Goal: Task Accomplishment & Management: Manage account settings

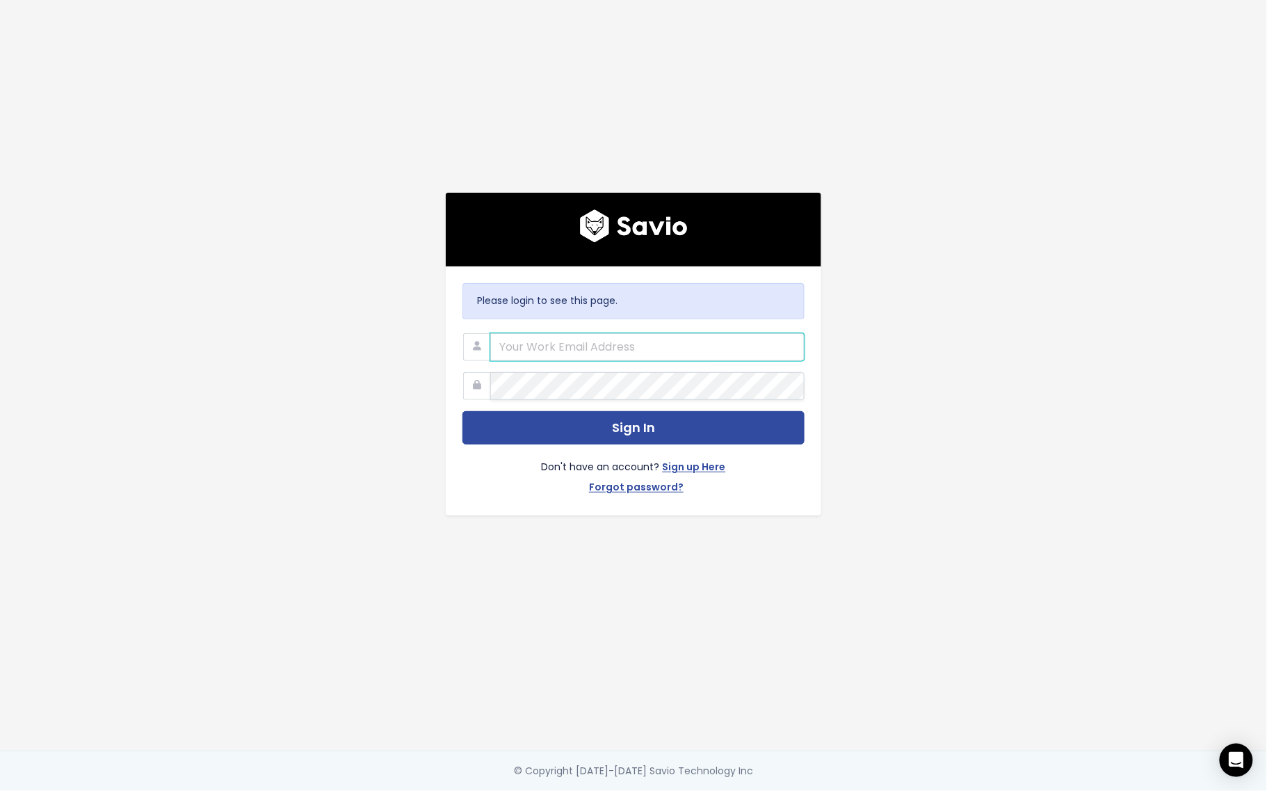
type input "[PERSON_NAME][EMAIL_ADDRESS][PERSON_NAME][DOMAIN_NAME]"
click at [627, 421] on button "Sign In" at bounding box center [633, 428] width 342 height 34
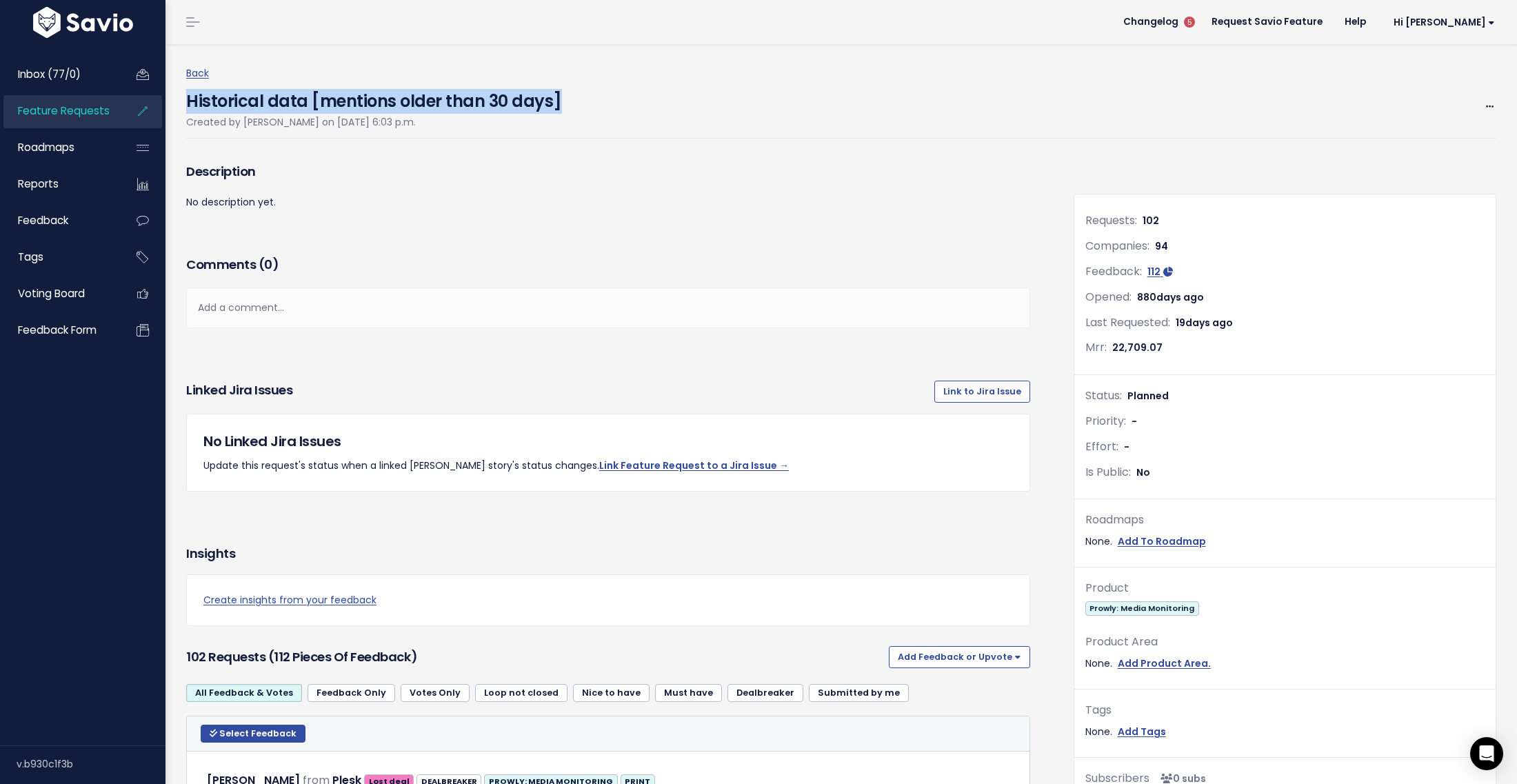
drag, startPoint x: 187, startPoint y: 99, endPoint x: 569, endPoint y: 106, distance: 382.1
click at [569, 106] on div "Historical data [mentions older than 30 days] Created by Katarzyna Majchrzak on…" at bounding box center [841, 110] width 1310 height 56
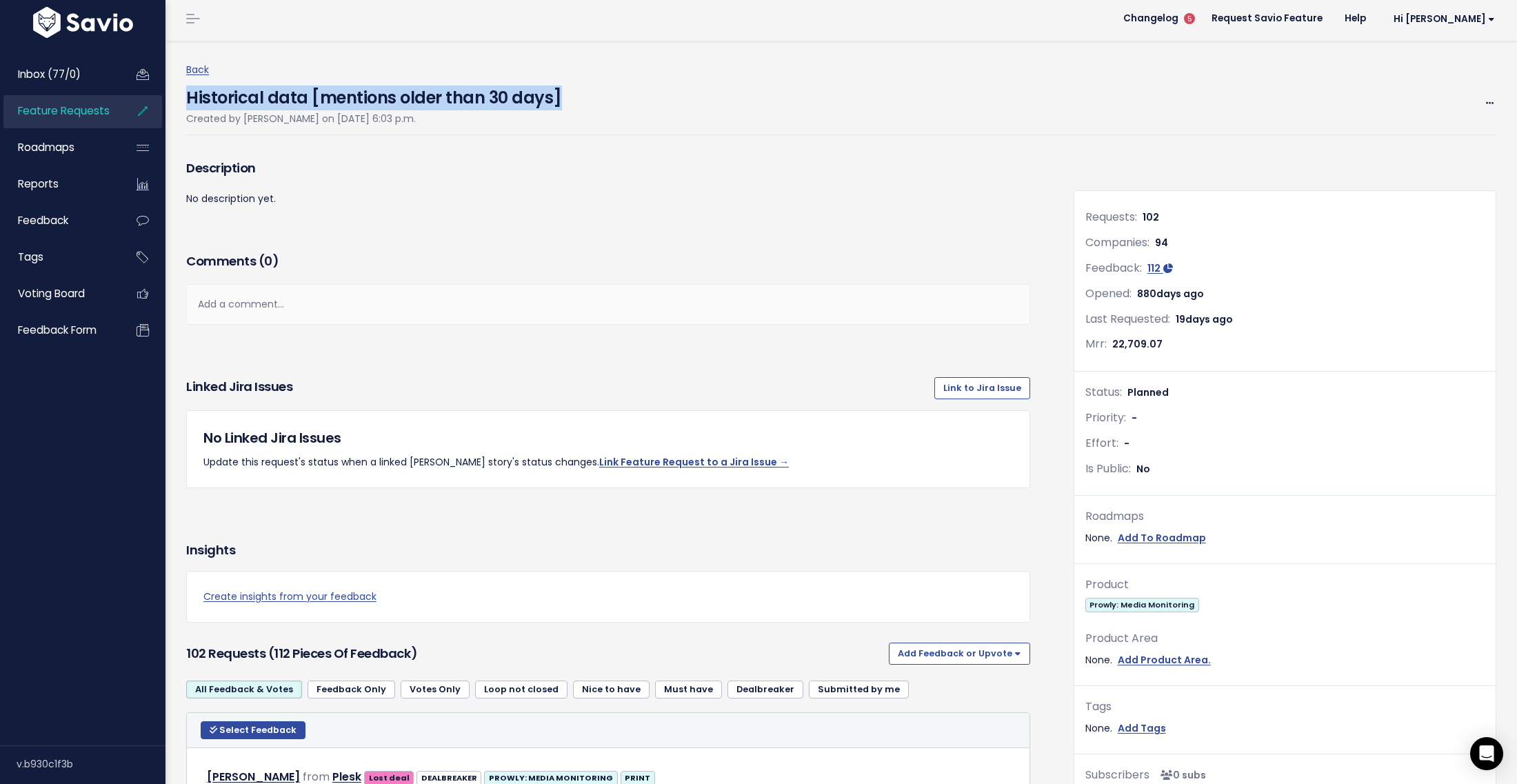
click at [72, 100] on link "Feature Requests" at bounding box center [58, 111] width 111 height 32
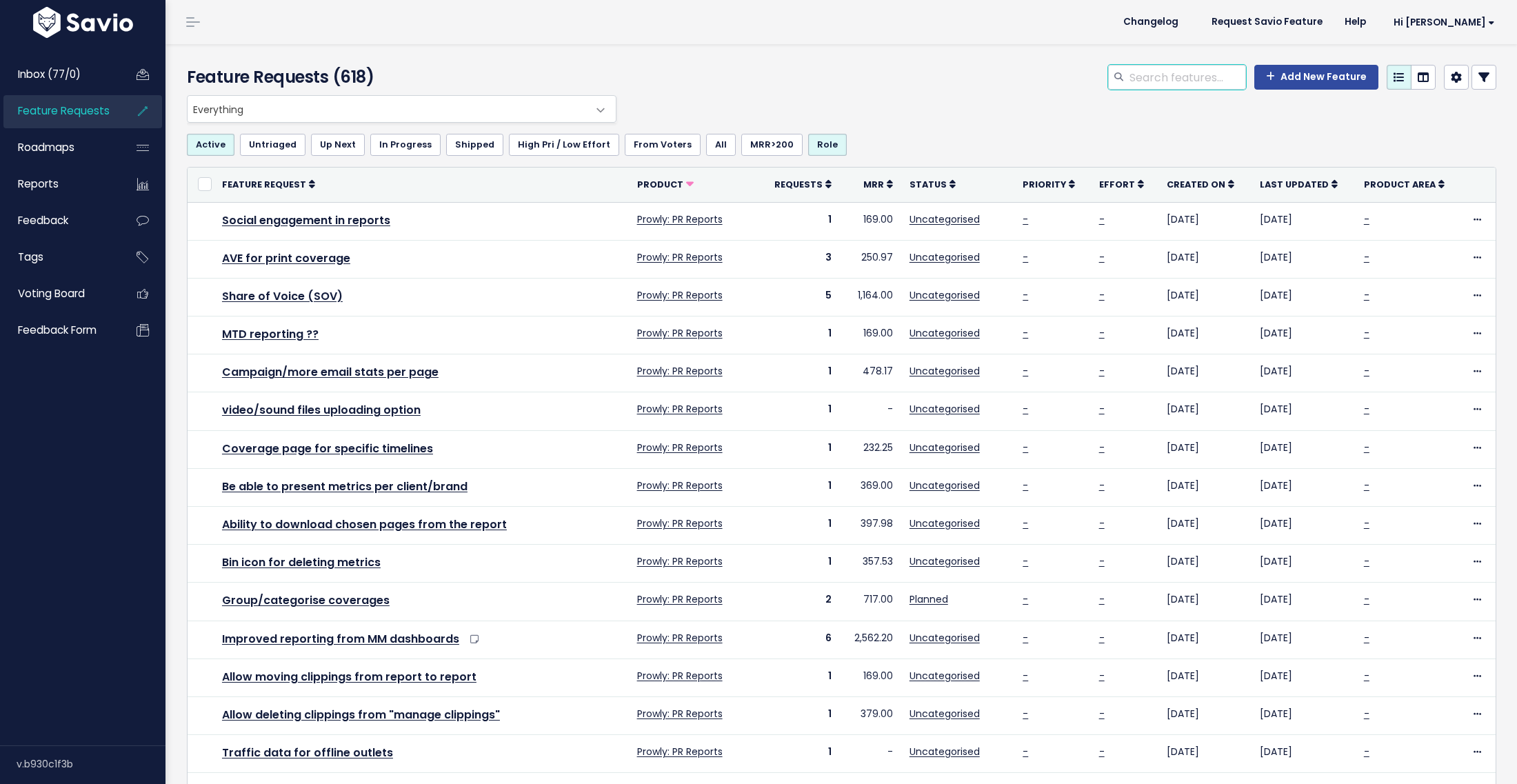
click at [1186, 66] on input "search" at bounding box center [1187, 76] width 118 height 25
paste input "Historical data [mentions older than 30 days]"
type input "Historical data [mentions older than 30 days]"
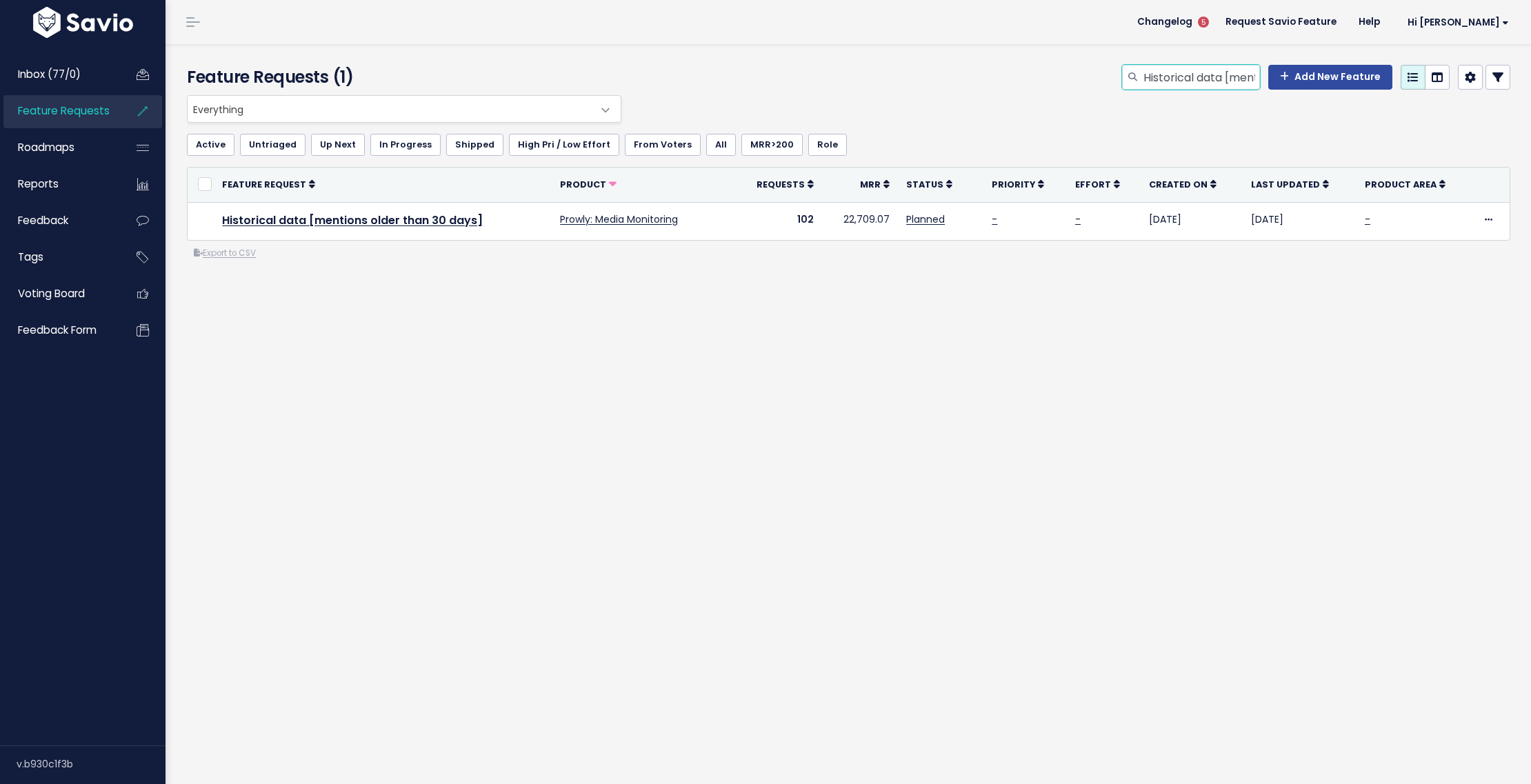
click at [1218, 80] on input "Historical data [mentions older than 30 days]" at bounding box center [1201, 76] width 118 height 25
click at [511, 99] on span "Everything" at bounding box center [390, 109] width 406 height 26
click at [980, 95] on div "Everything Any Product: Any Product Area Any Product: No Product Area No Produc…" at bounding box center [845, 109] width 1324 height 28
click at [1217, 69] on input "Historical data [mentions older than 30 days]" at bounding box center [1201, 76] width 118 height 25
click at [1179, 74] on input "Historical data [mentions older than 30 days]" at bounding box center [1201, 76] width 118 height 25
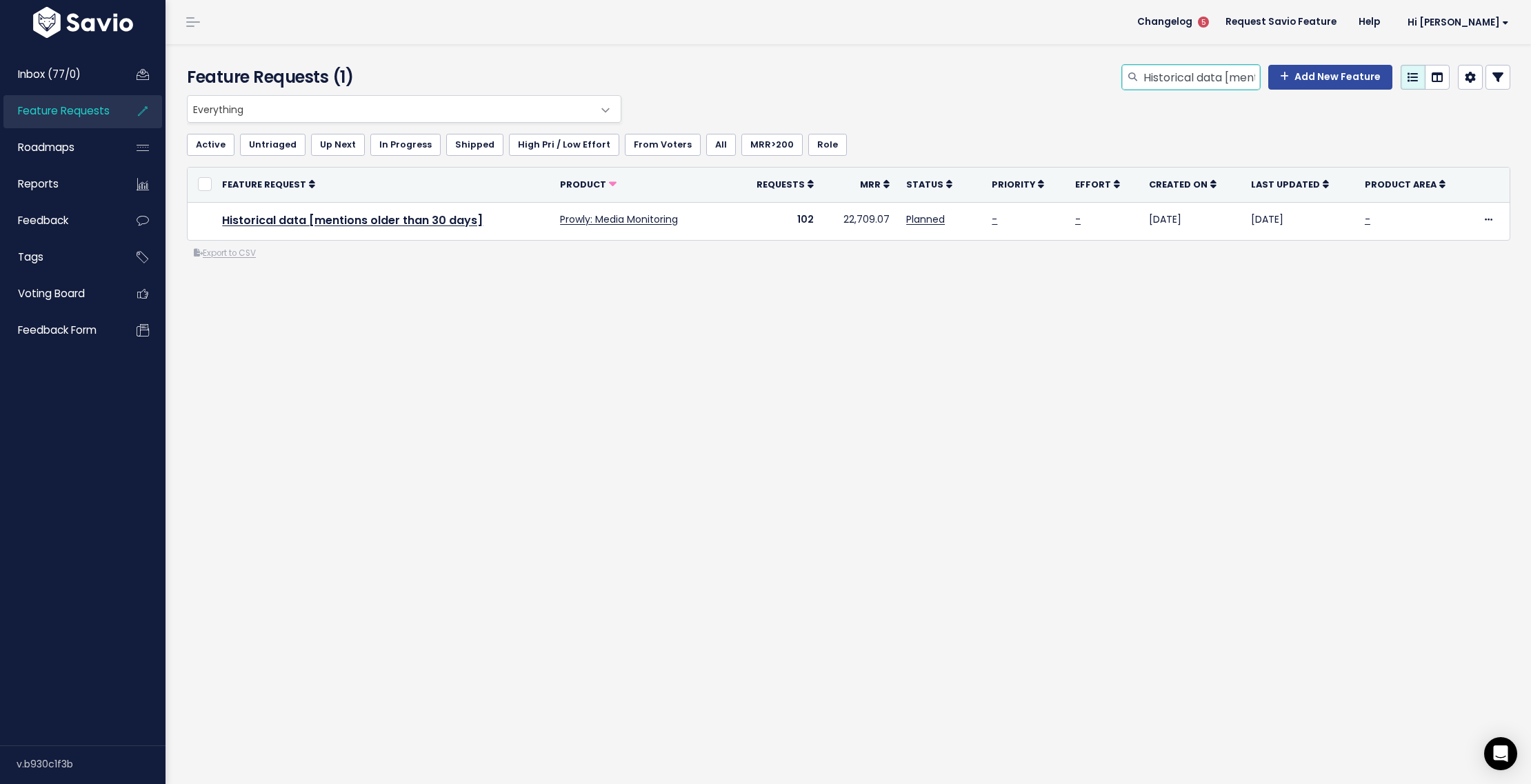
click at [1179, 74] on input "Historical data [mentions older than 30 days]" at bounding box center [1201, 76] width 118 height 25
click at [1493, 63] on div "Feature Requests (1) Add New Feature" at bounding box center [846, 69] width 1361 height 51
click at [1491, 70] on link at bounding box center [1497, 76] width 25 height 25
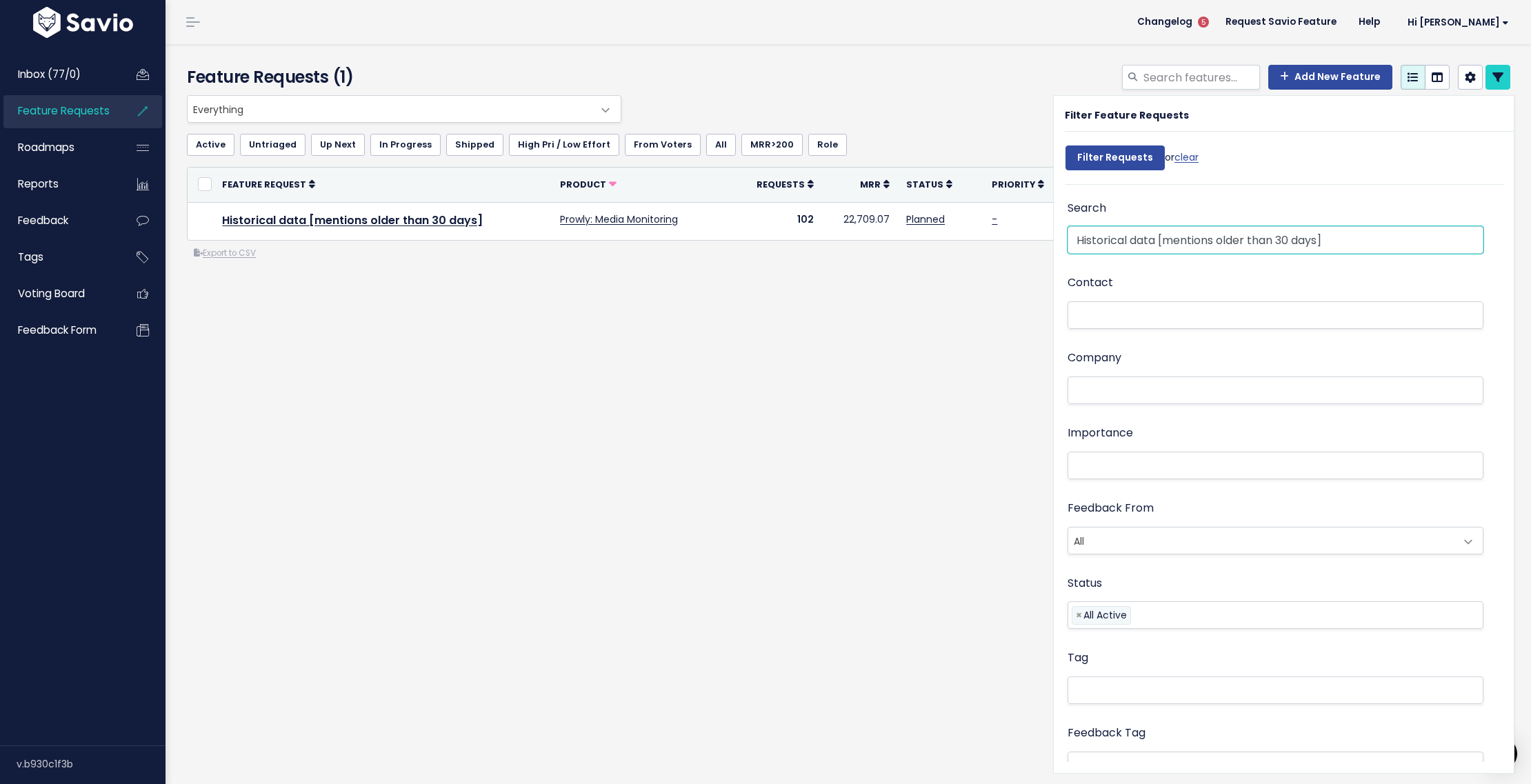
click at [1385, 235] on input "Historical data [mentions older than 30 days]" at bounding box center [1275, 240] width 415 height 28
drag, startPoint x: 1148, startPoint y: 238, endPoint x: 1387, endPoint y: 237, distance: 239.0
click at [1386, 237] on input "Historical data [mentions older than 30 days]" at bounding box center [1275, 240] width 415 height 28
type input "Historical data"
click at [1104, 158] on input "Filter Requests" at bounding box center [1116, 158] width 99 height 25
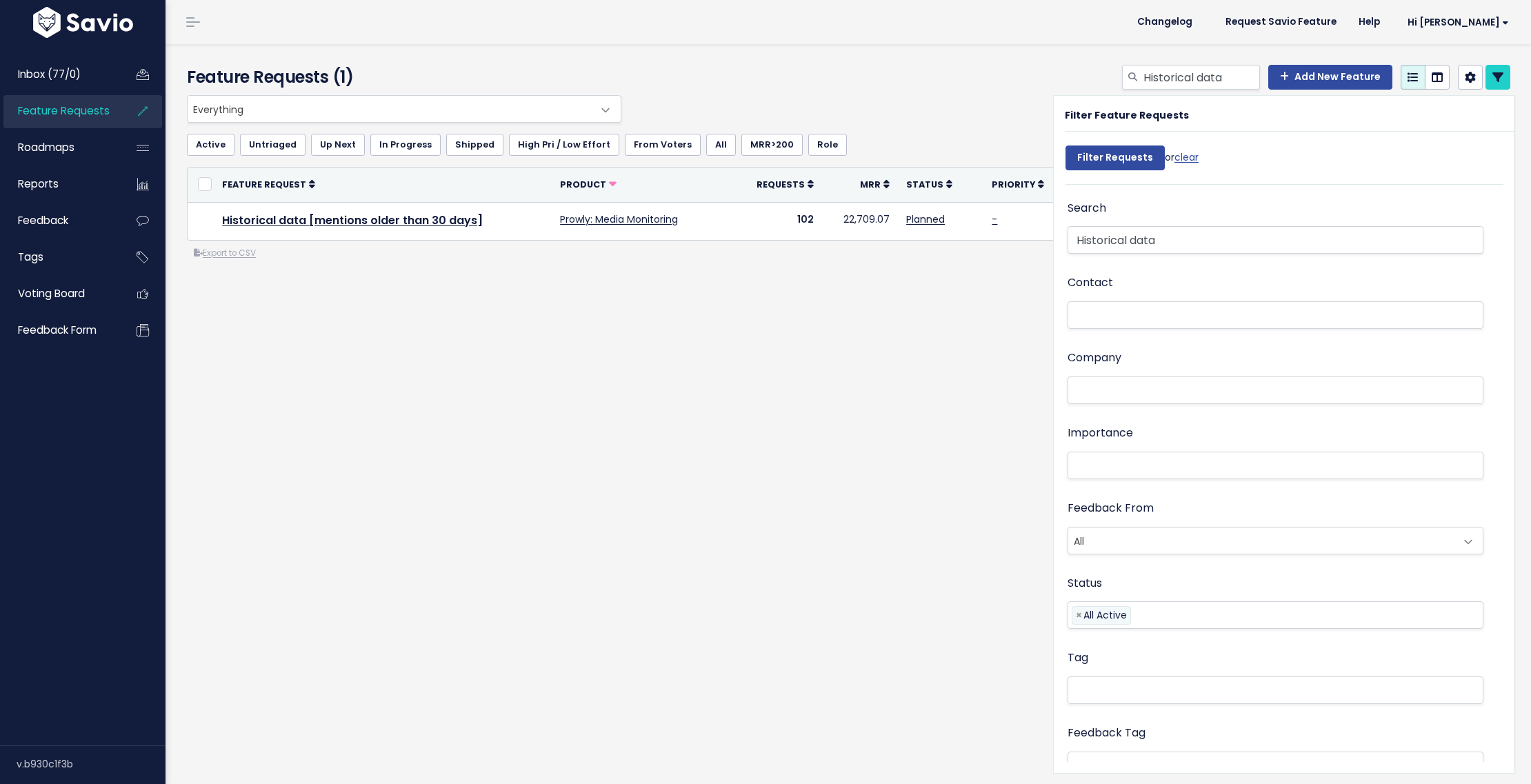
select select
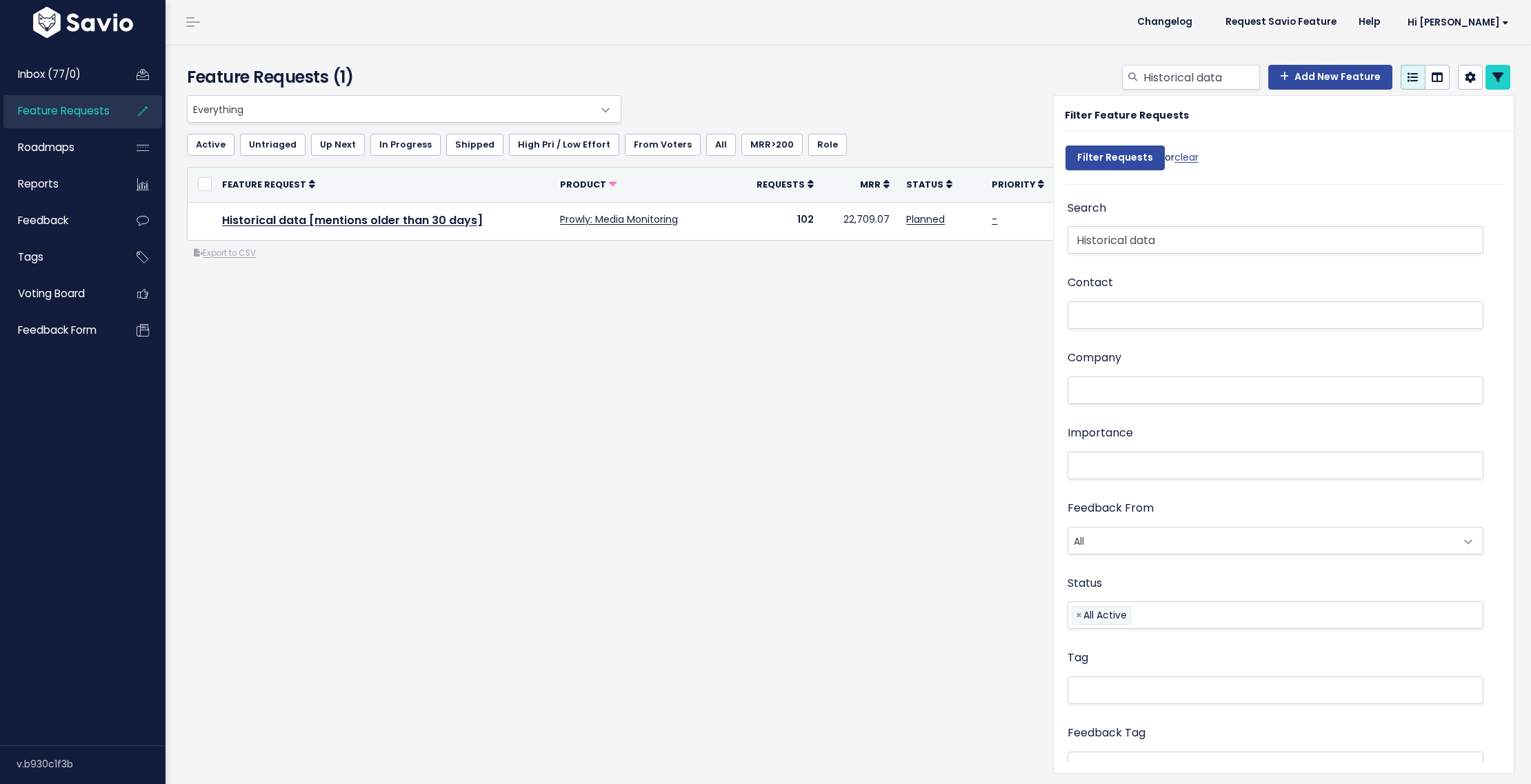
select select
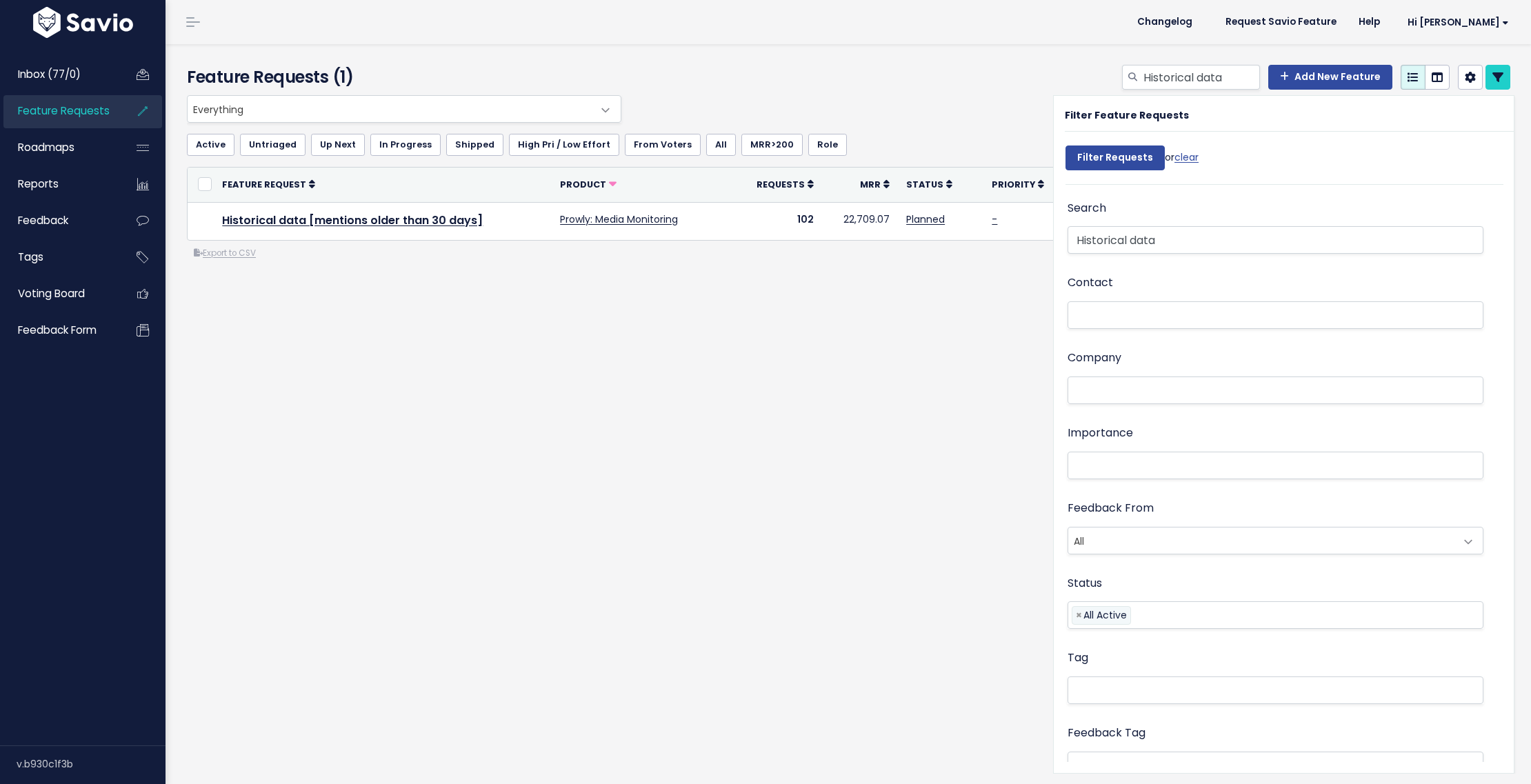
select select
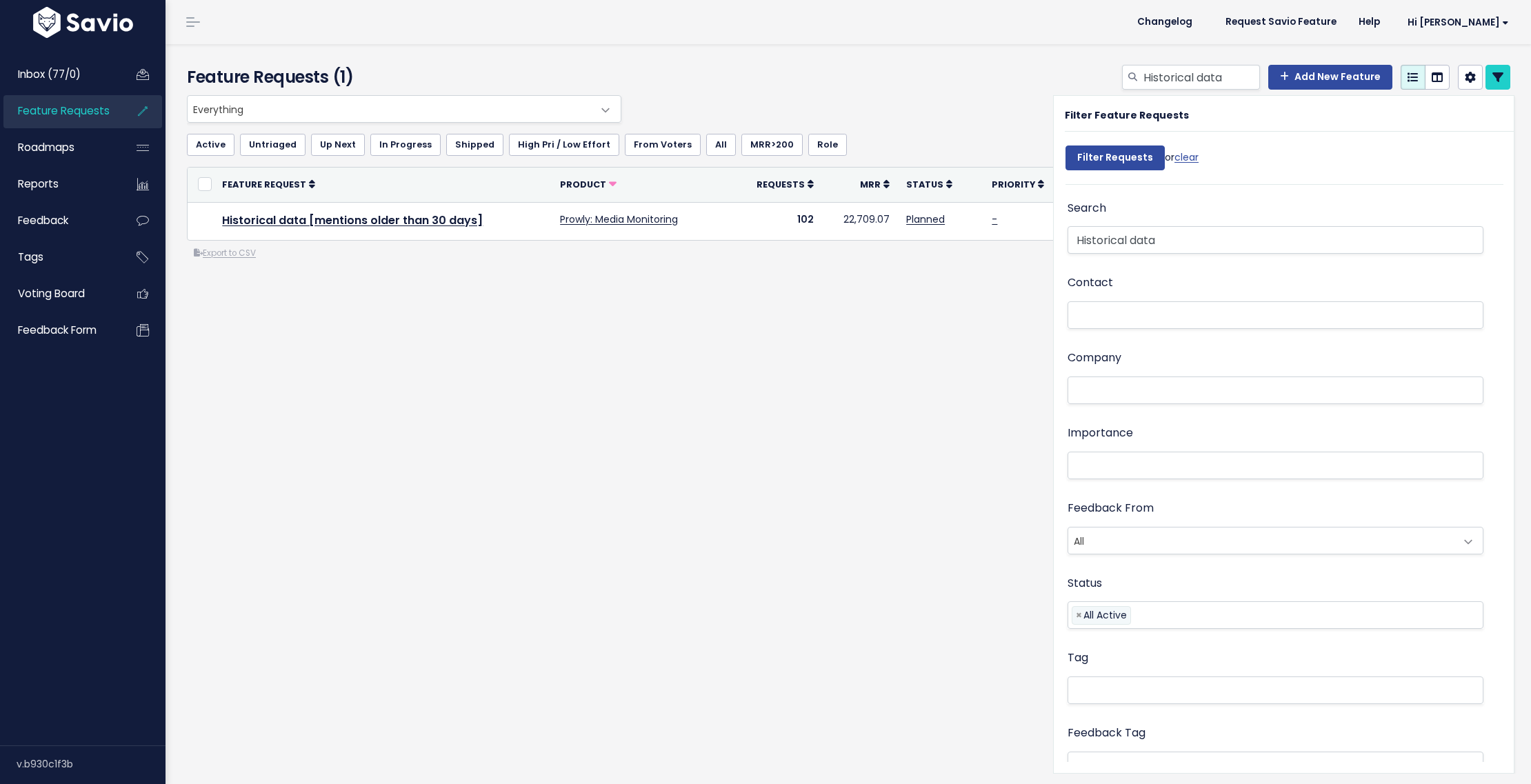
select select
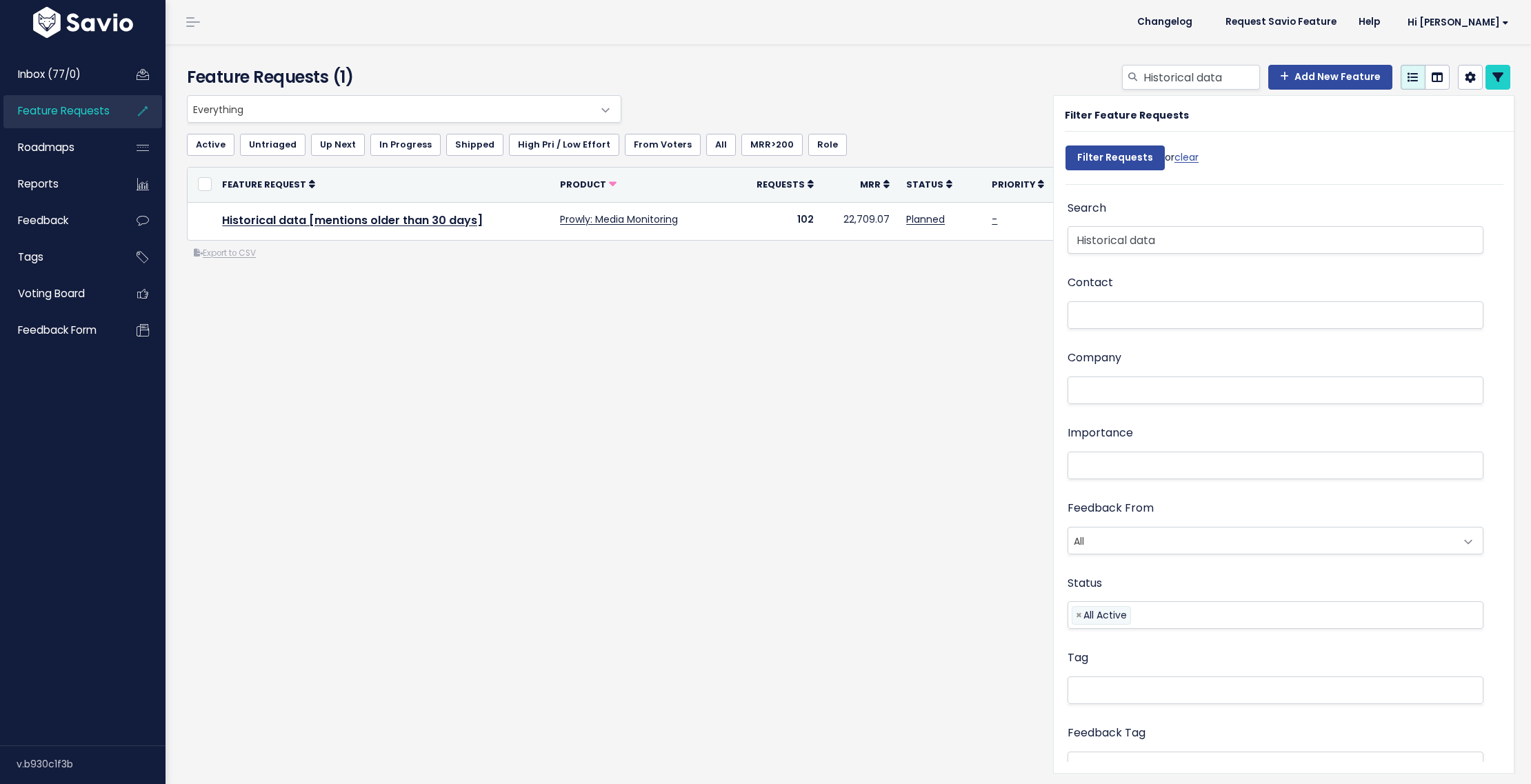
select select
click at [1101, 237] on input "Historical data" at bounding box center [1275, 240] width 415 height 28
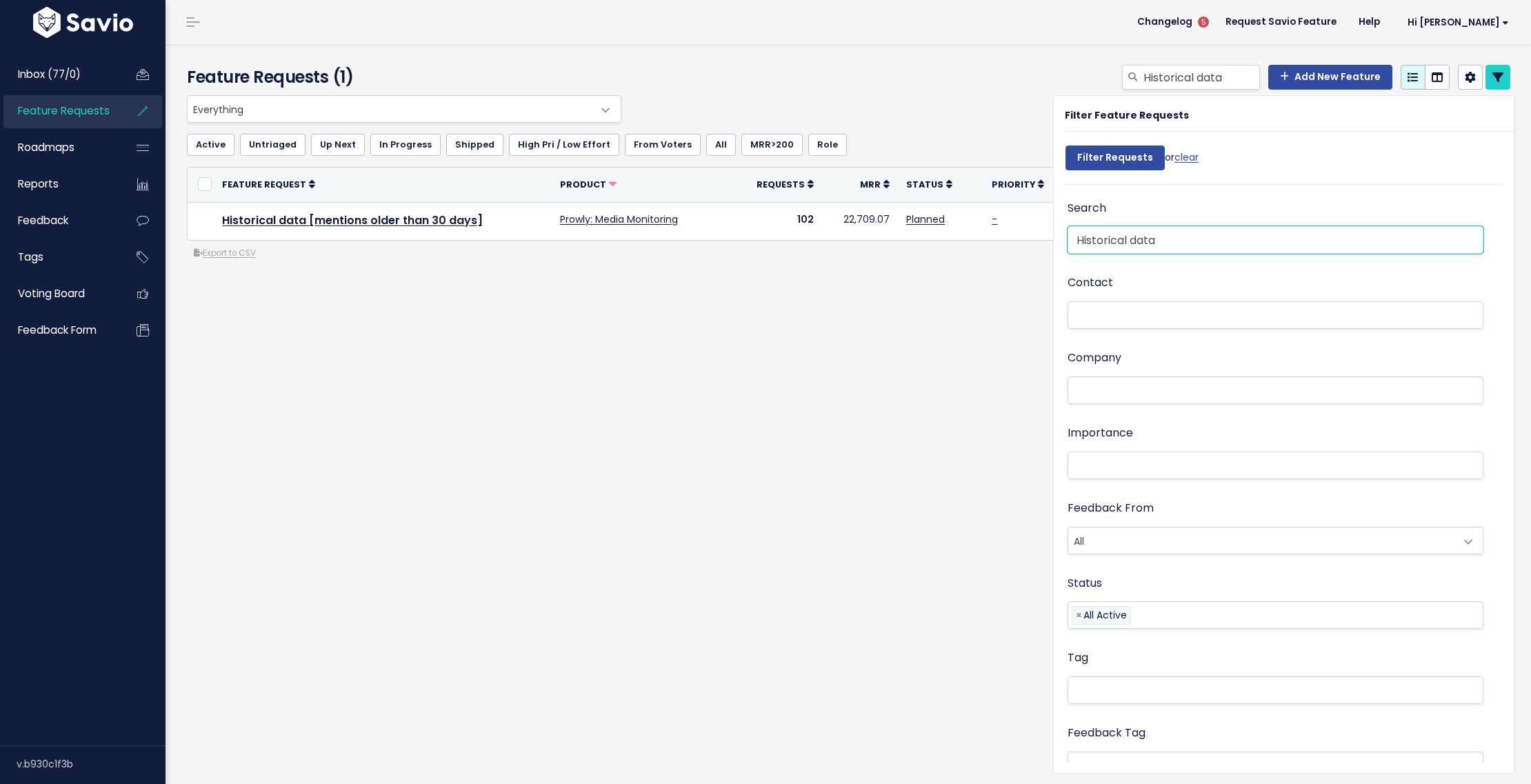
click at [1101, 237] on input "Historical data" at bounding box center [1275, 240] width 415 height 28
click at [907, 516] on div "Feature Requests (1) Historical data Add New Feature" at bounding box center [848, 414] width 1365 height 739
click at [1077, 155] on input "Filter Requests" at bounding box center [1116, 158] width 99 height 25
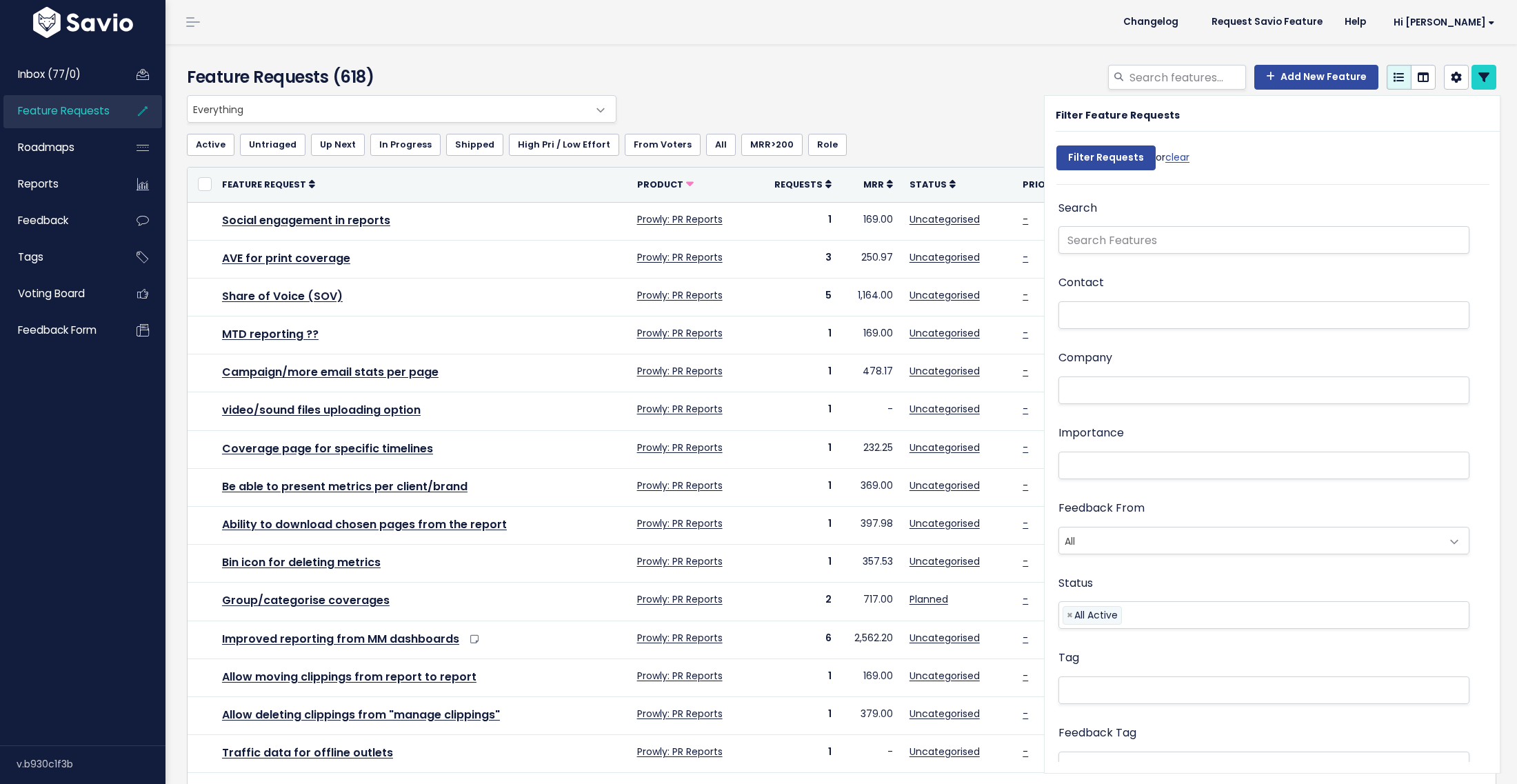
select select
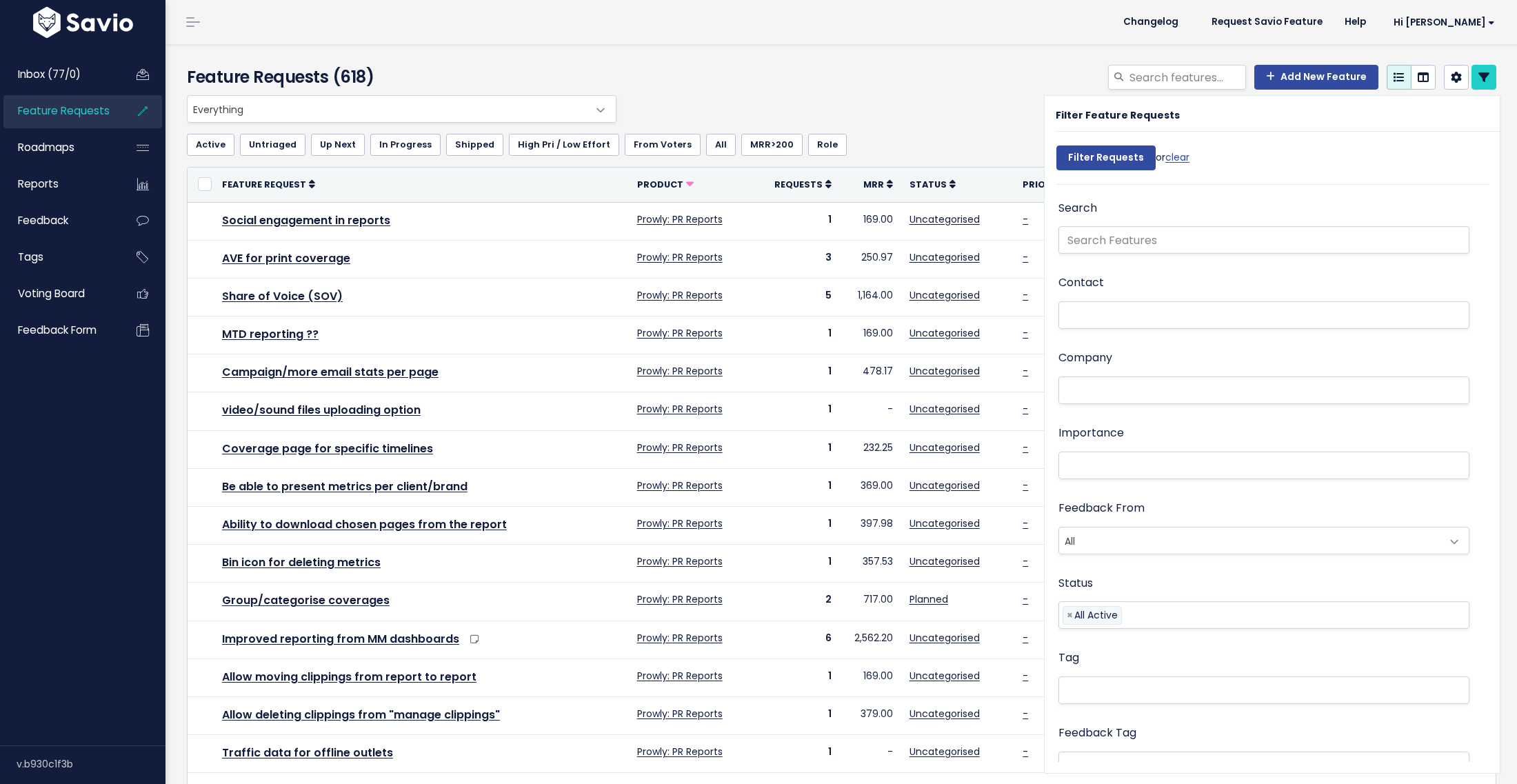
select select
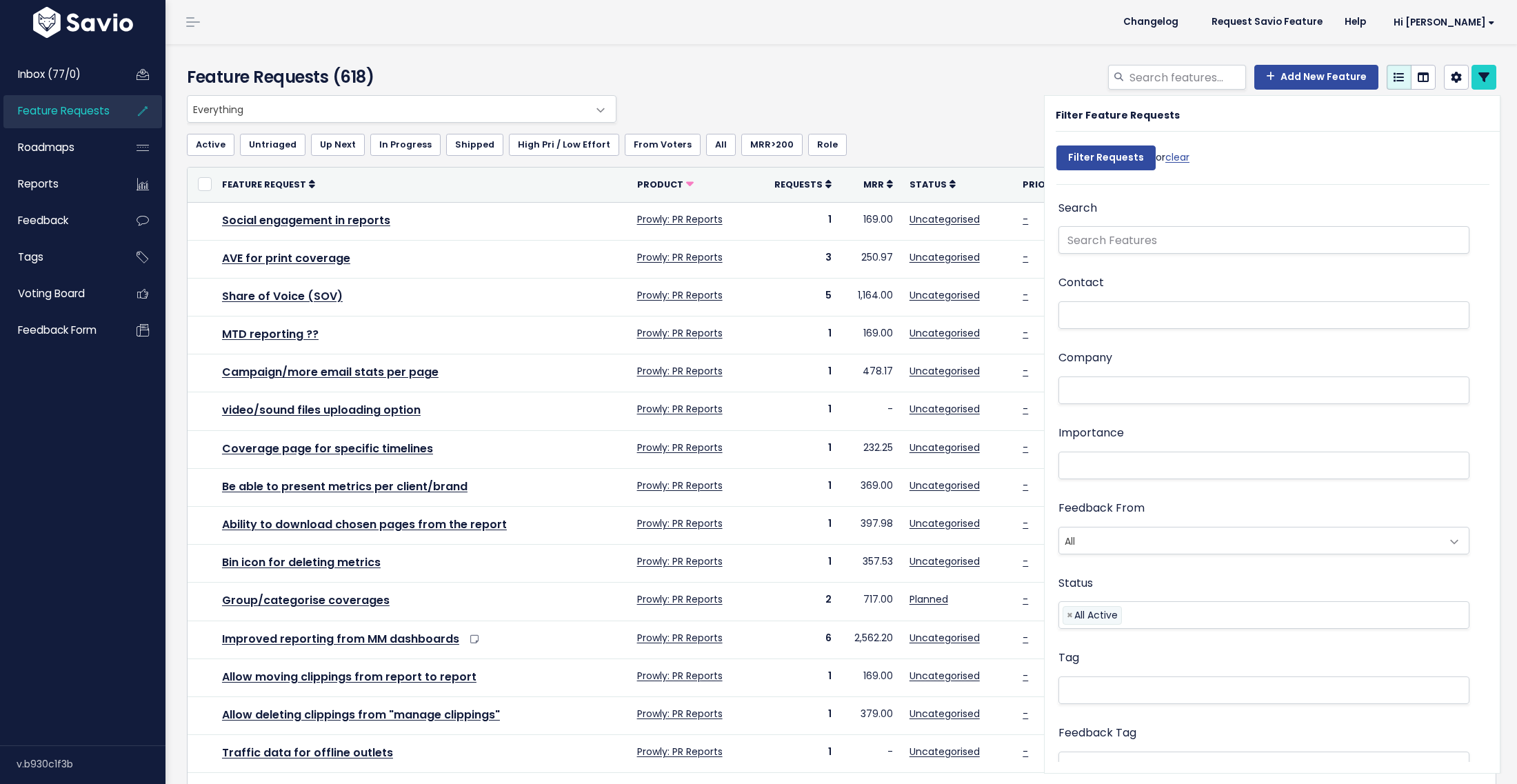
select select
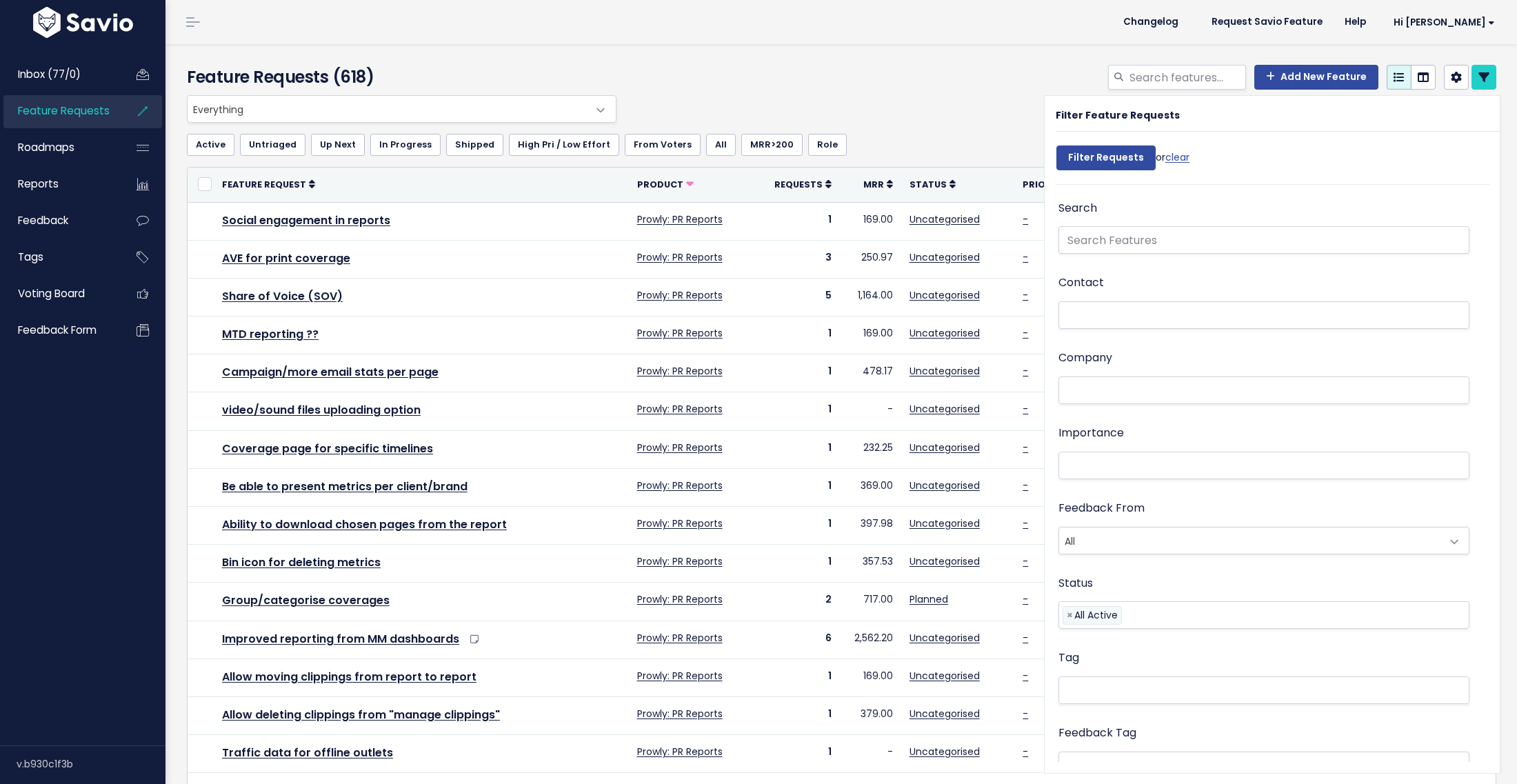
select select
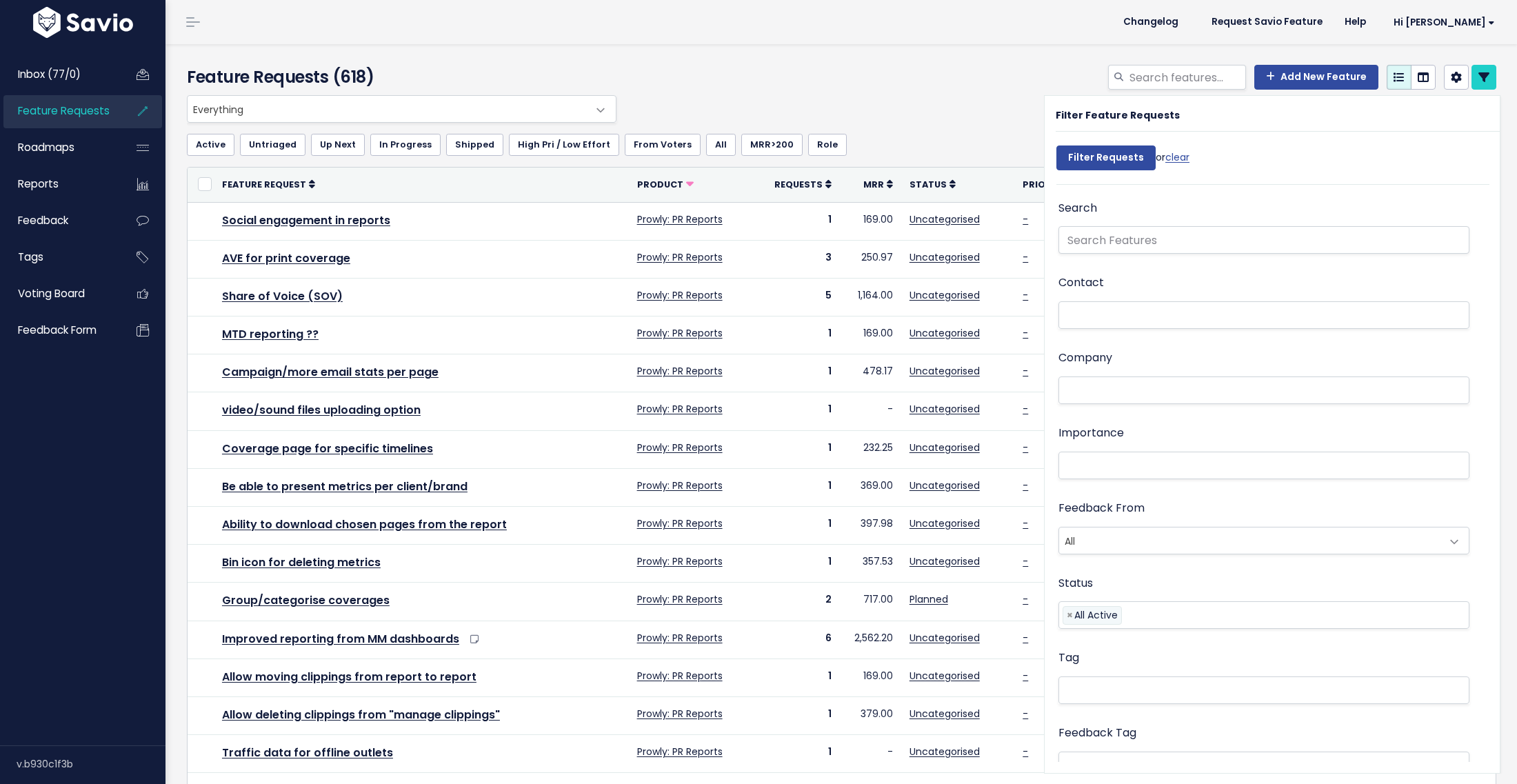
select select
click at [461, 117] on span "Everything" at bounding box center [388, 109] width 401 height 26
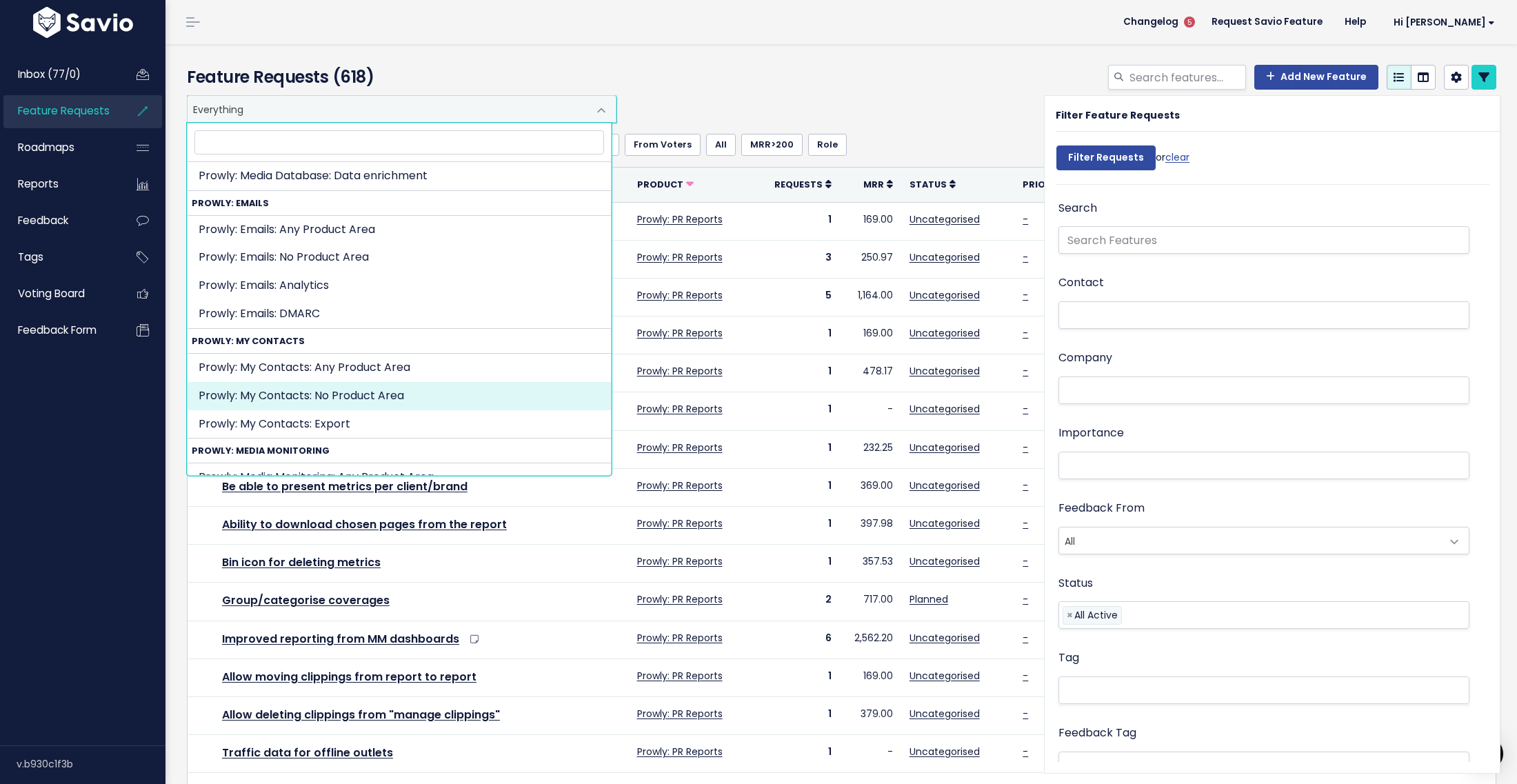
scroll to position [724, 0]
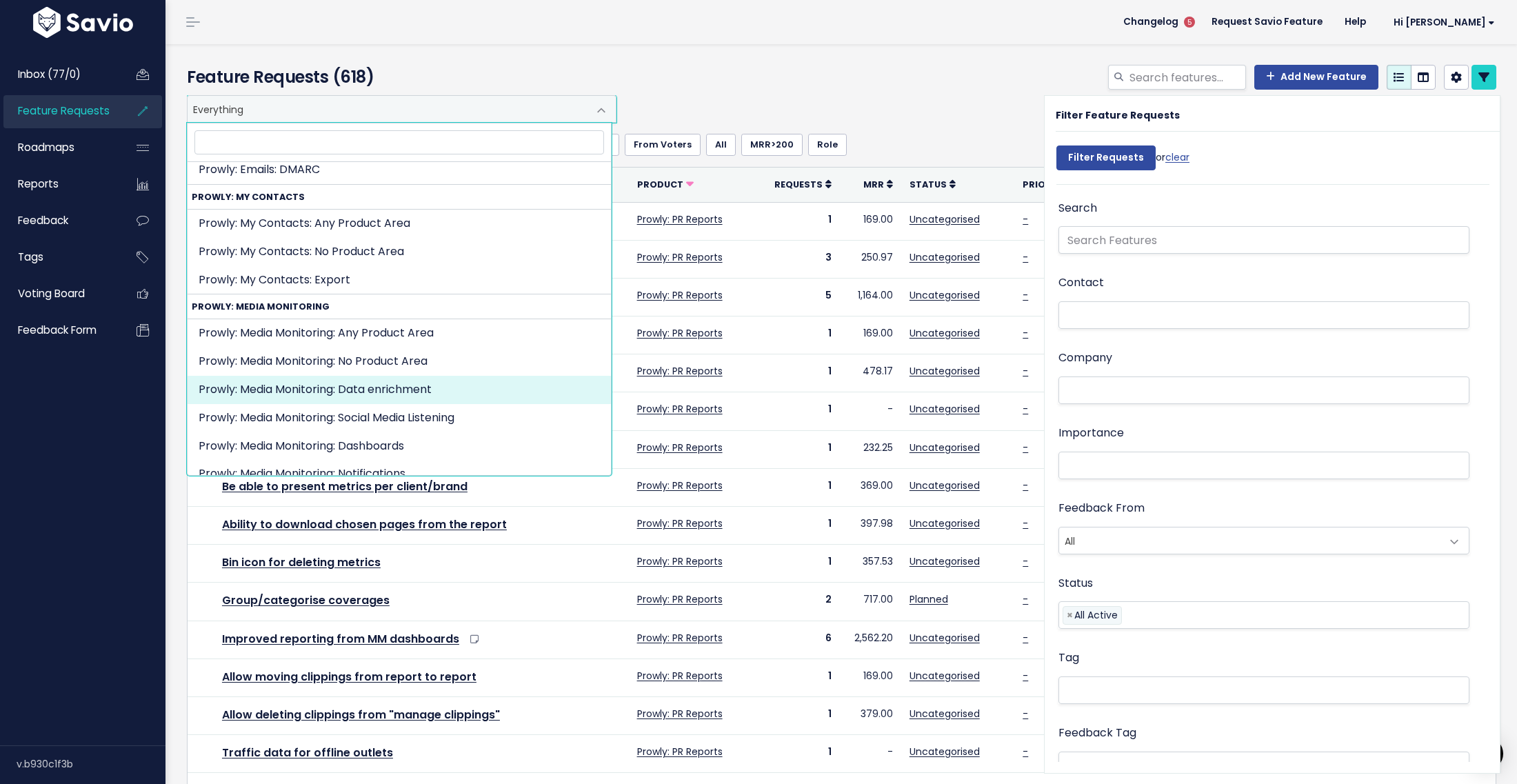
select select "MEDIA_MONITORING:DATA_ENRICHMENT"
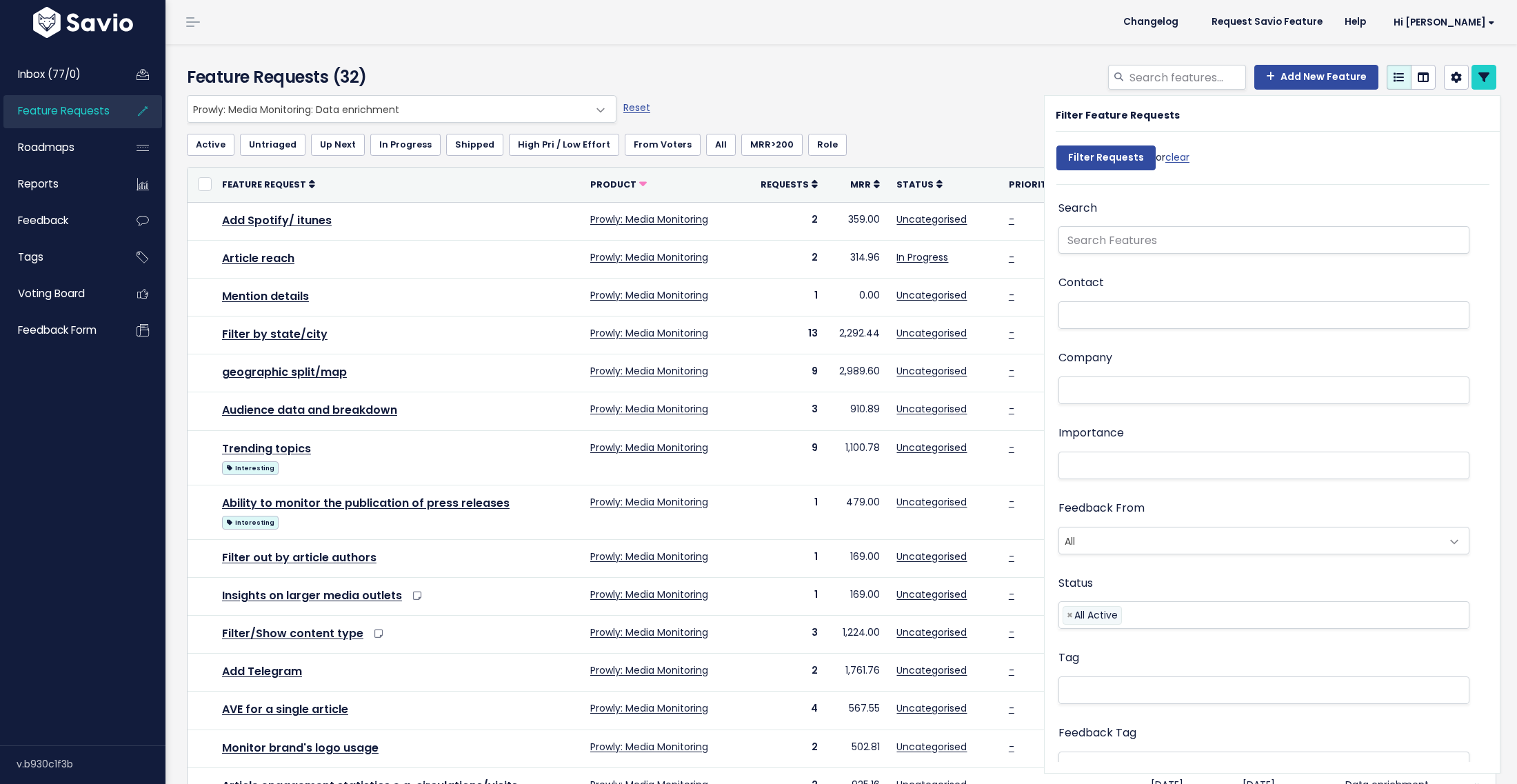
select select
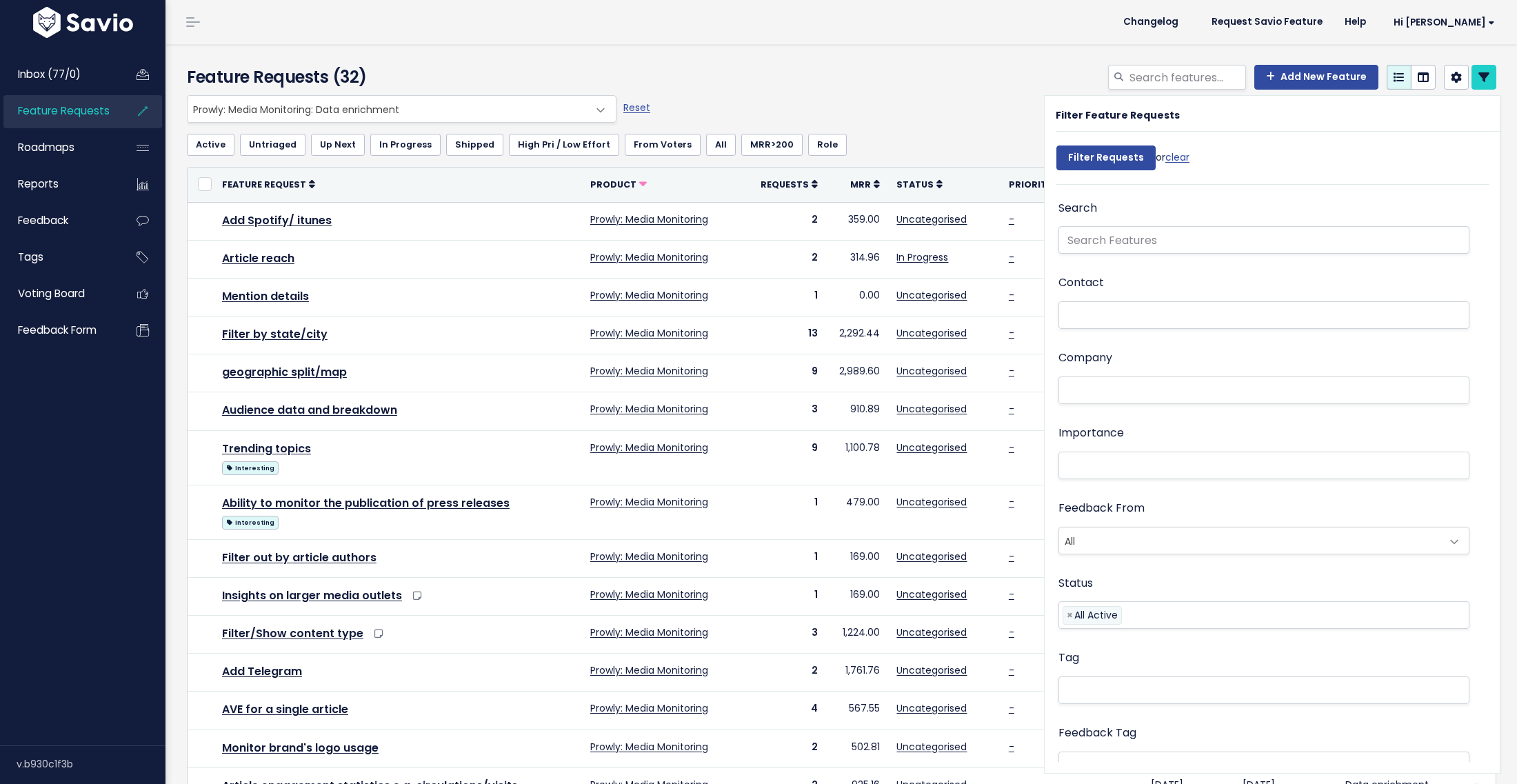
select select
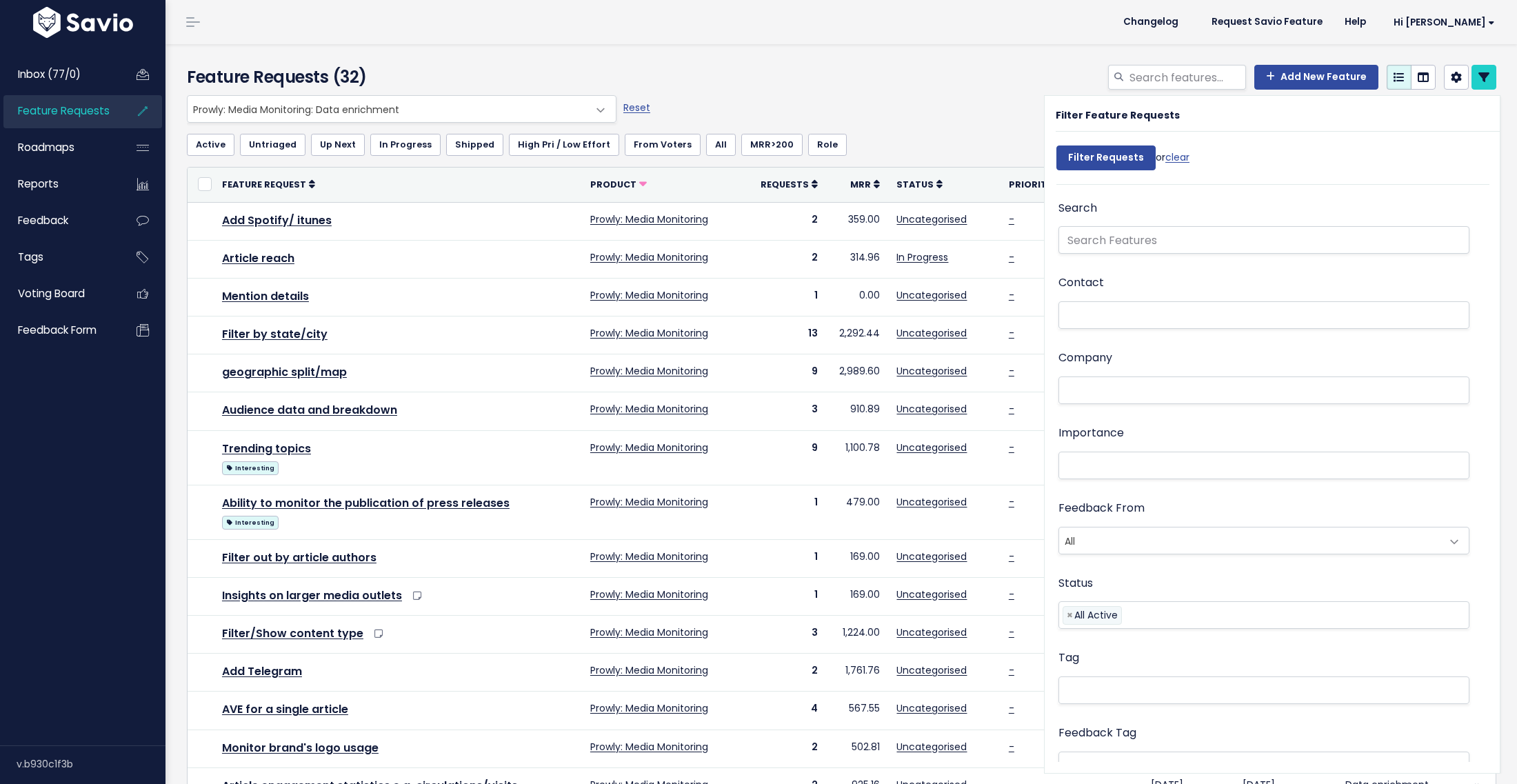
select select
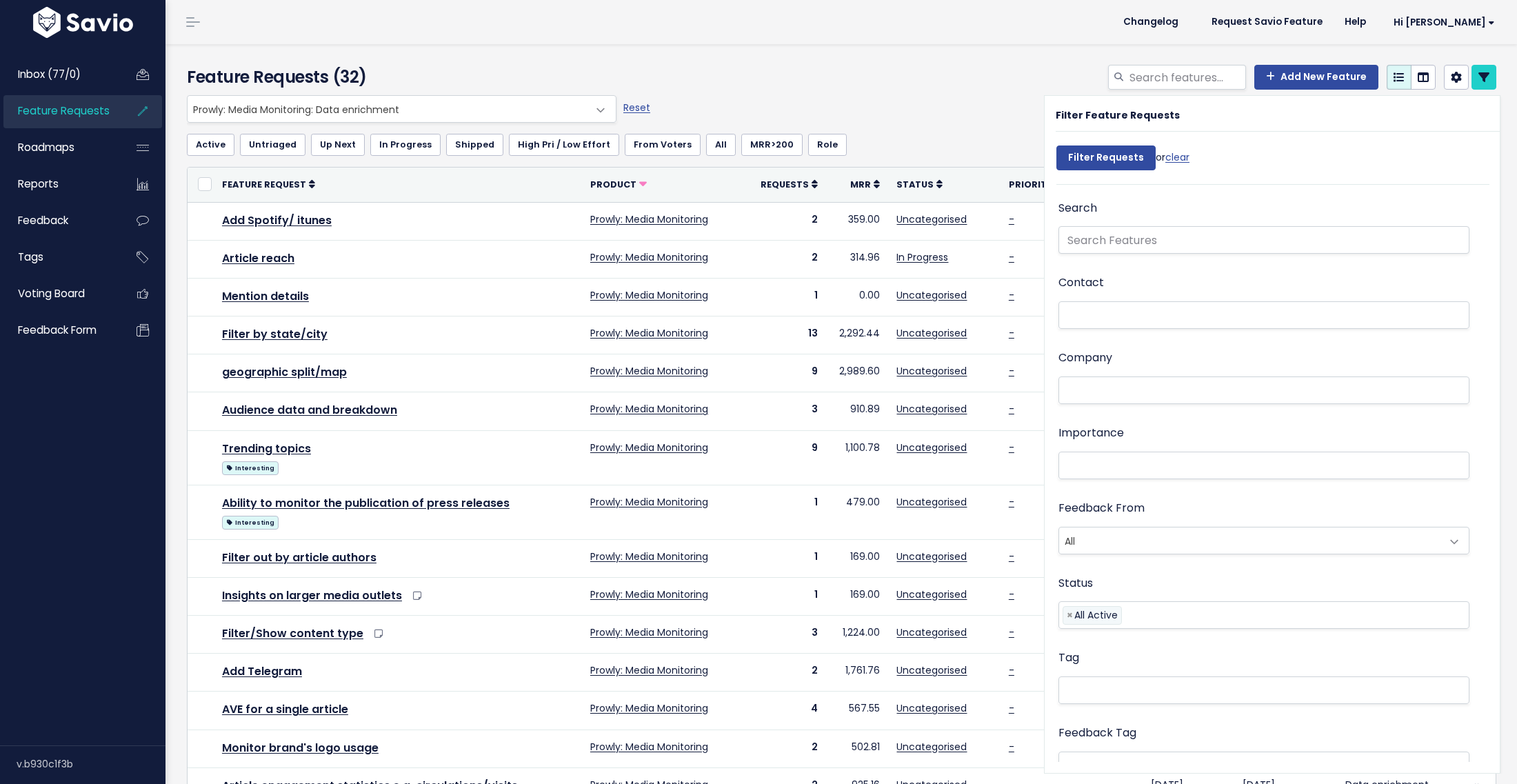
select select
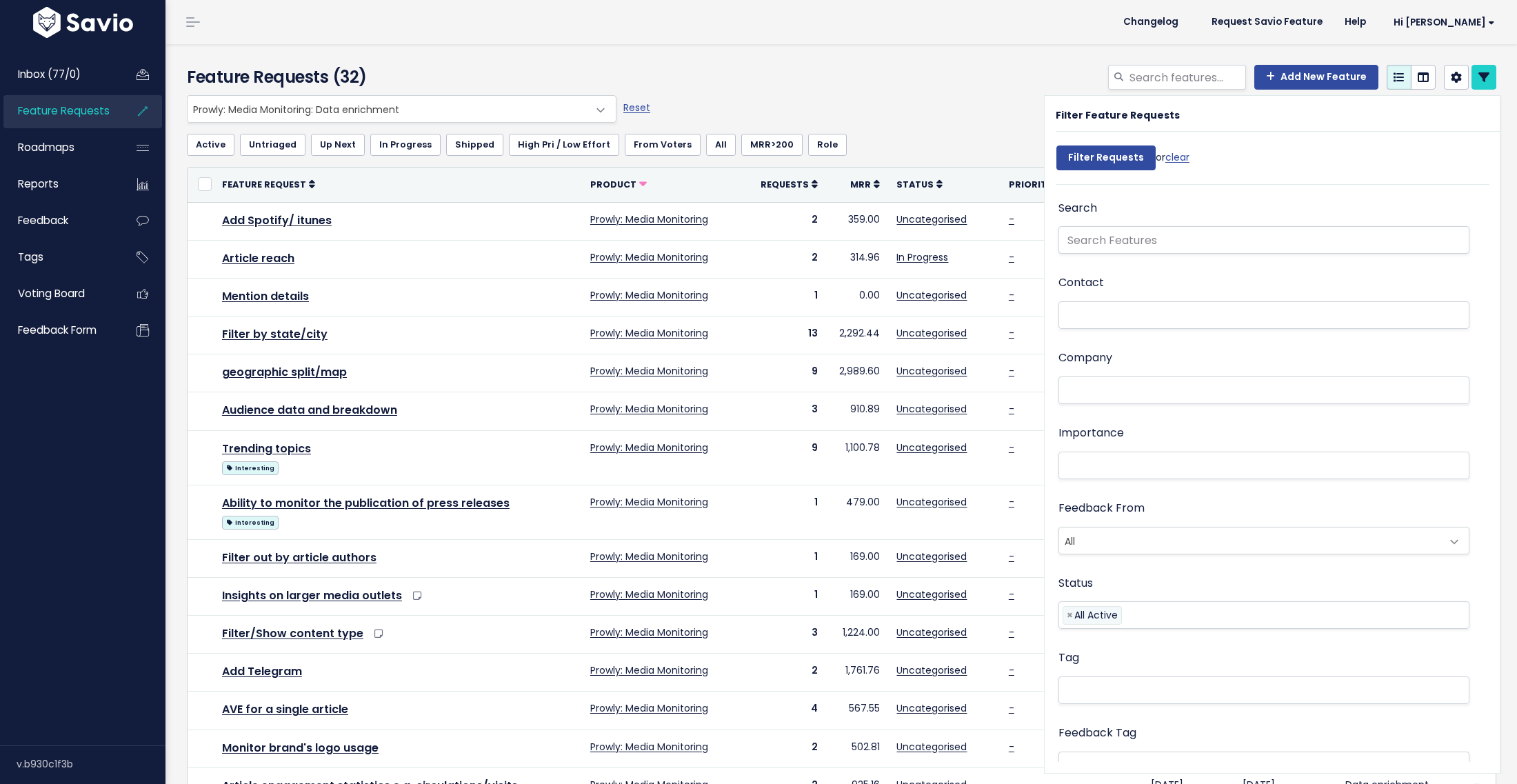
select select
click at [384, 120] on span "Prowly: Media Monitoring: Data enrichment" at bounding box center [388, 109] width 401 height 26
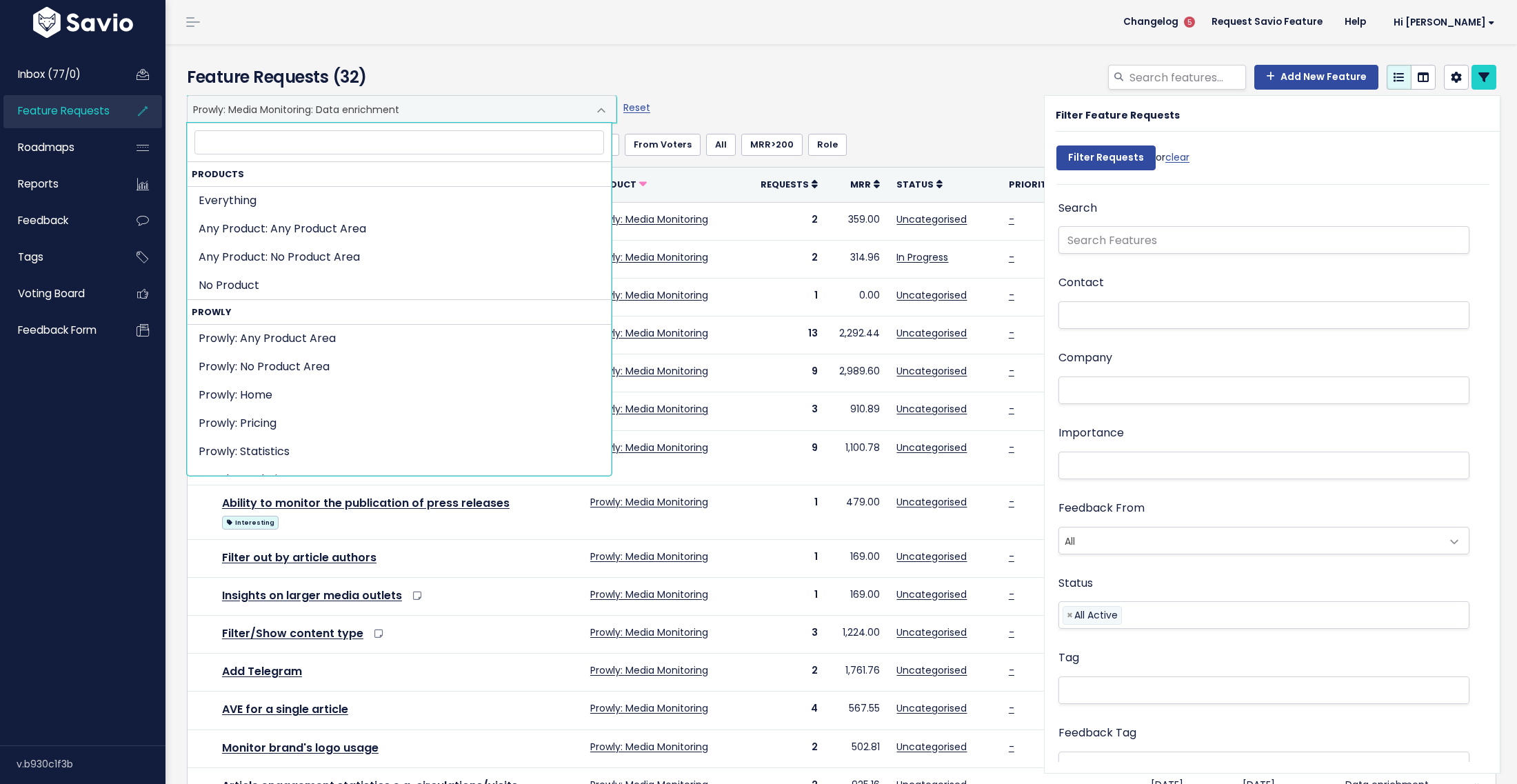
scroll to position [868, 0]
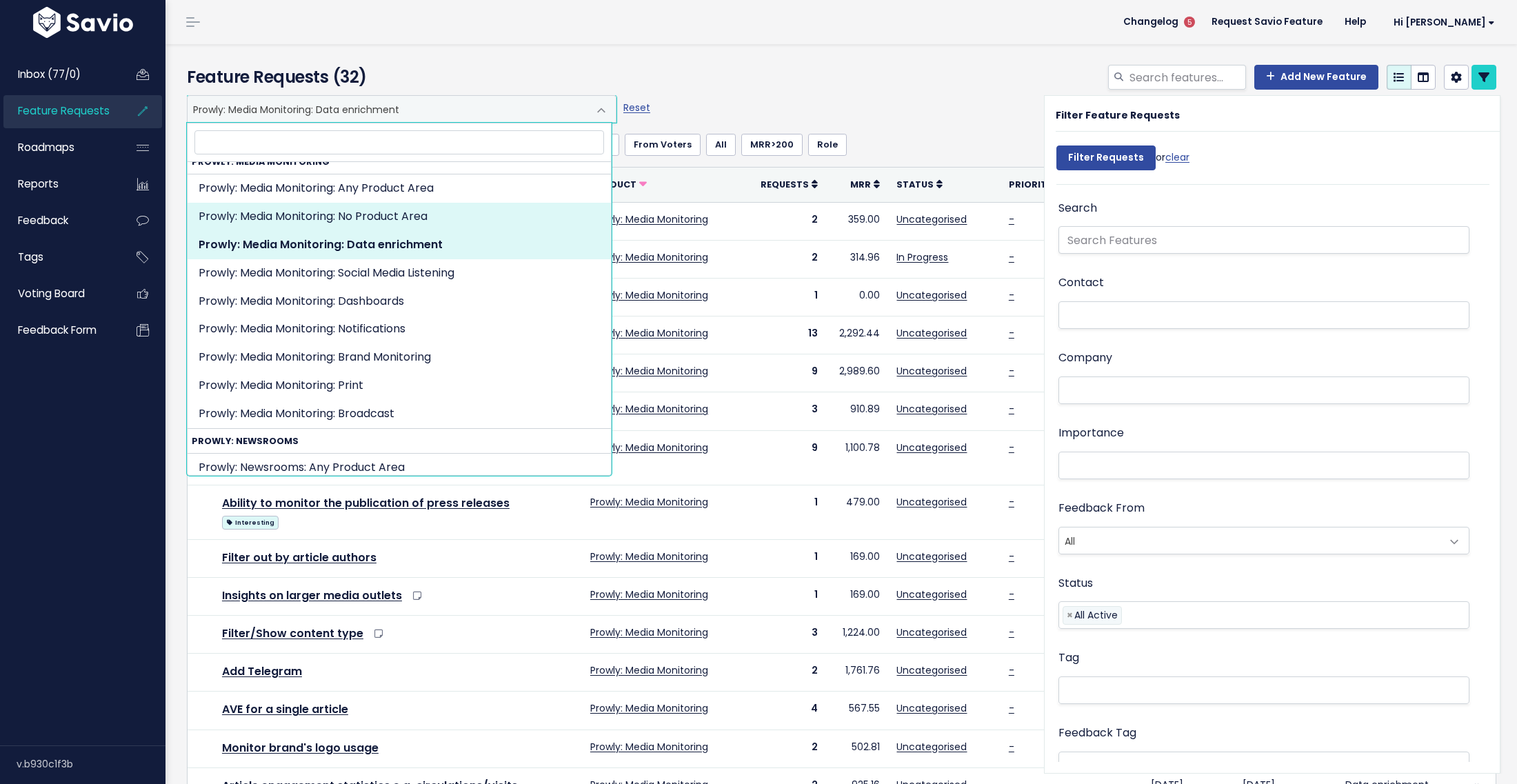
select select "MEDIA_MONITORING:NOT_SET"
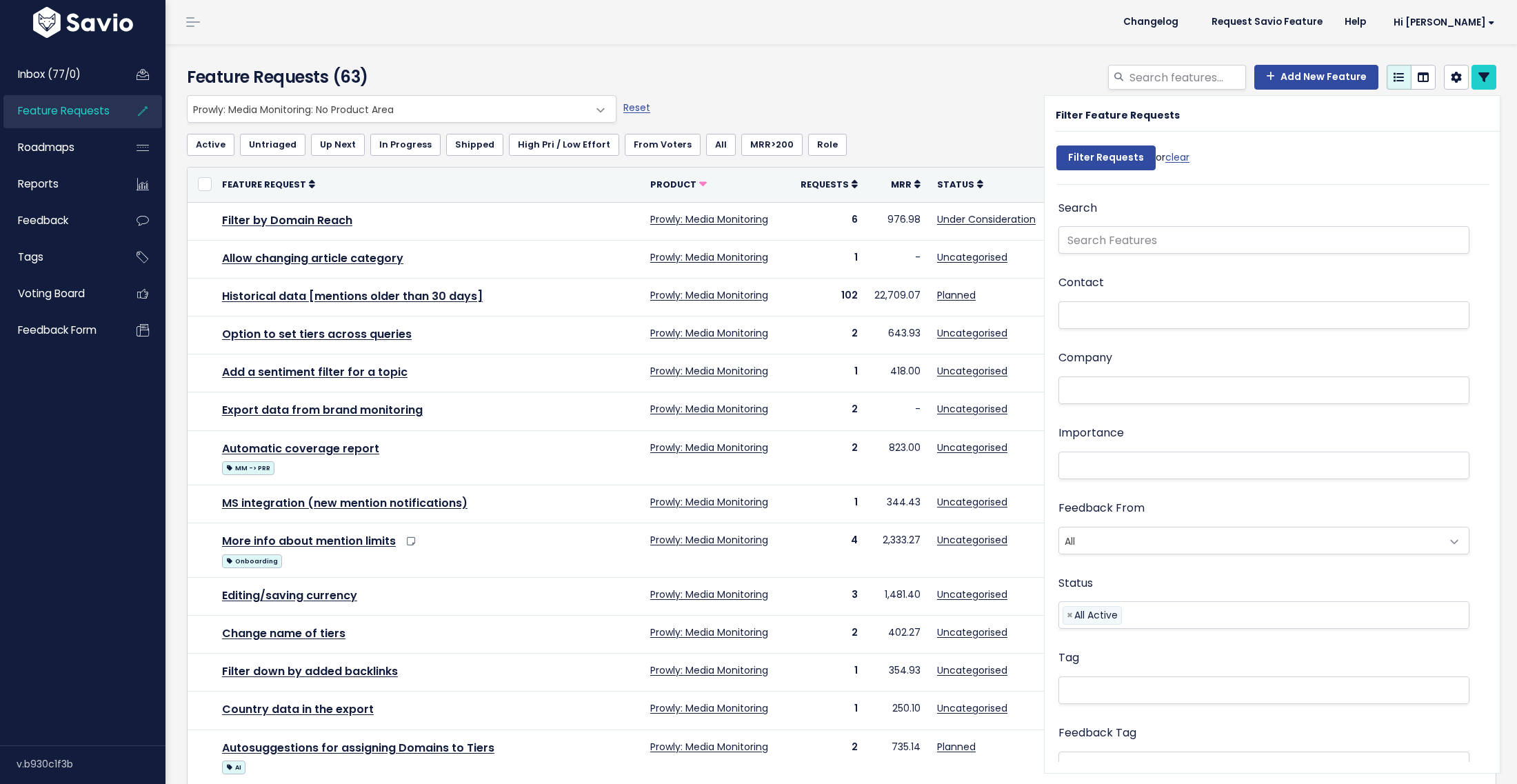
select select
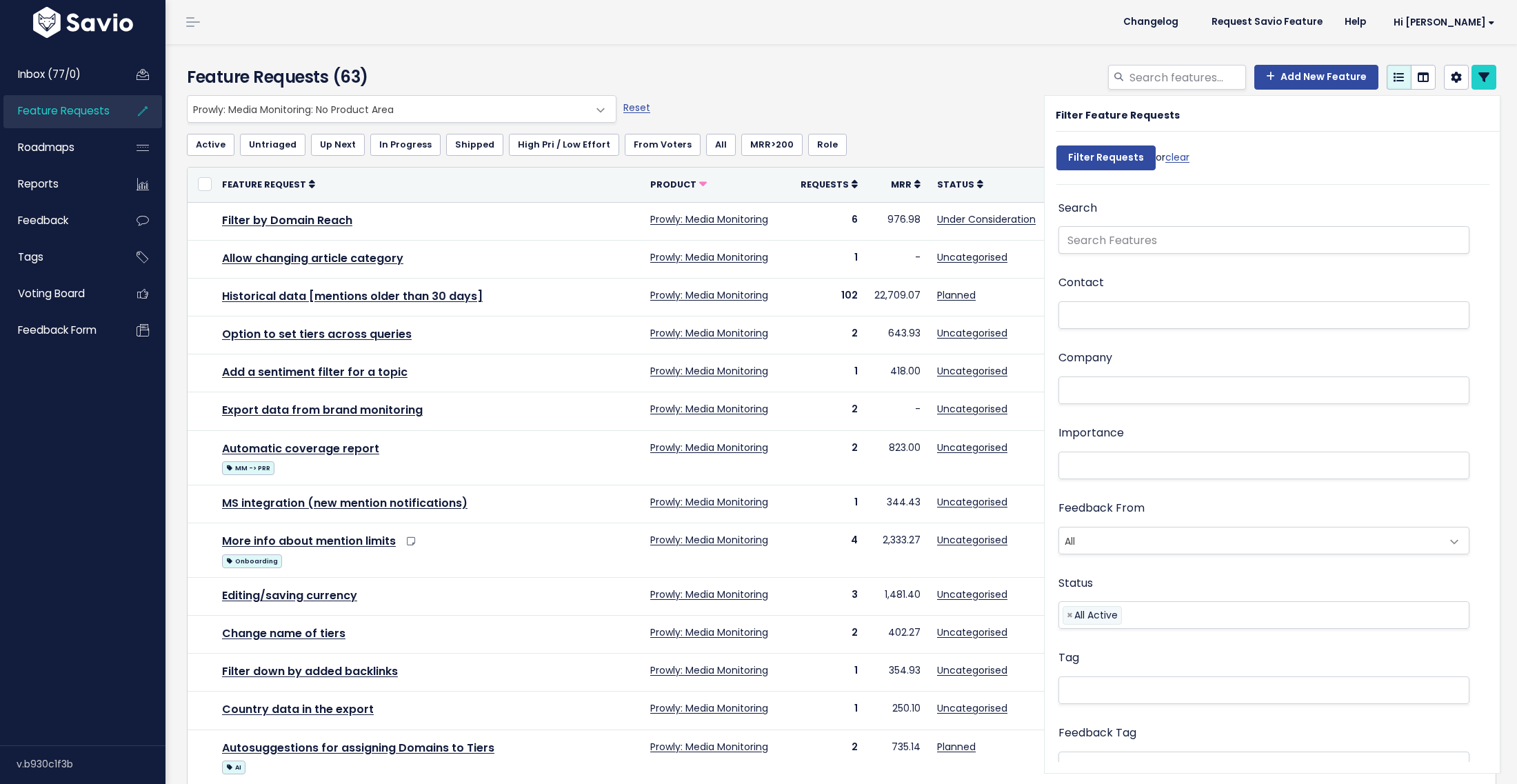
select select
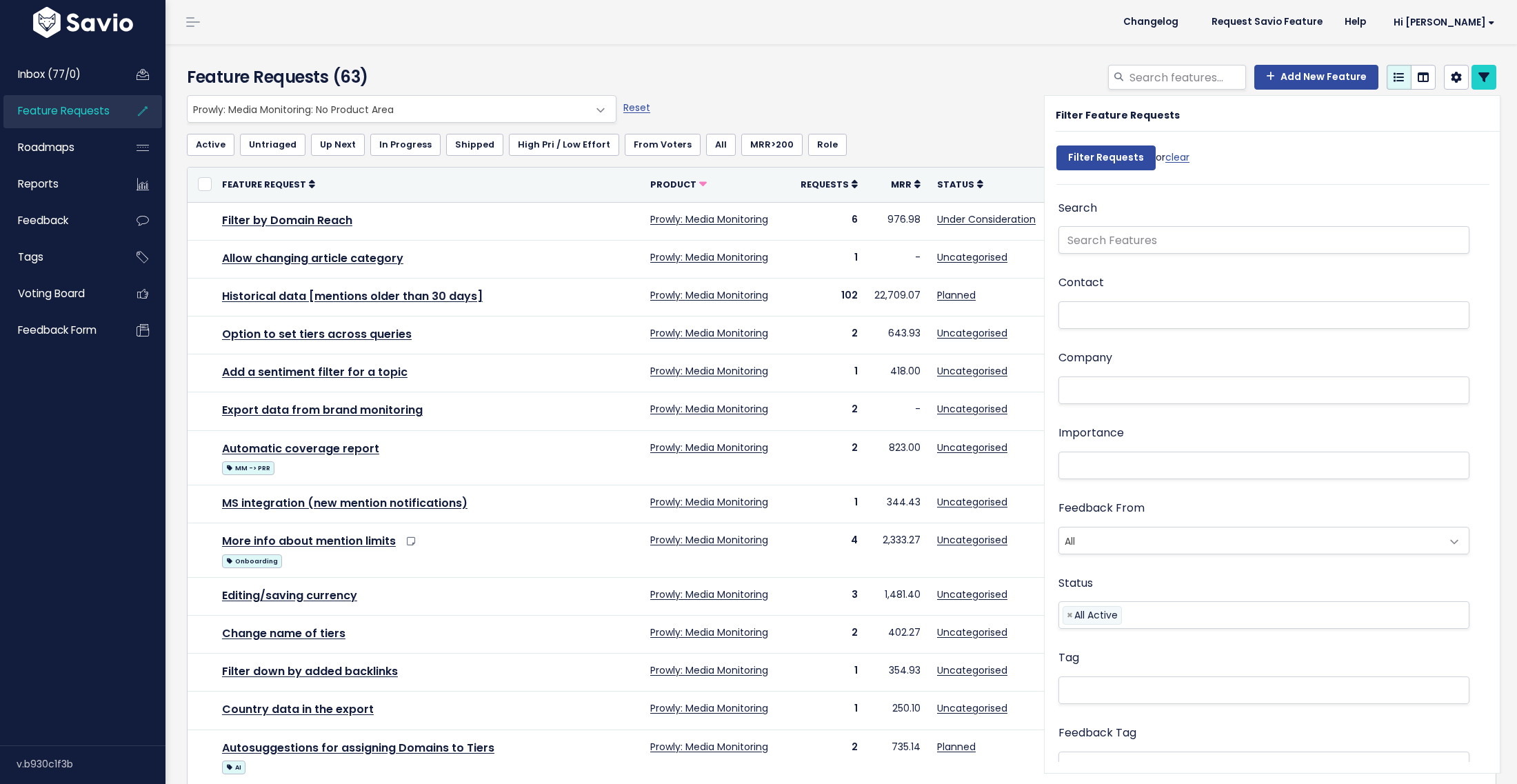
select select
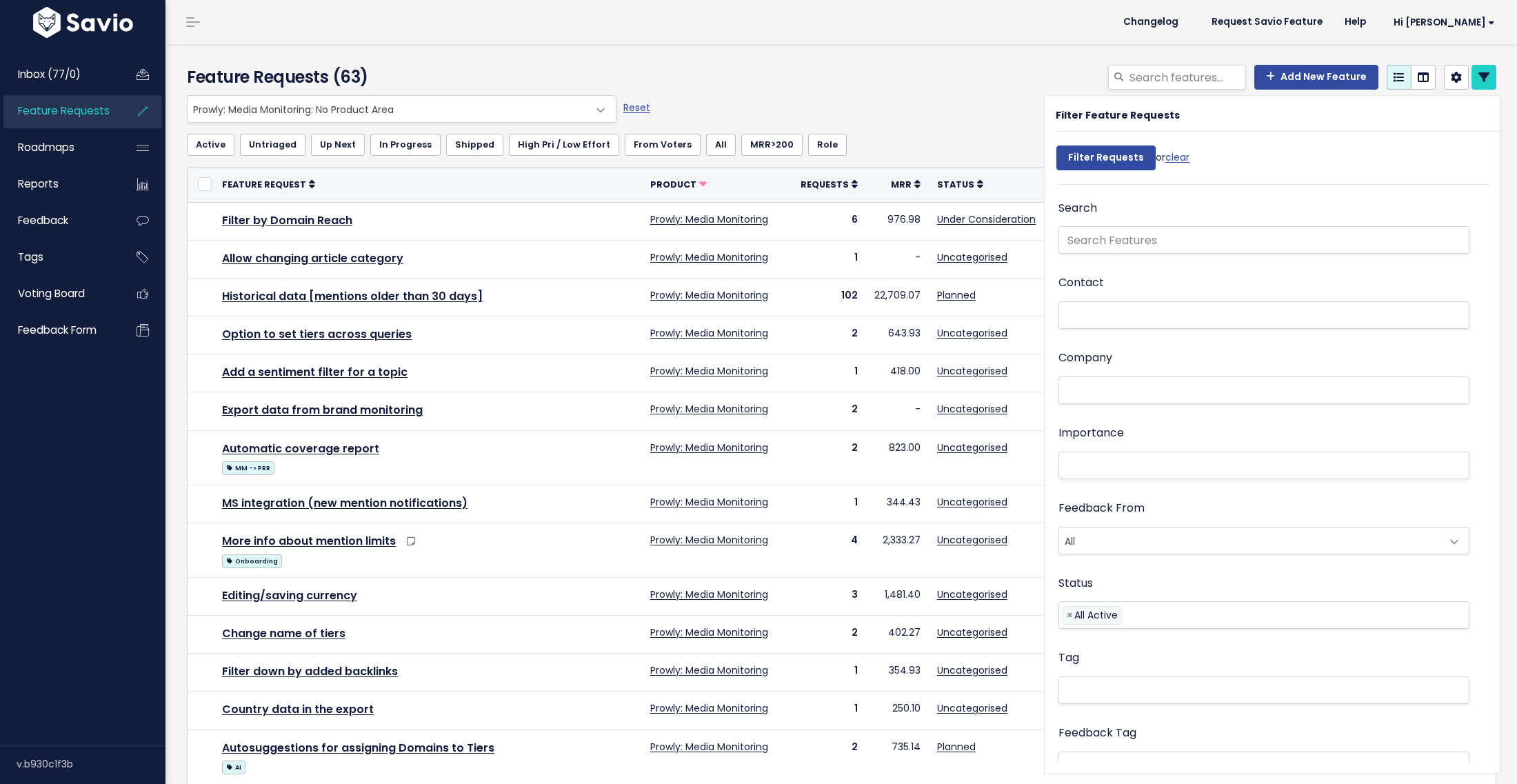
select select
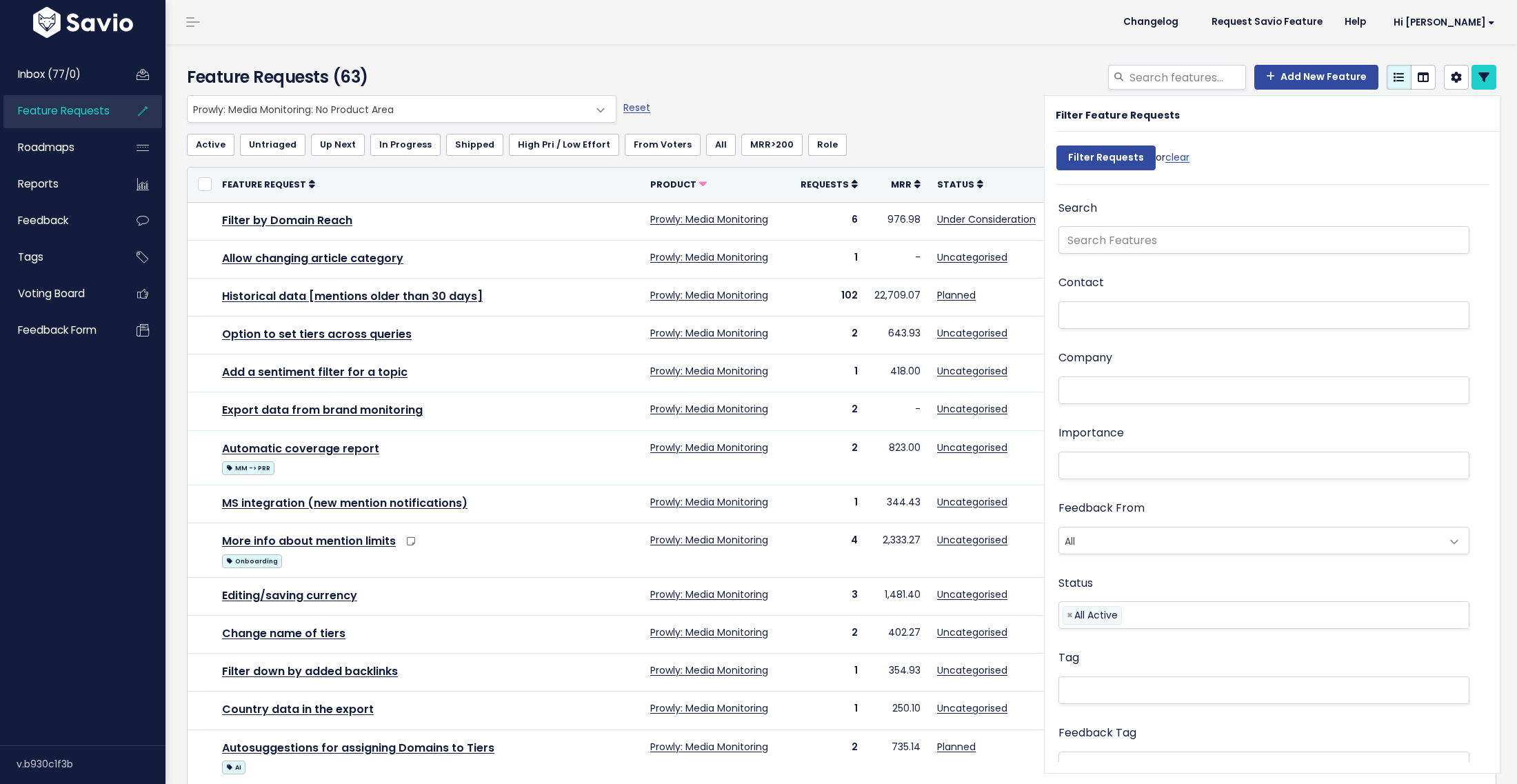
select select
click at [858, 187] on icon at bounding box center [855, 184] width 6 height 10
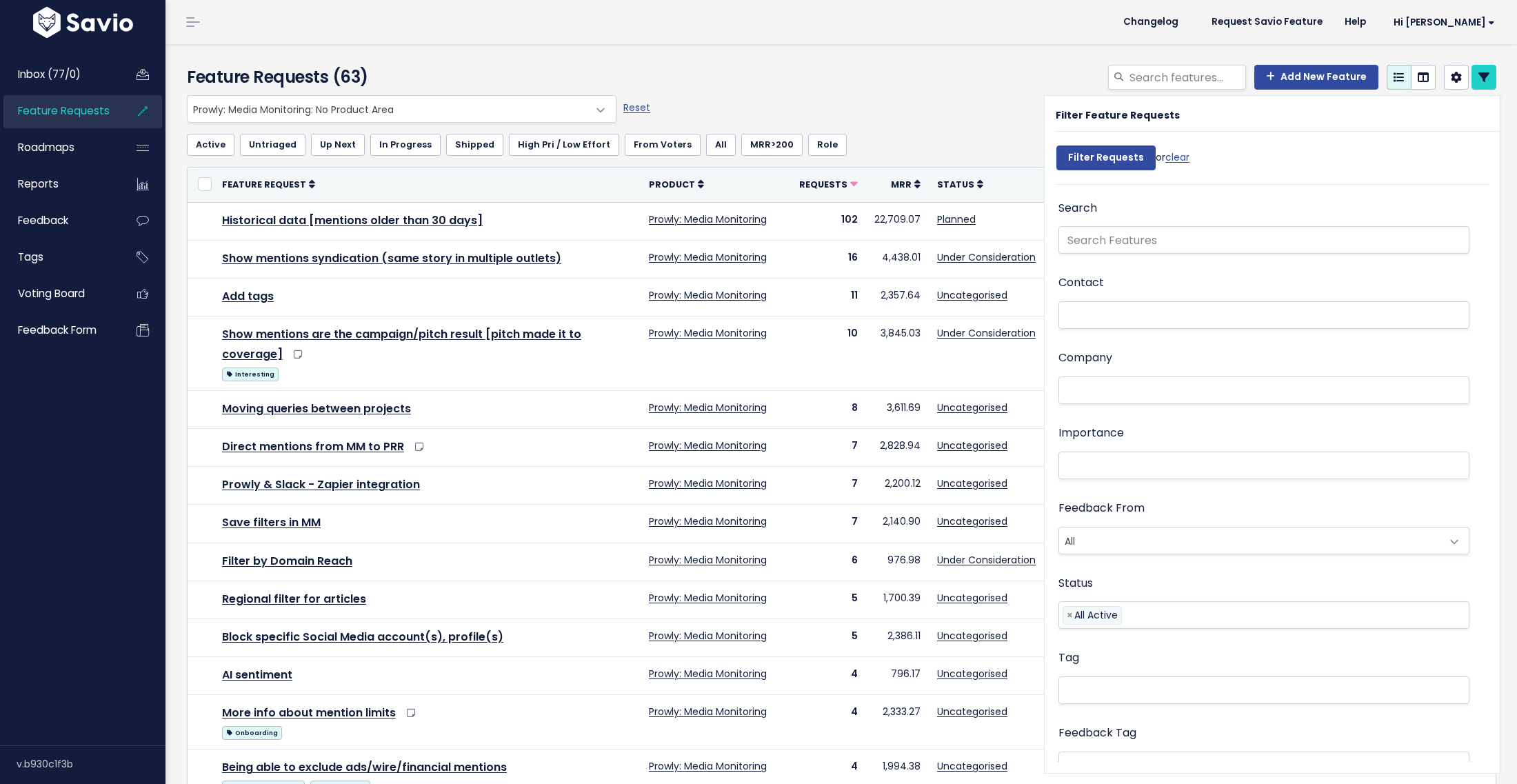
select select
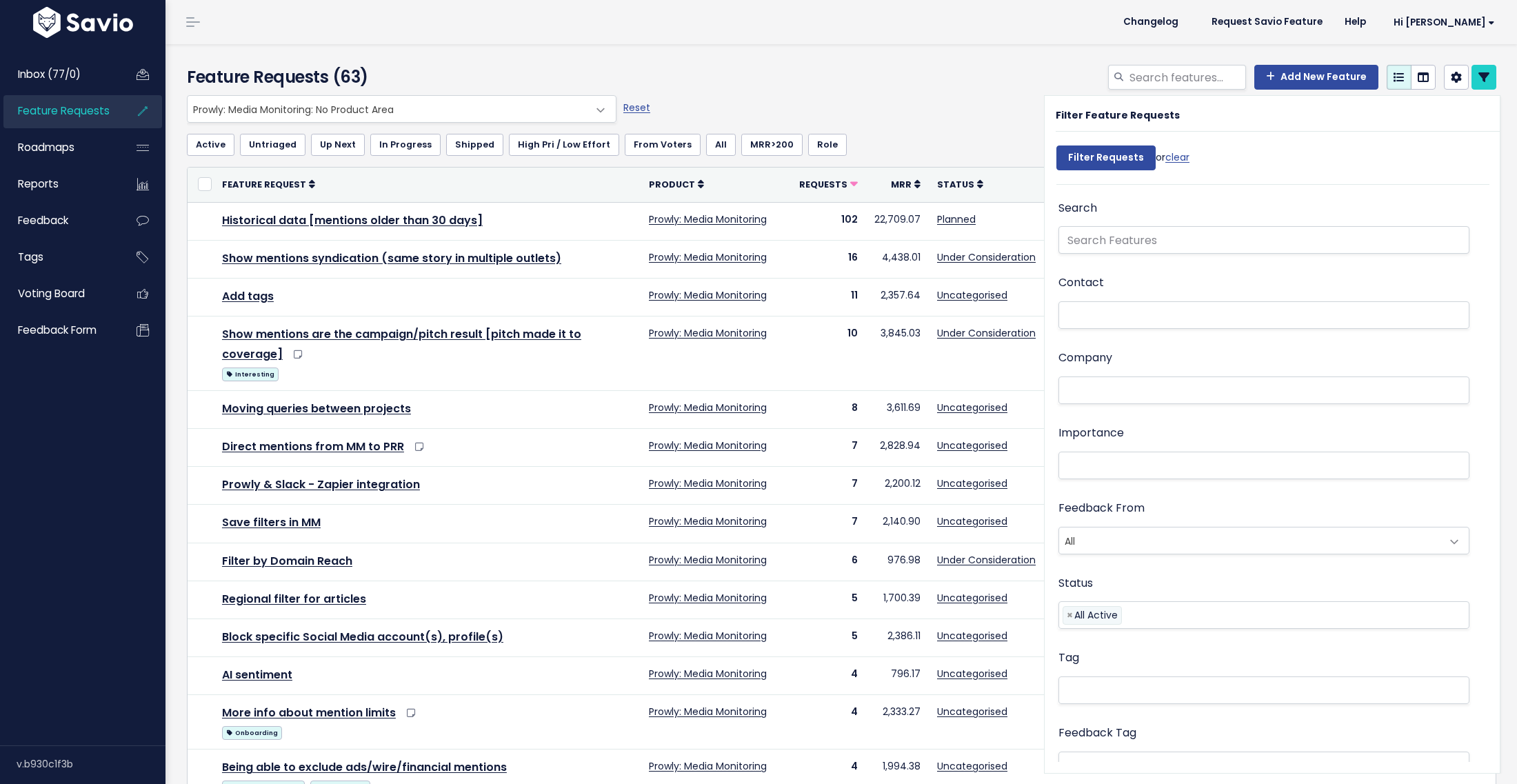
select select
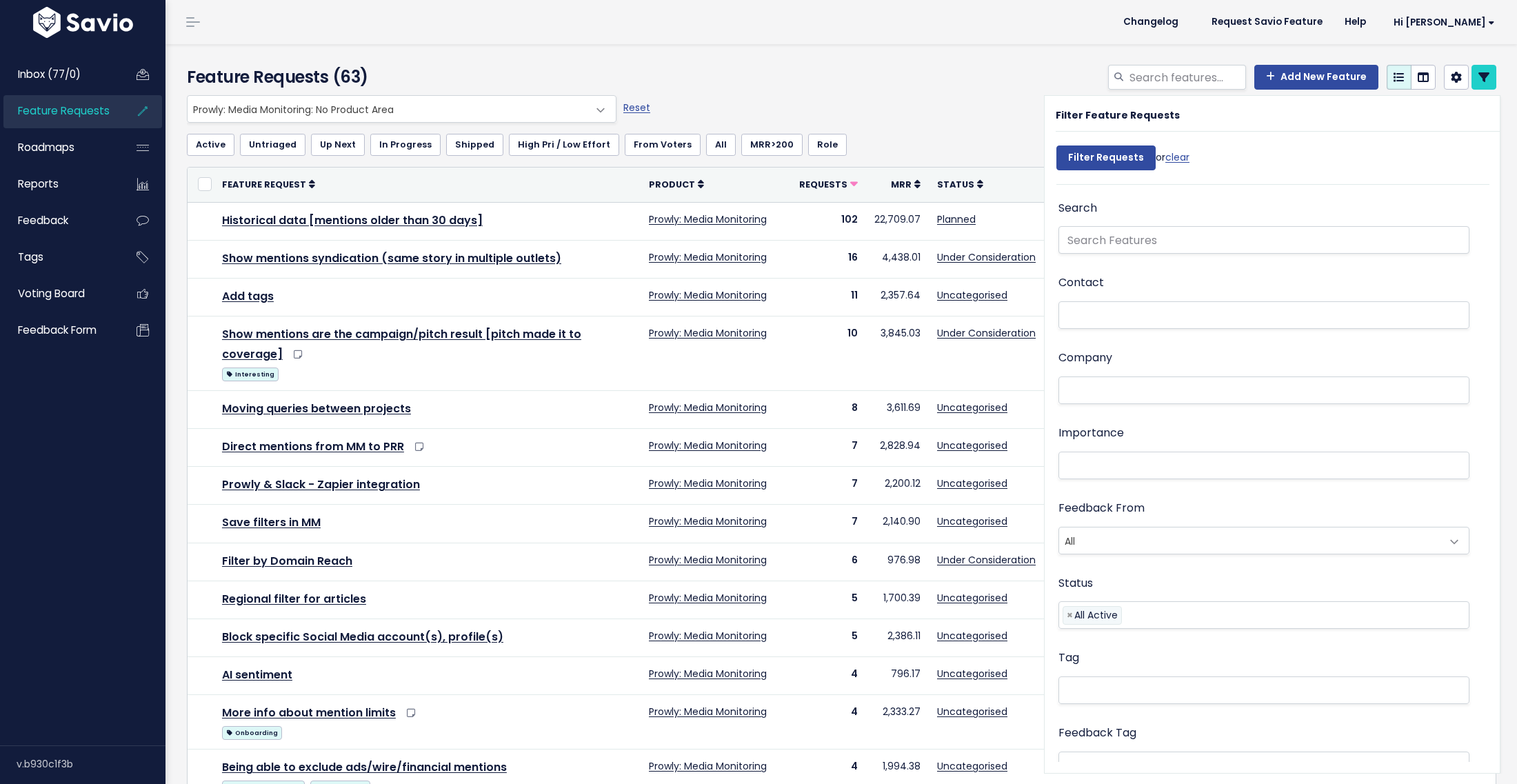
select select
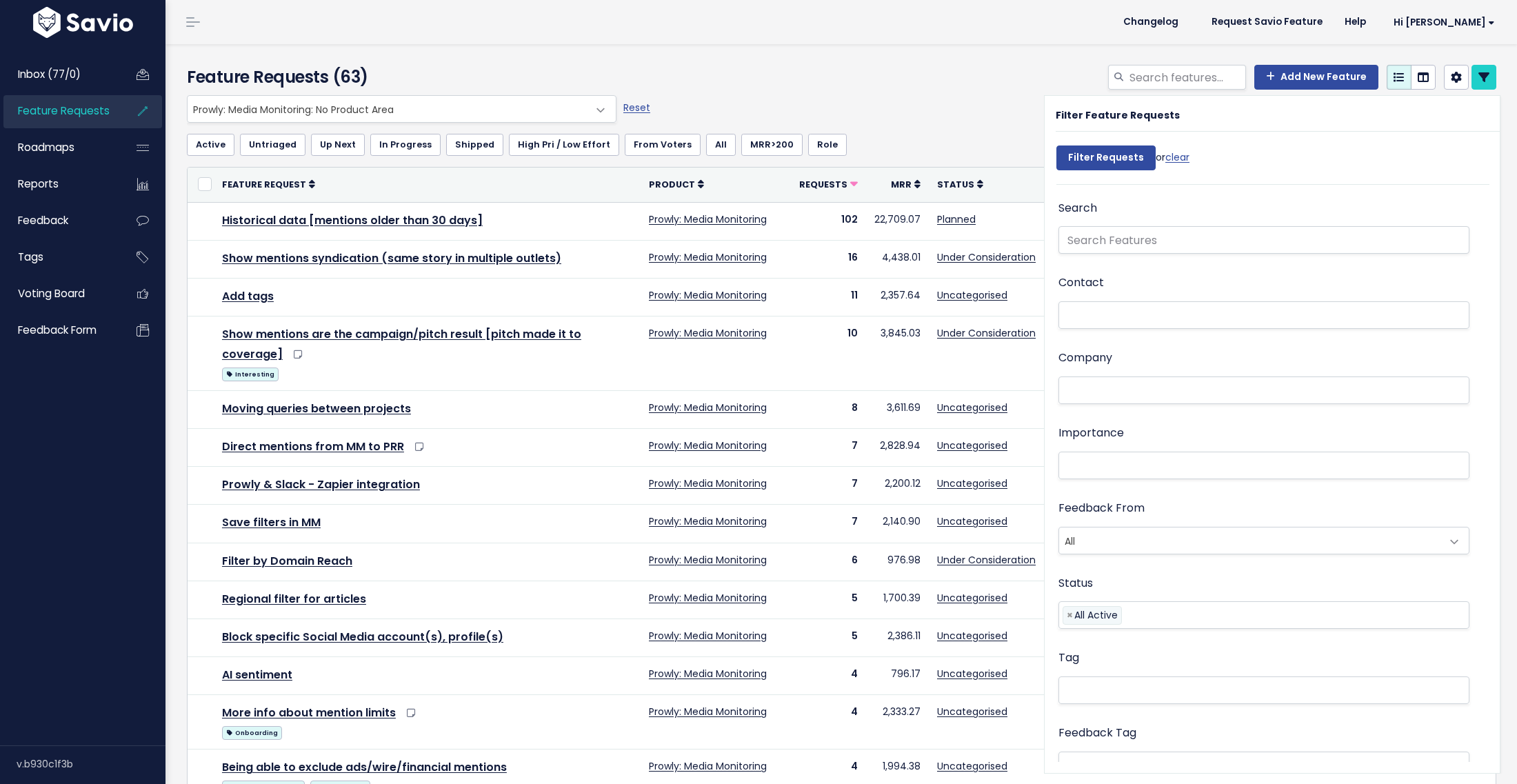
select select
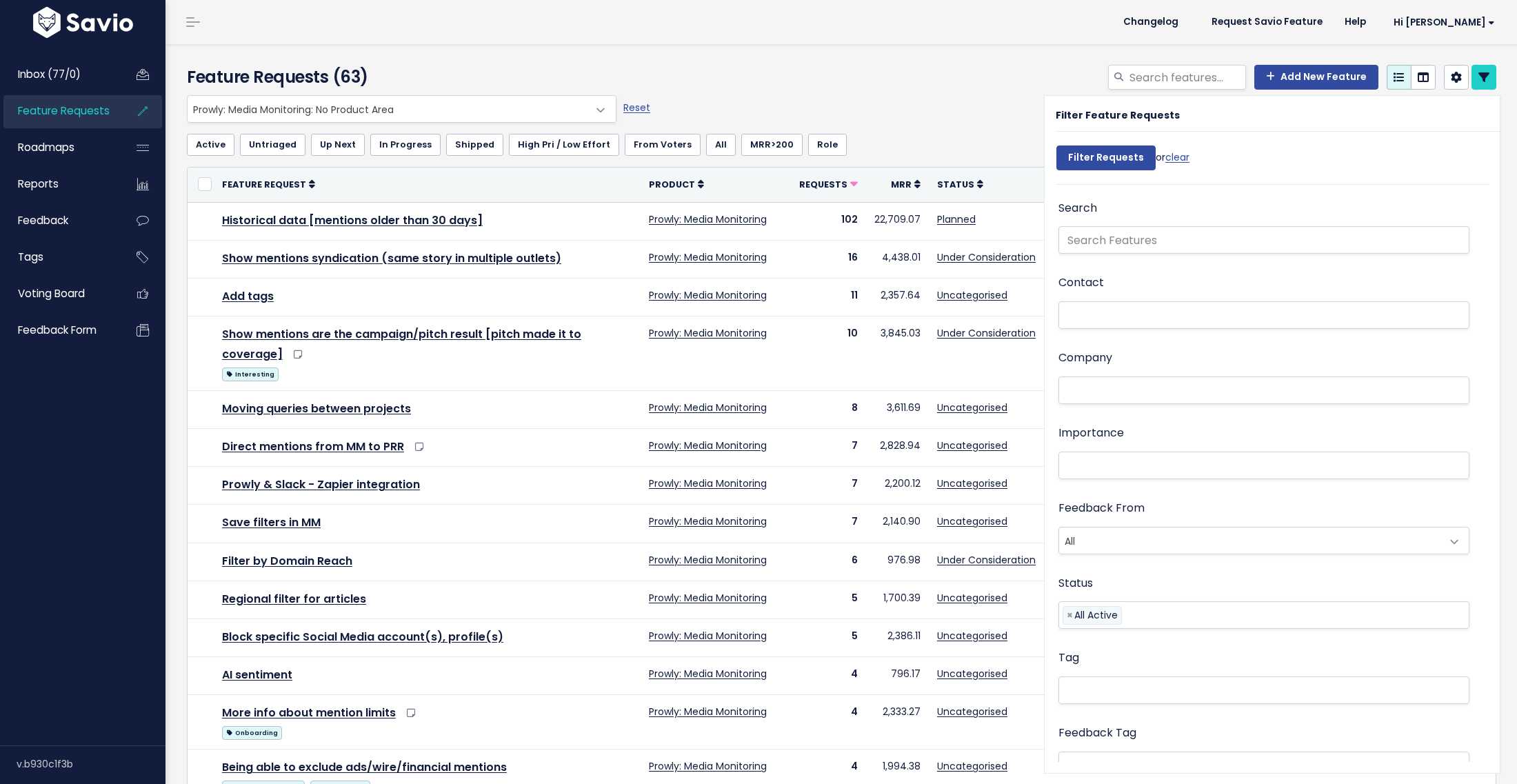
select select
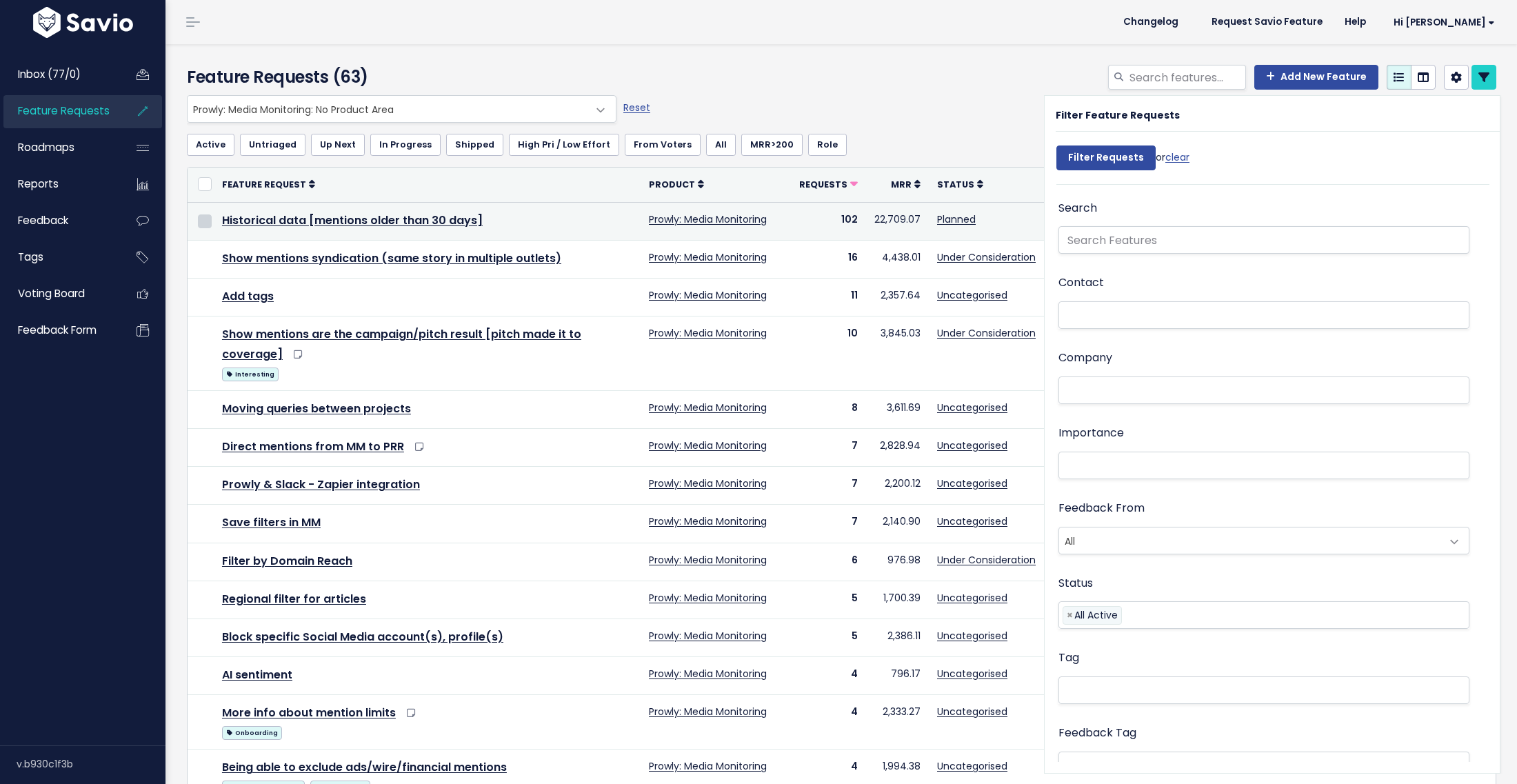
click at [201, 221] on input "checkbox" at bounding box center [205, 221] width 14 height 14
checkbox input "true"
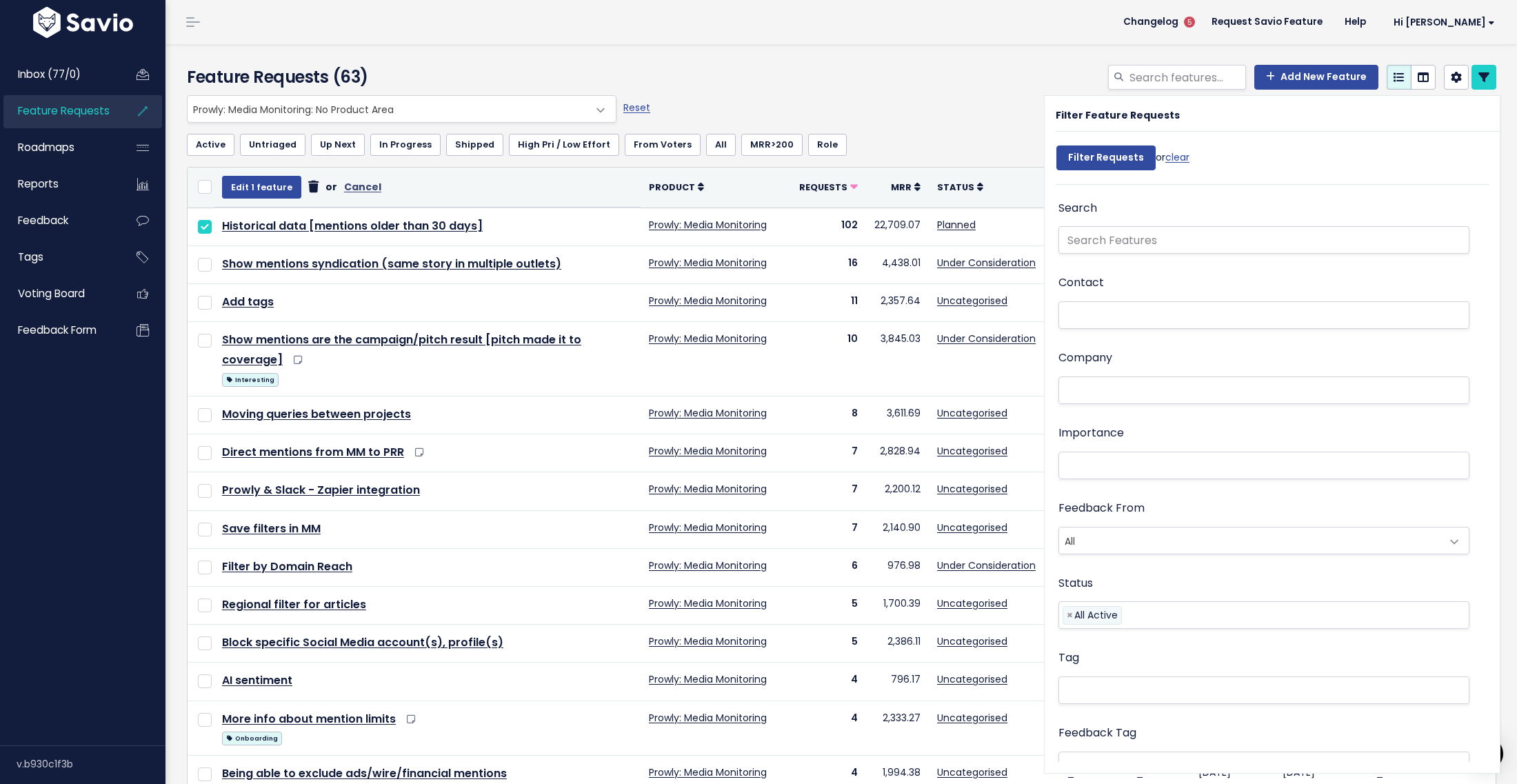
click at [1477, 72] on link at bounding box center [1483, 76] width 25 height 25
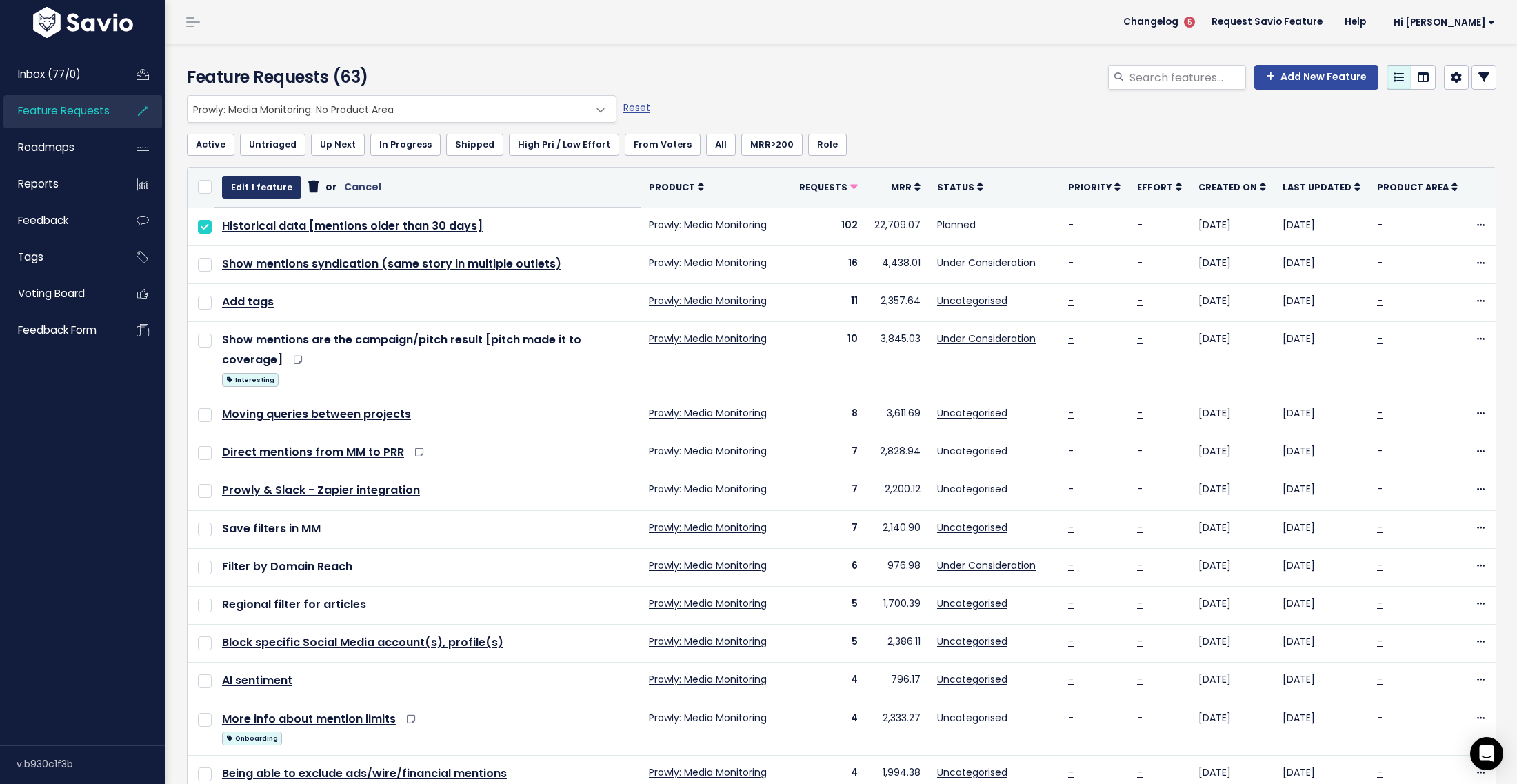
click at [247, 187] on button "Edit 1 feature" at bounding box center [262, 186] width 79 height 22
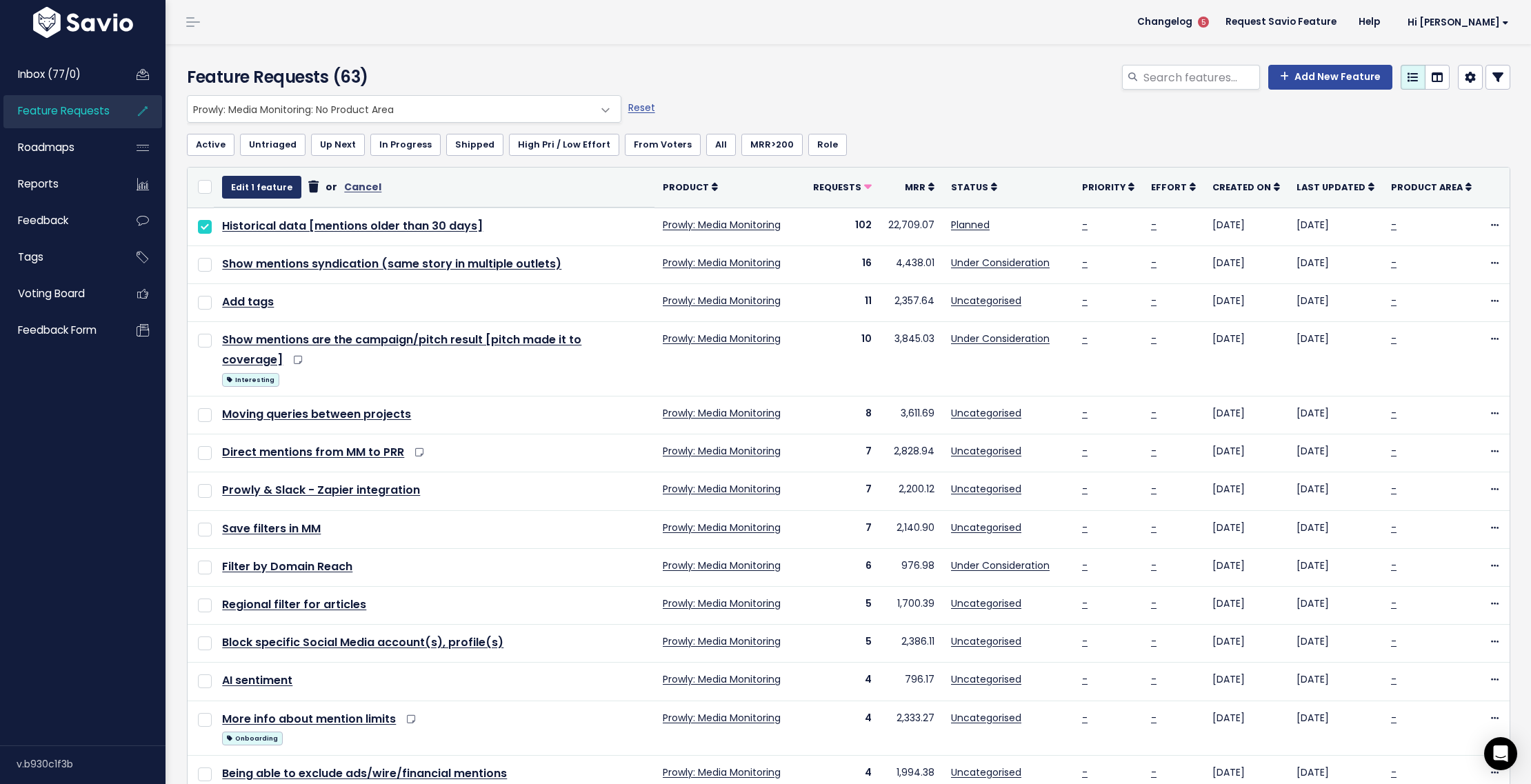
select select
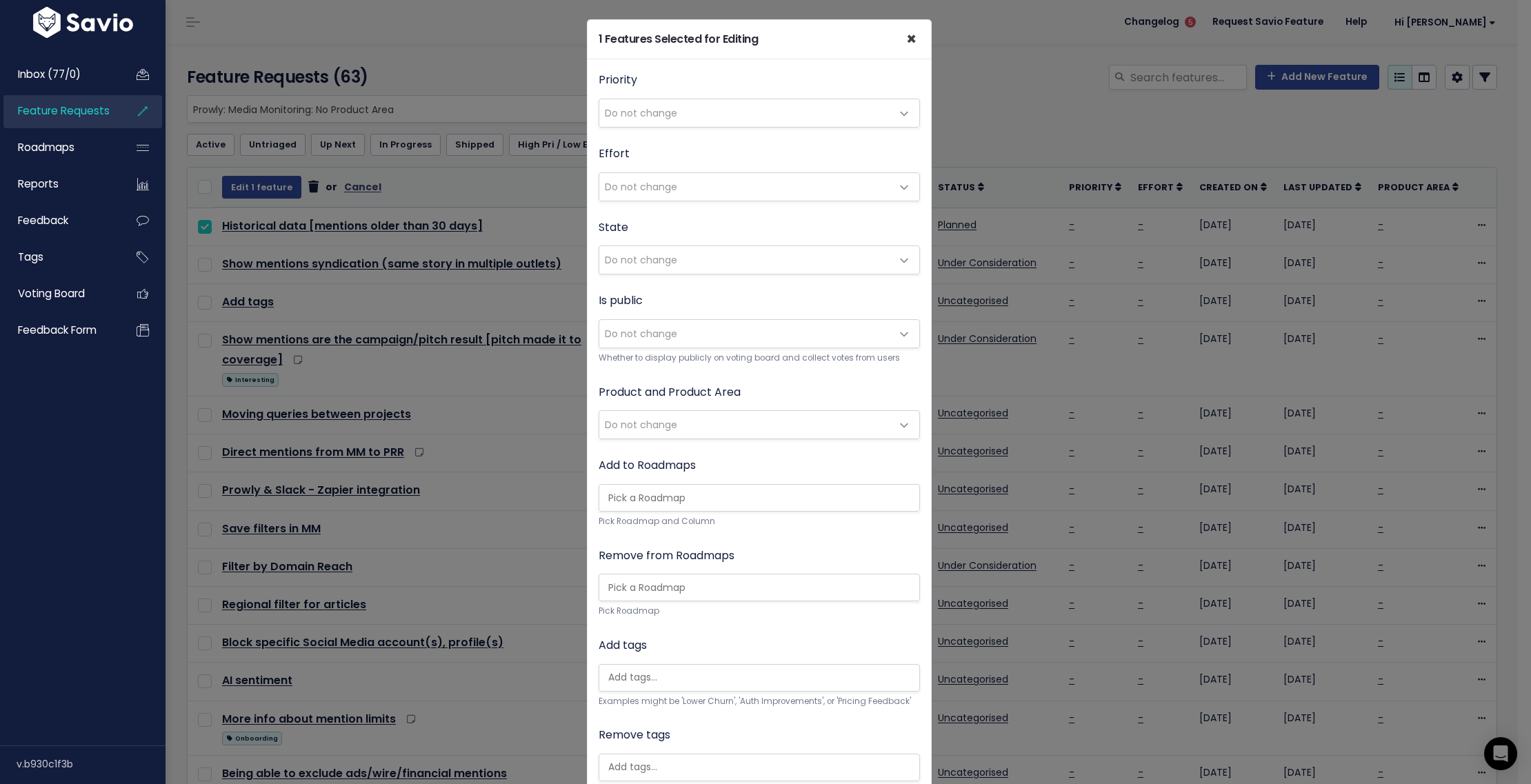
click at [907, 42] on span "×" at bounding box center [911, 39] width 10 height 23
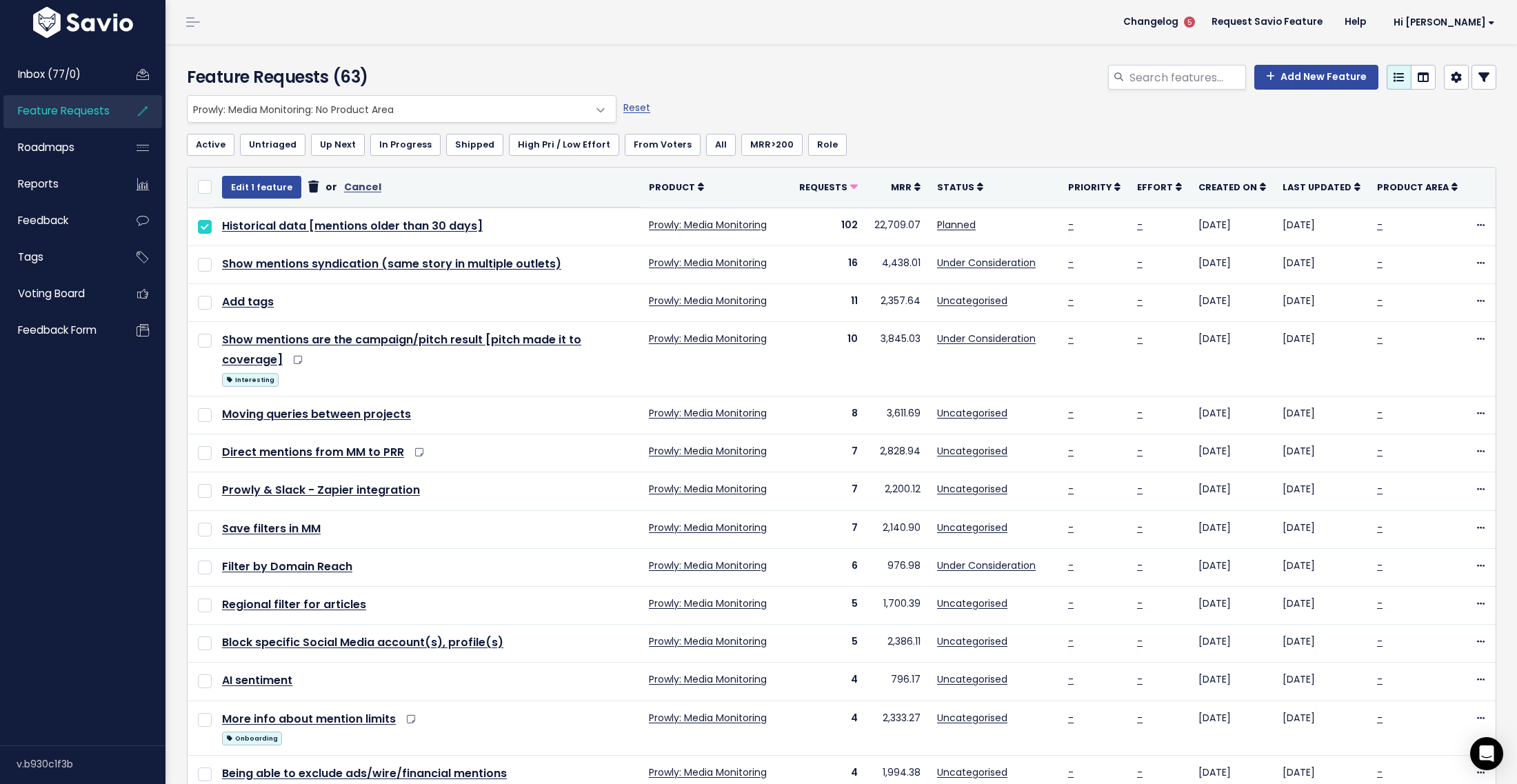
click at [451, 191] on th "Edit 1 feature or Cancel" at bounding box center [427, 187] width 427 height 40
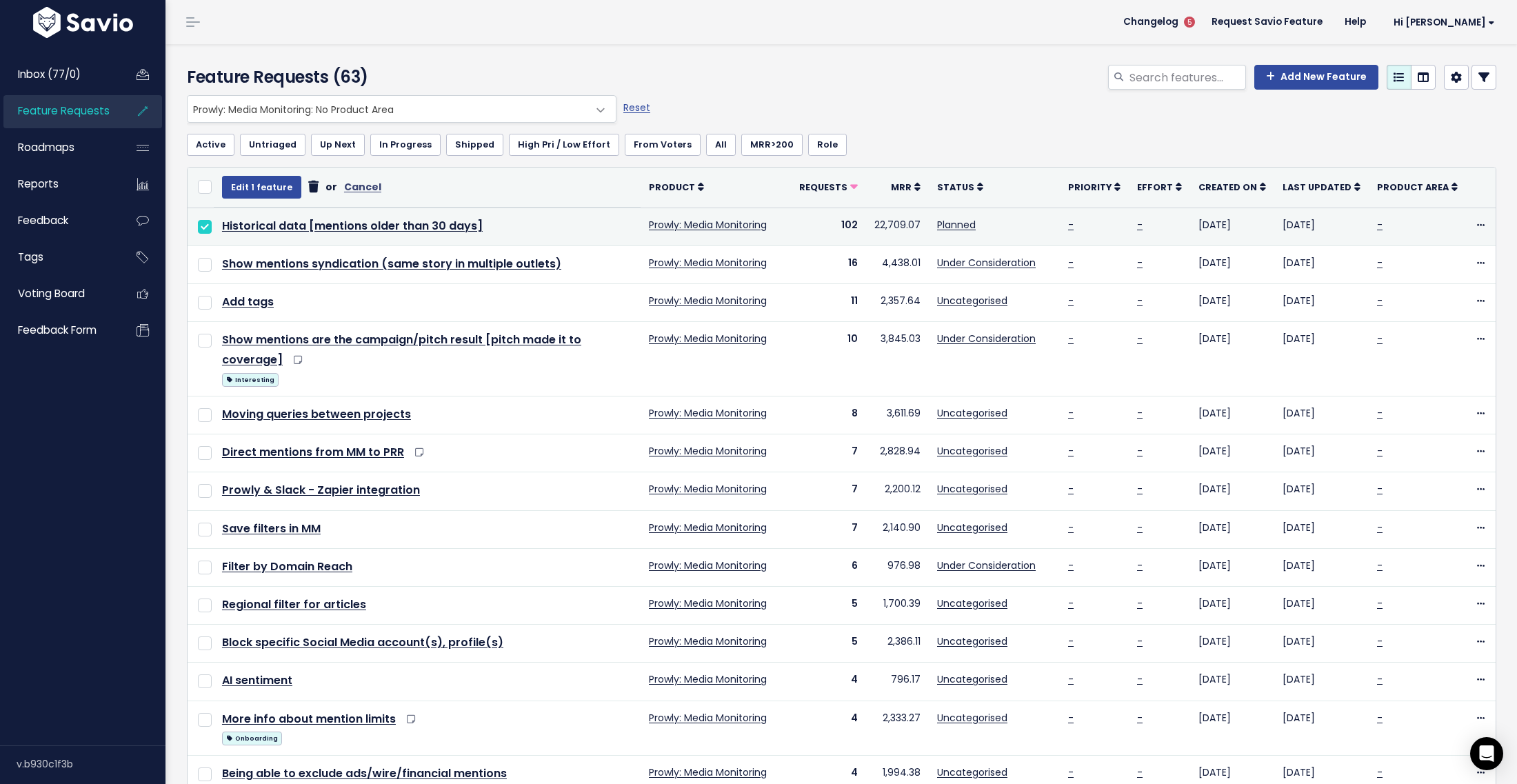
click at [205, 227] on input "checkbox" at bounding box center [205, 227] width 14 height 14
checkbox input "false"
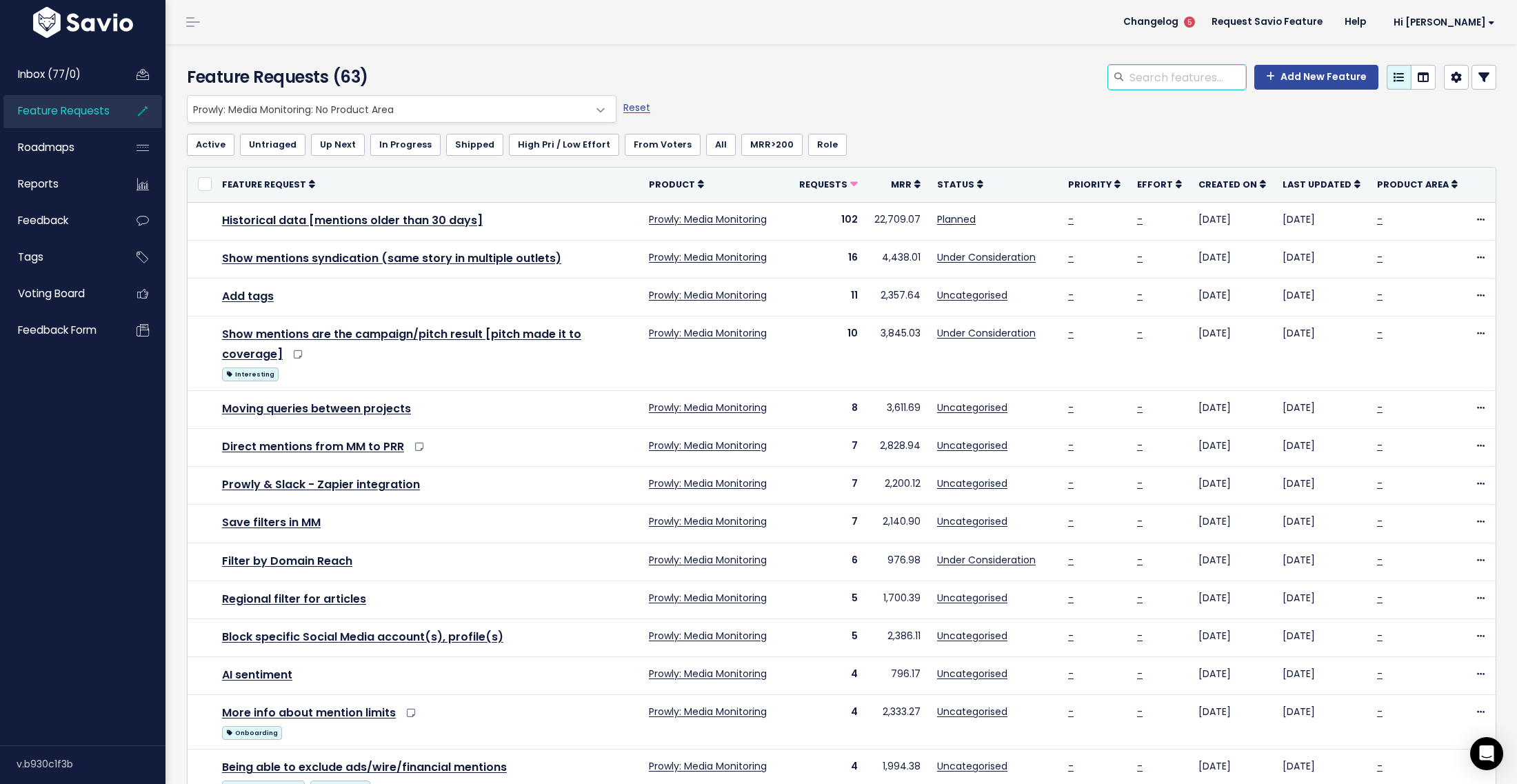
click at [1145, 78] on input "search" at bounding box center [1187, 76] width 118 height 25
type input "data"
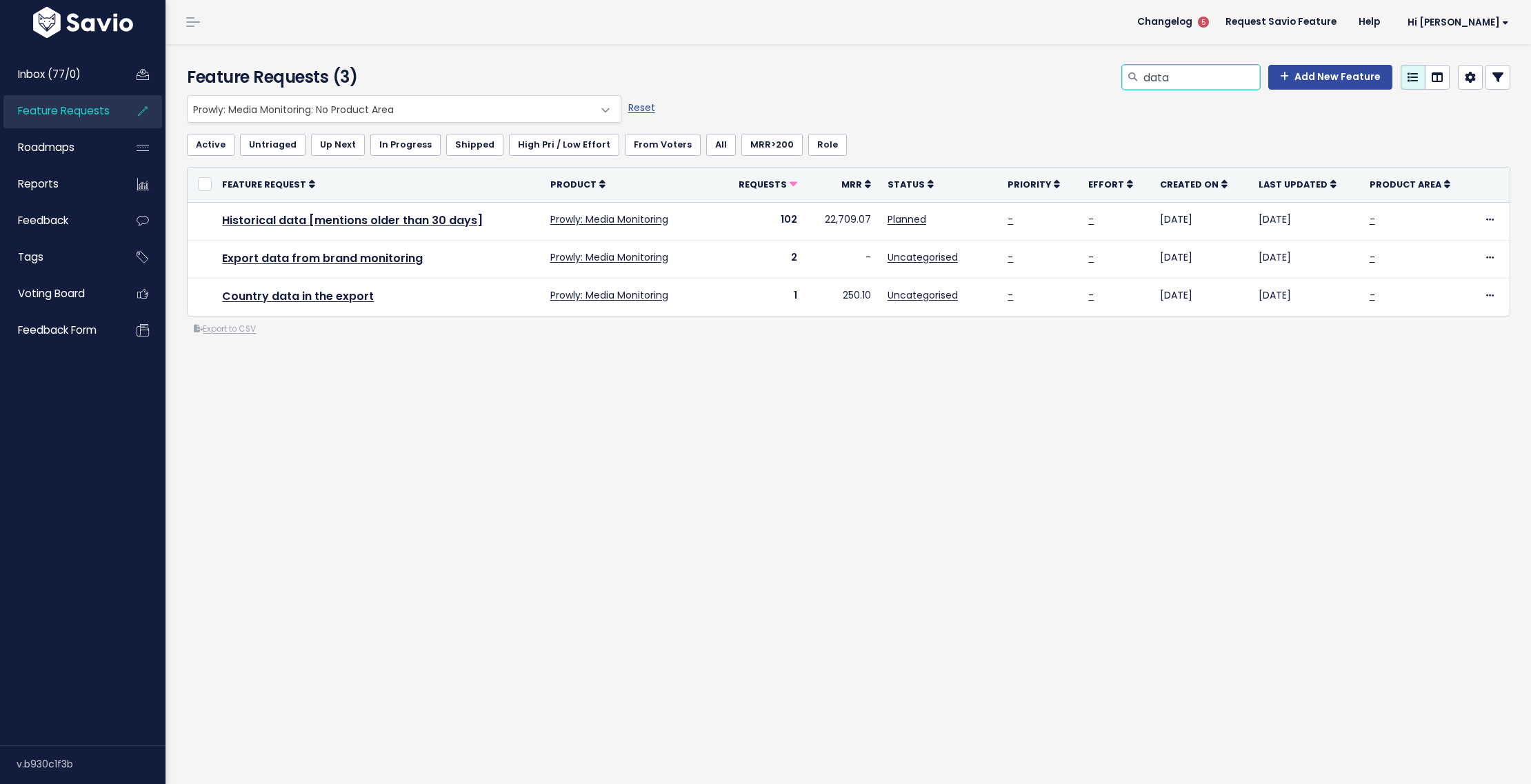
drag, startPoint x: 1168, startPoint y: 80, endPoint x: 1096, endPoint y: 80, distance: 72.0
click at [1096, 80] on div "data Add New Feature" at bounding box center [1073, 79] width 896 height 31
type input "30"
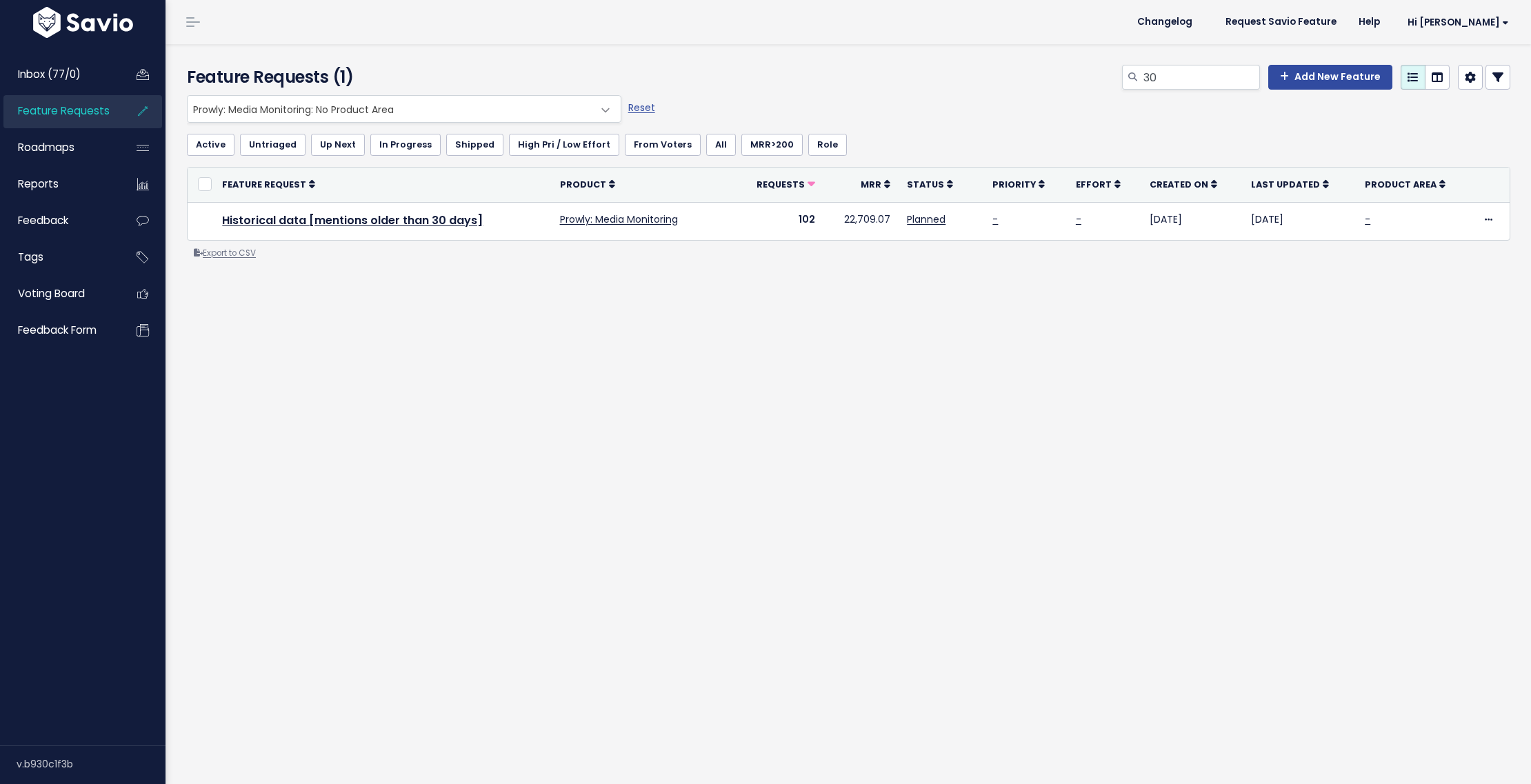
click at [229, 259] on link "Export to CSV" at bounding box center [224, 253] width 62 height 11
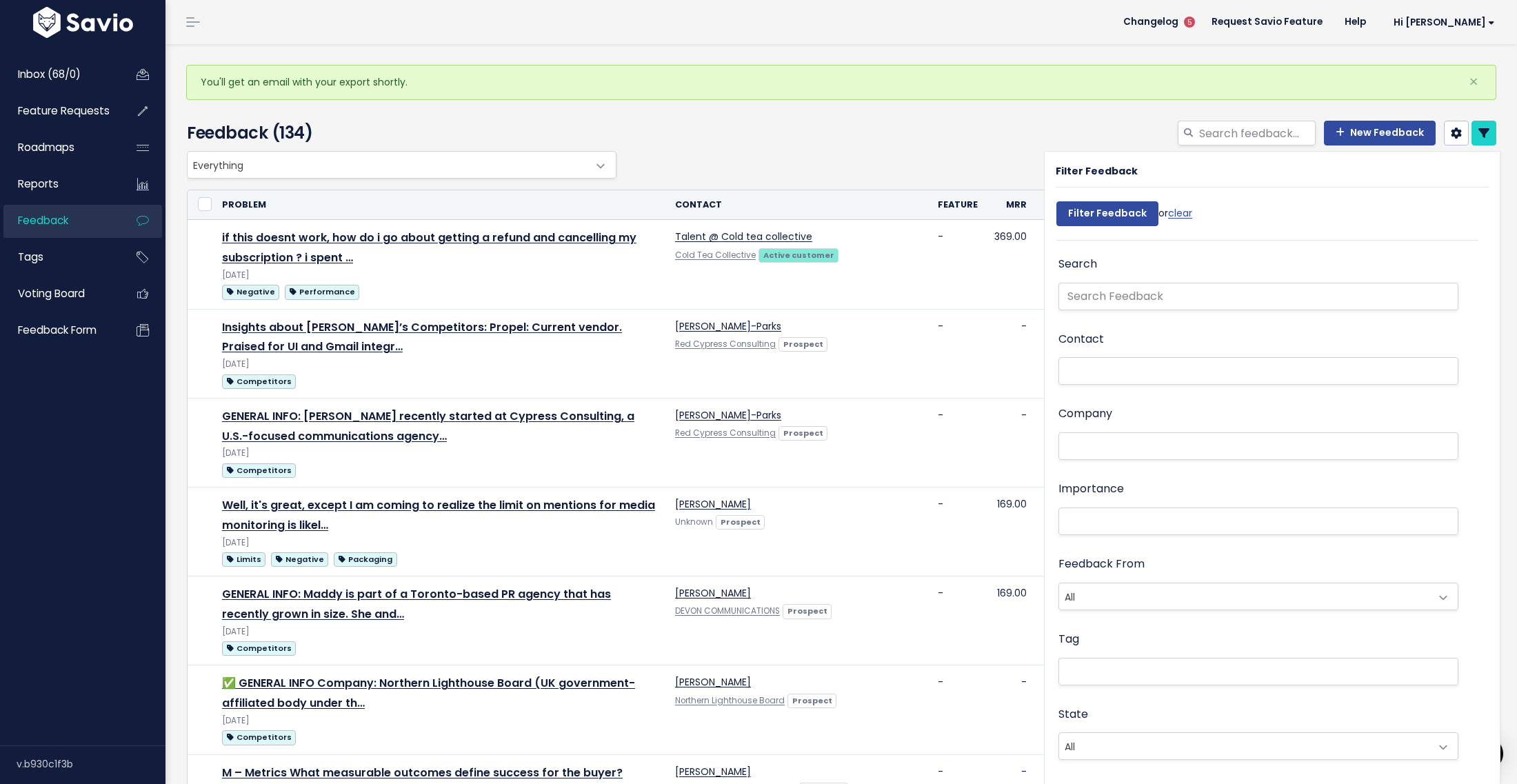
select select
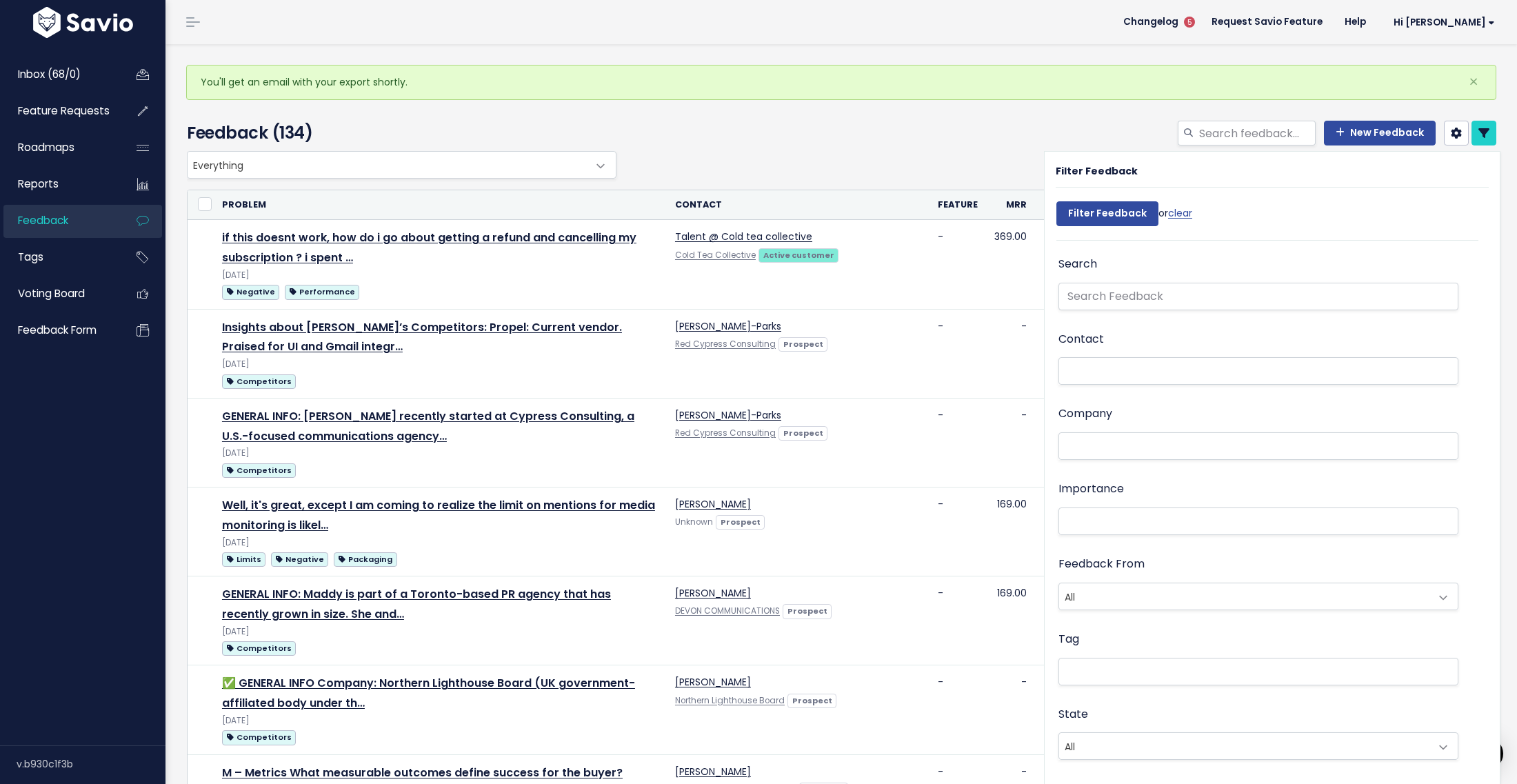
select select
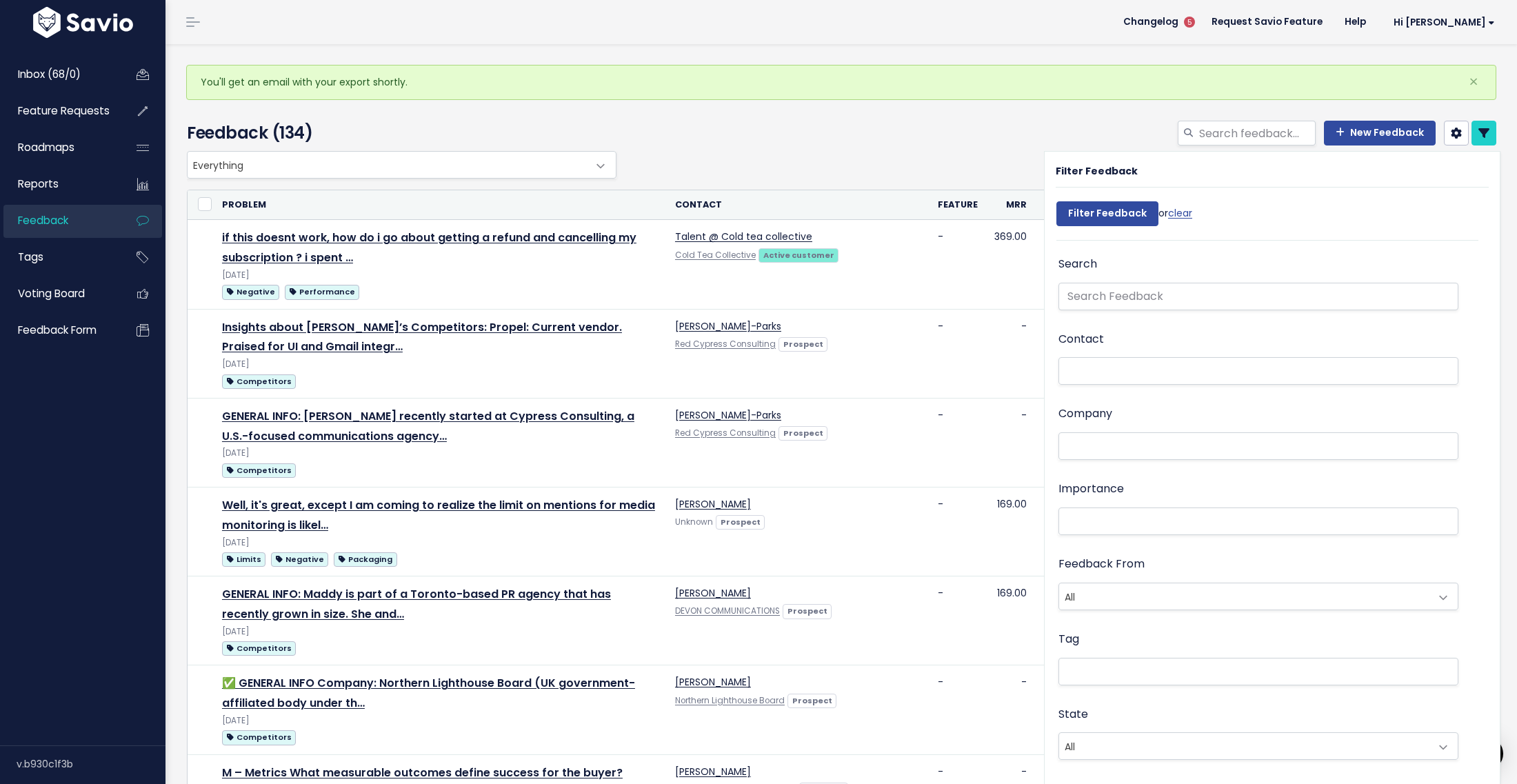
select select
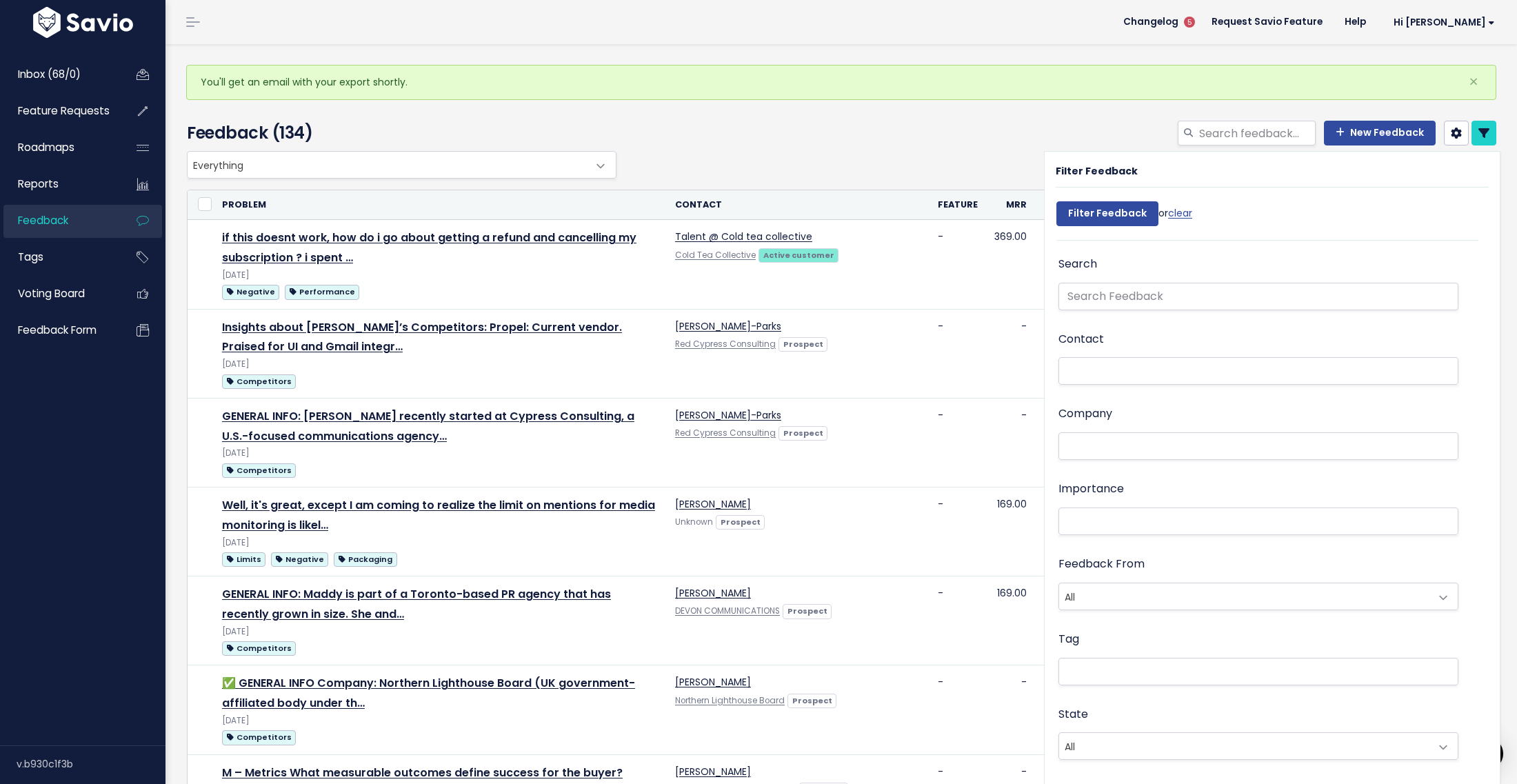
select select
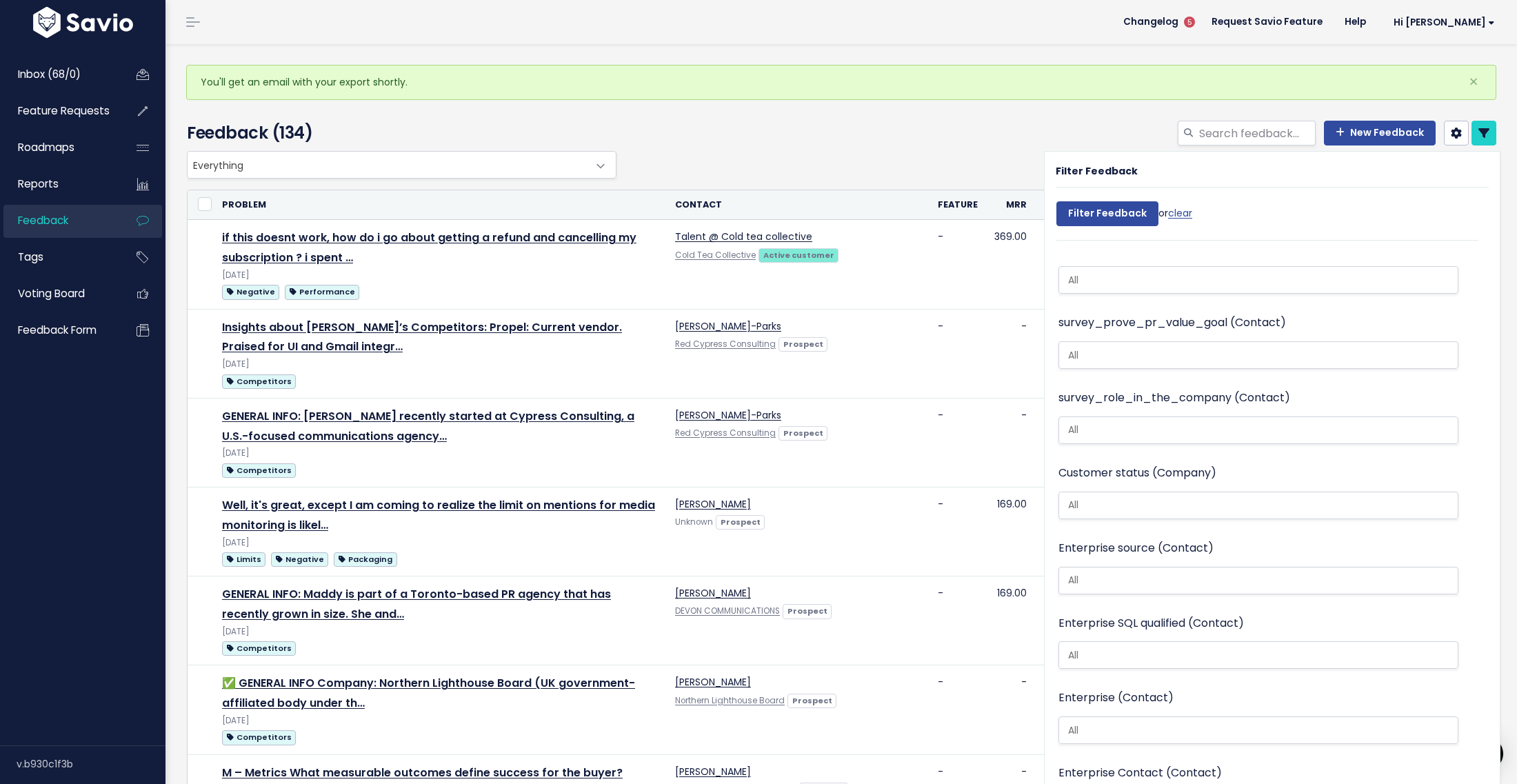
click at [1460, 36] on li "Hi Katarzyna Vault Settings My Settings Integrations Manage Users API Access Lo…" at bounding box center [1442, 22] width 129 height 39
click at [1459, 26] on span "Hi [PERSON_NAME]" at bounding box center [1445, 22] width 101 height 10
click at [1427, 71] on link "Vault Settings" at bounding box center [1450, 62] width 101 height 27
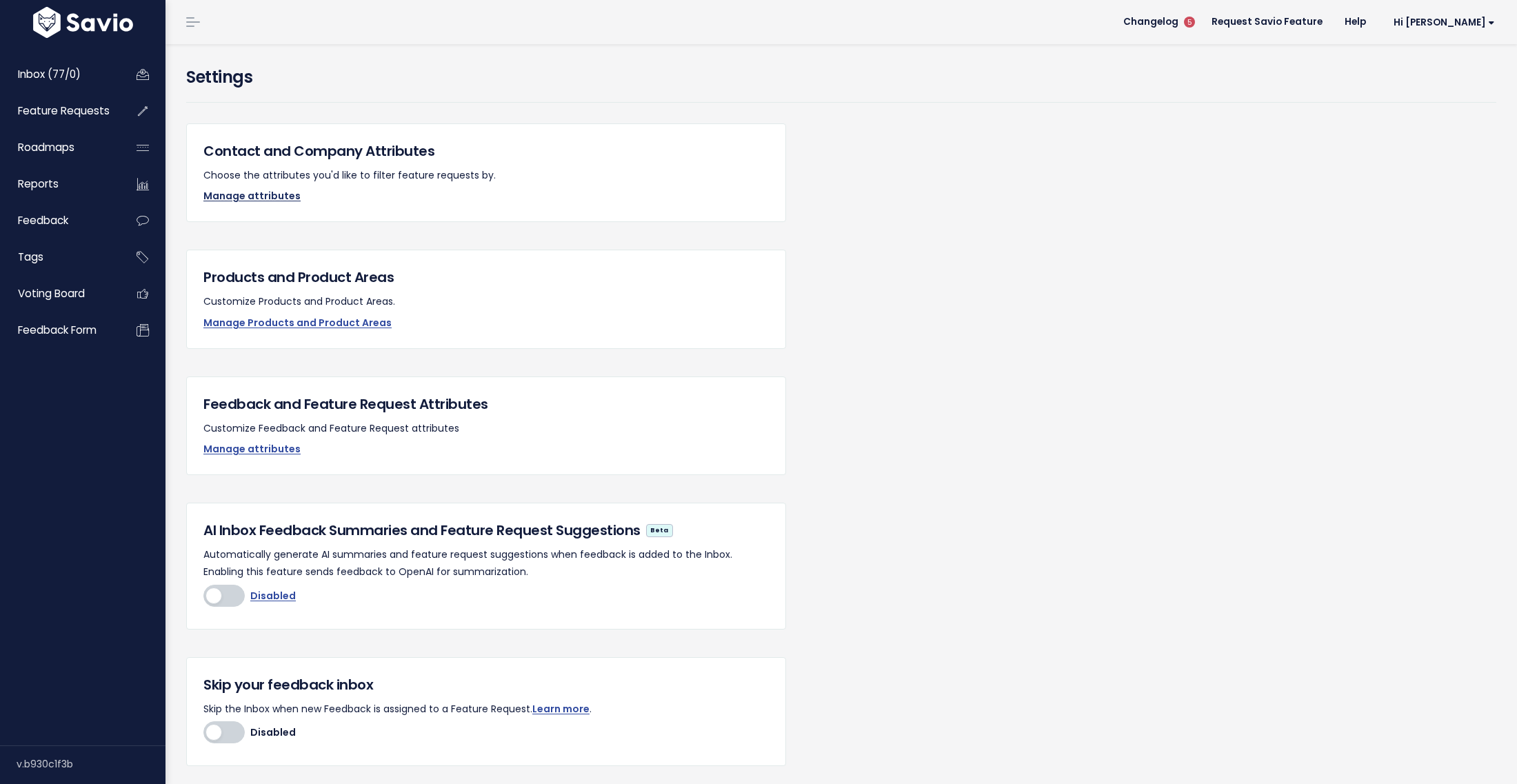
click at [268, 193] on link "Manage attributes" at bounding box center [252, 196] width 97 height 14
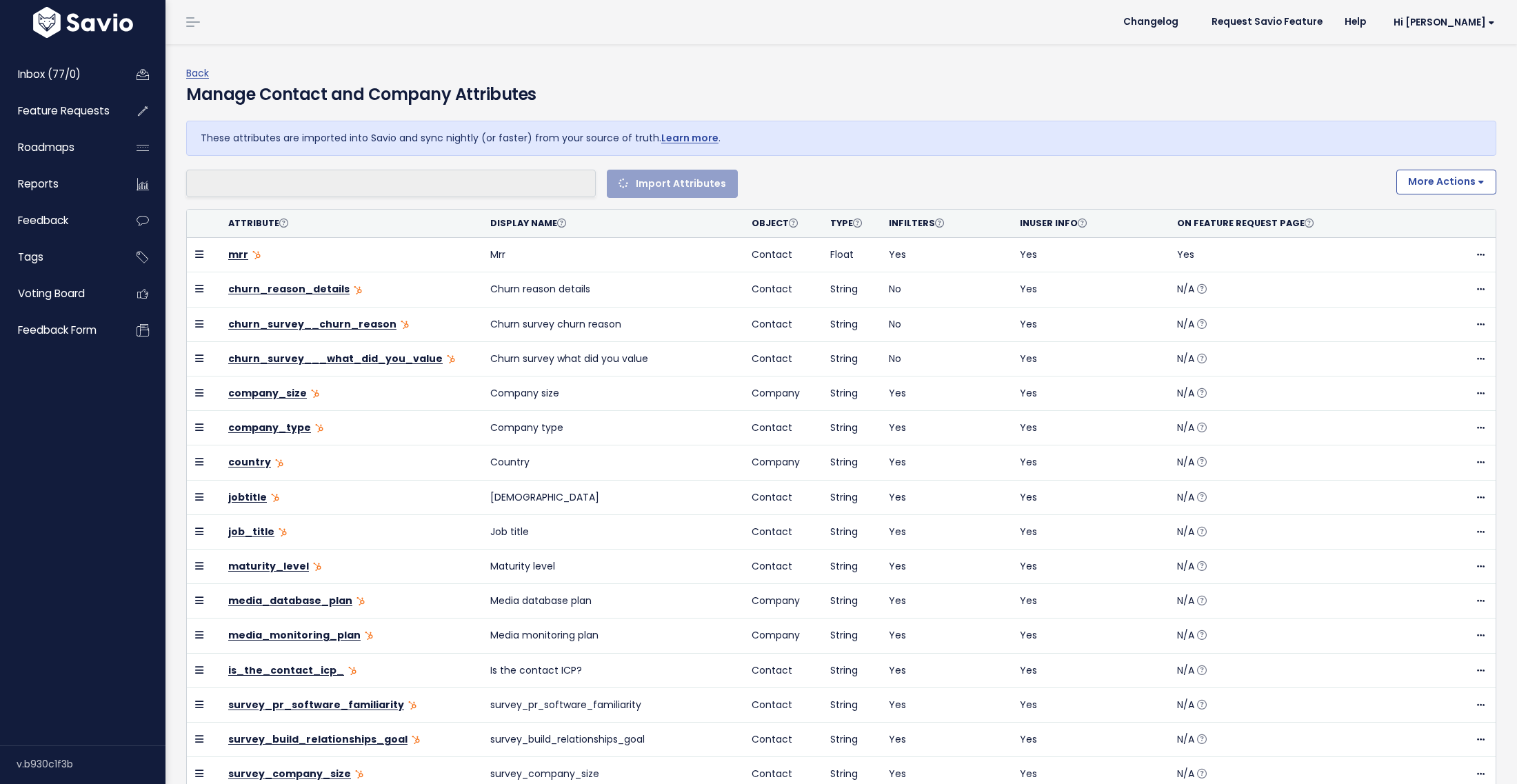
click at [307, 191] on ul at bounding box center [391, 183] width 408 height 26
click at [306, 179] on li at bounding box center [388, 183] width 396 height 17
click at [280, 175] on li at bounding box center [388, 183] width 396 height 17
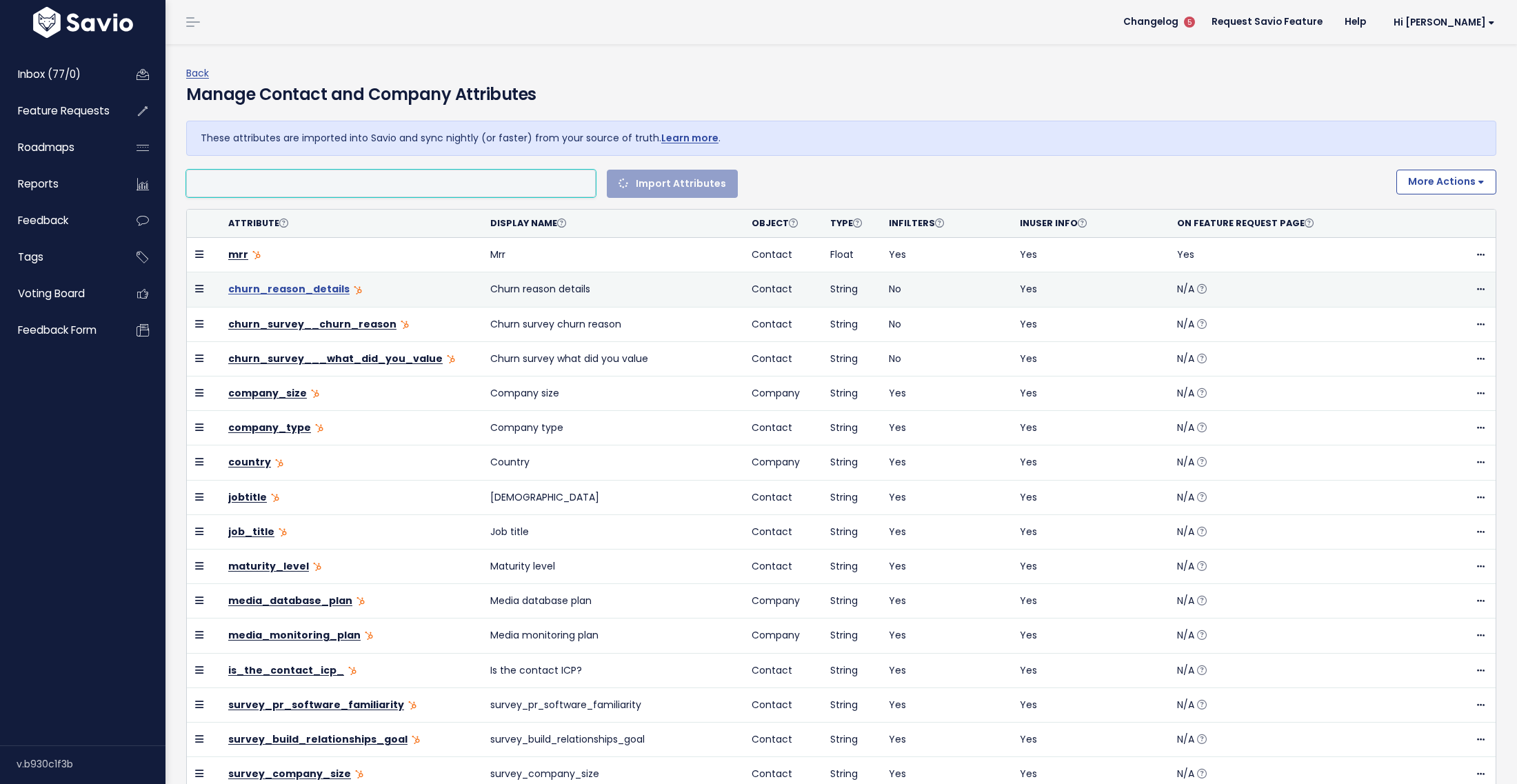
select select
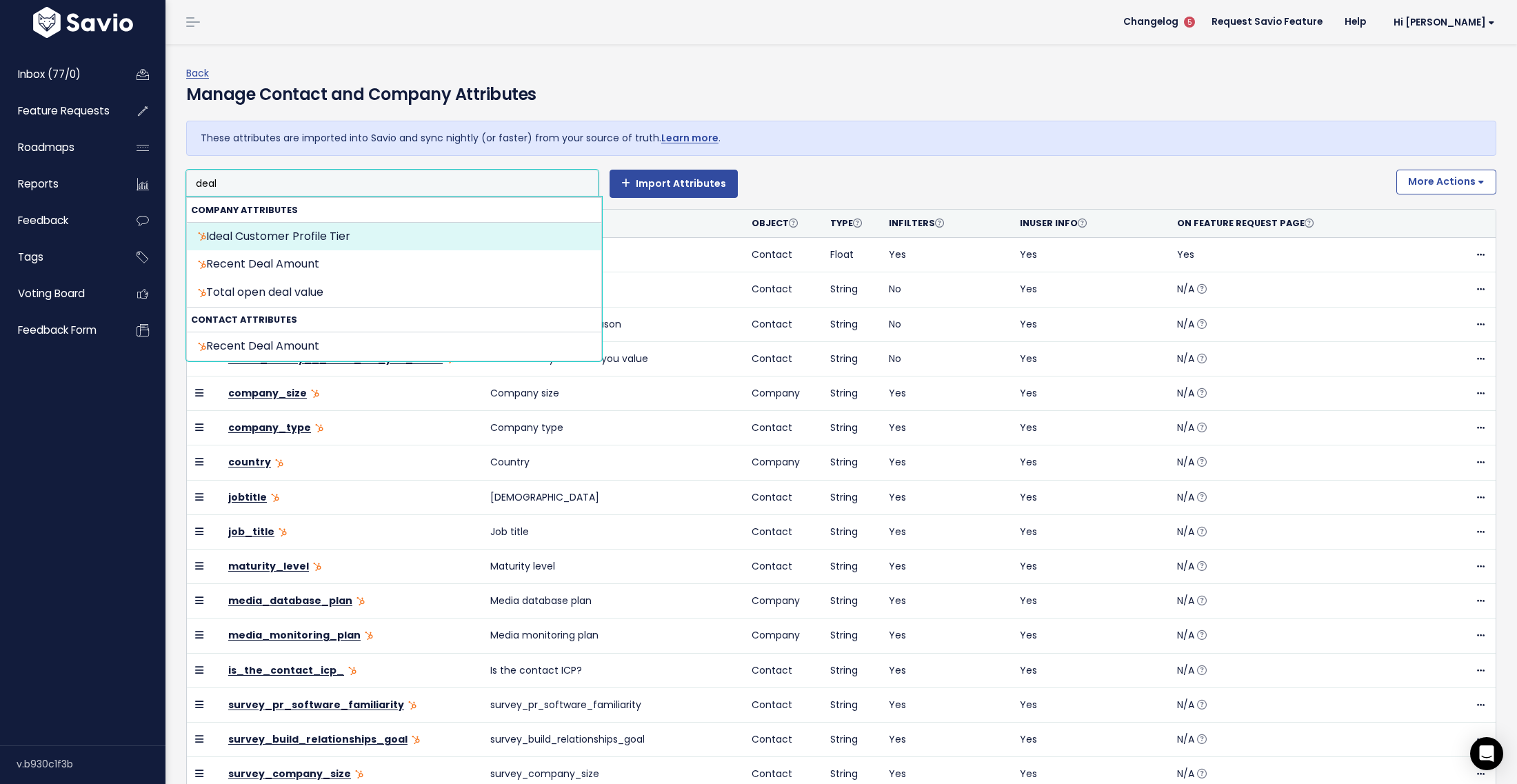
click at [212, 179] on input "deal" at bounding box center [212, 183] width 44 height 17
type input "deal"
click at [212, 179] on input "search" at bounding box center [212, 183] width 44 height 17
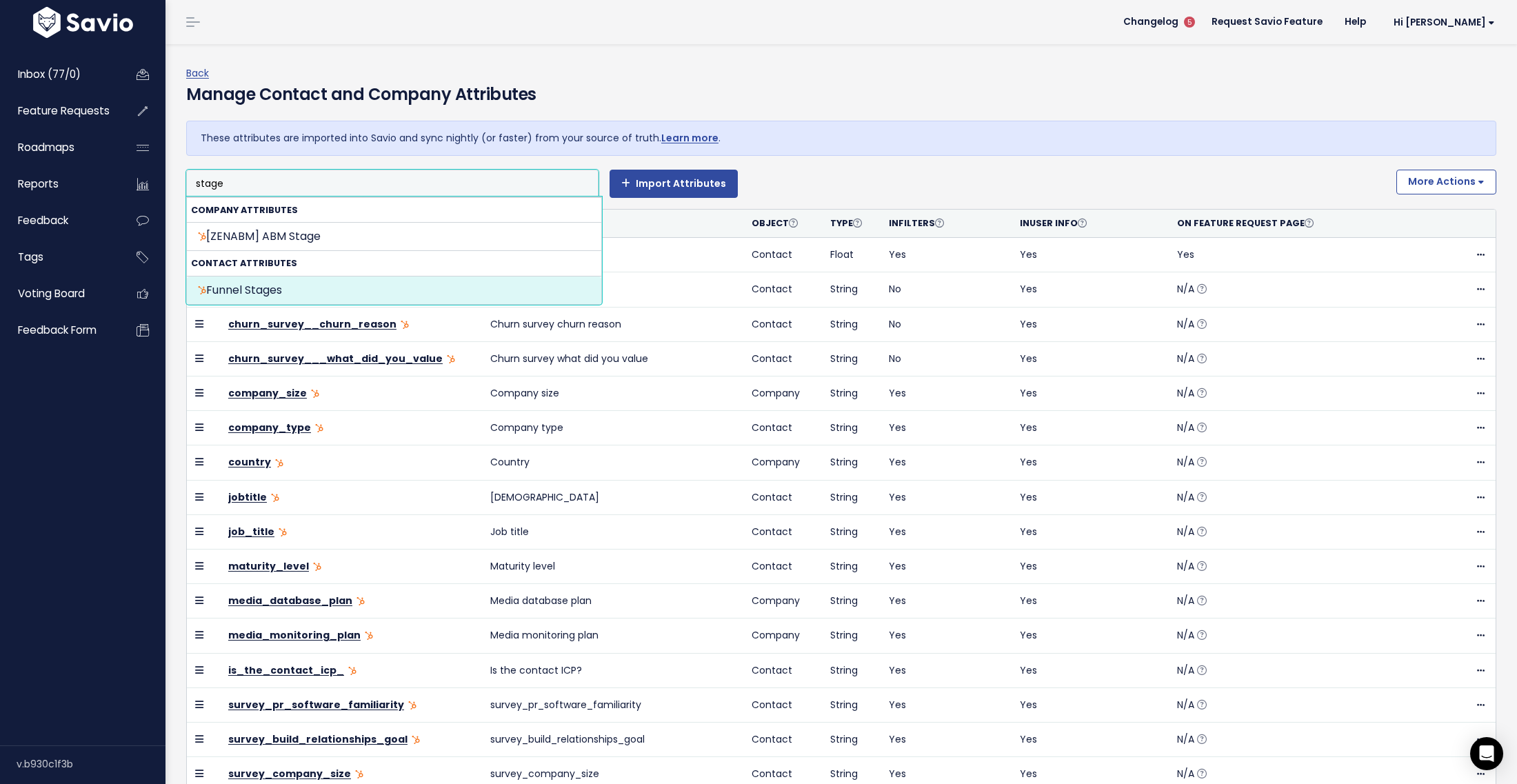
type input "stage"
select select "{"id": null, "source_id": 5, "source_name": "HubSpot", "crm_object_type": "APPU…"
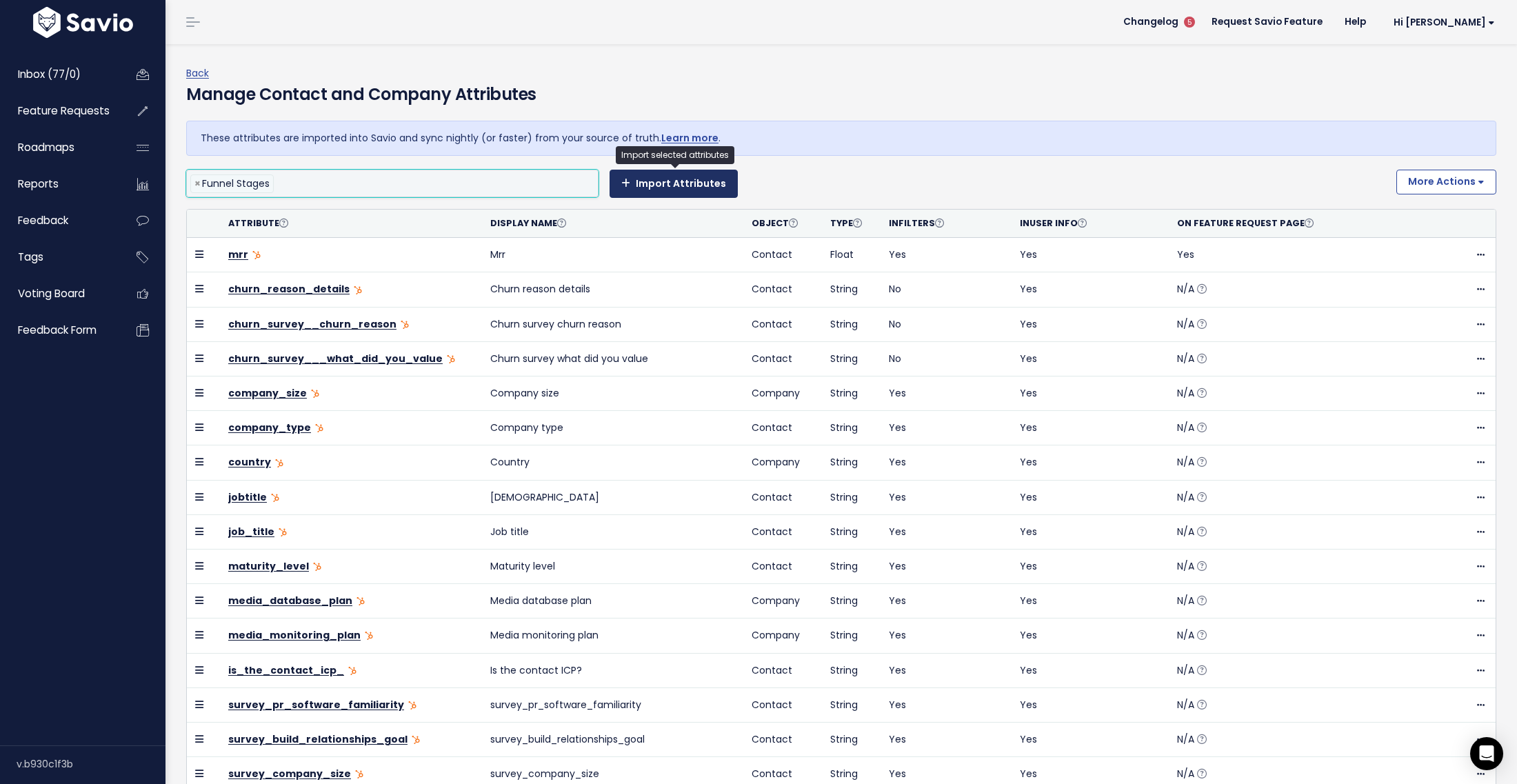
click at [695, 193] on button "Import Attributes" at bounding box center [673, 183] width 128 height 28
select select
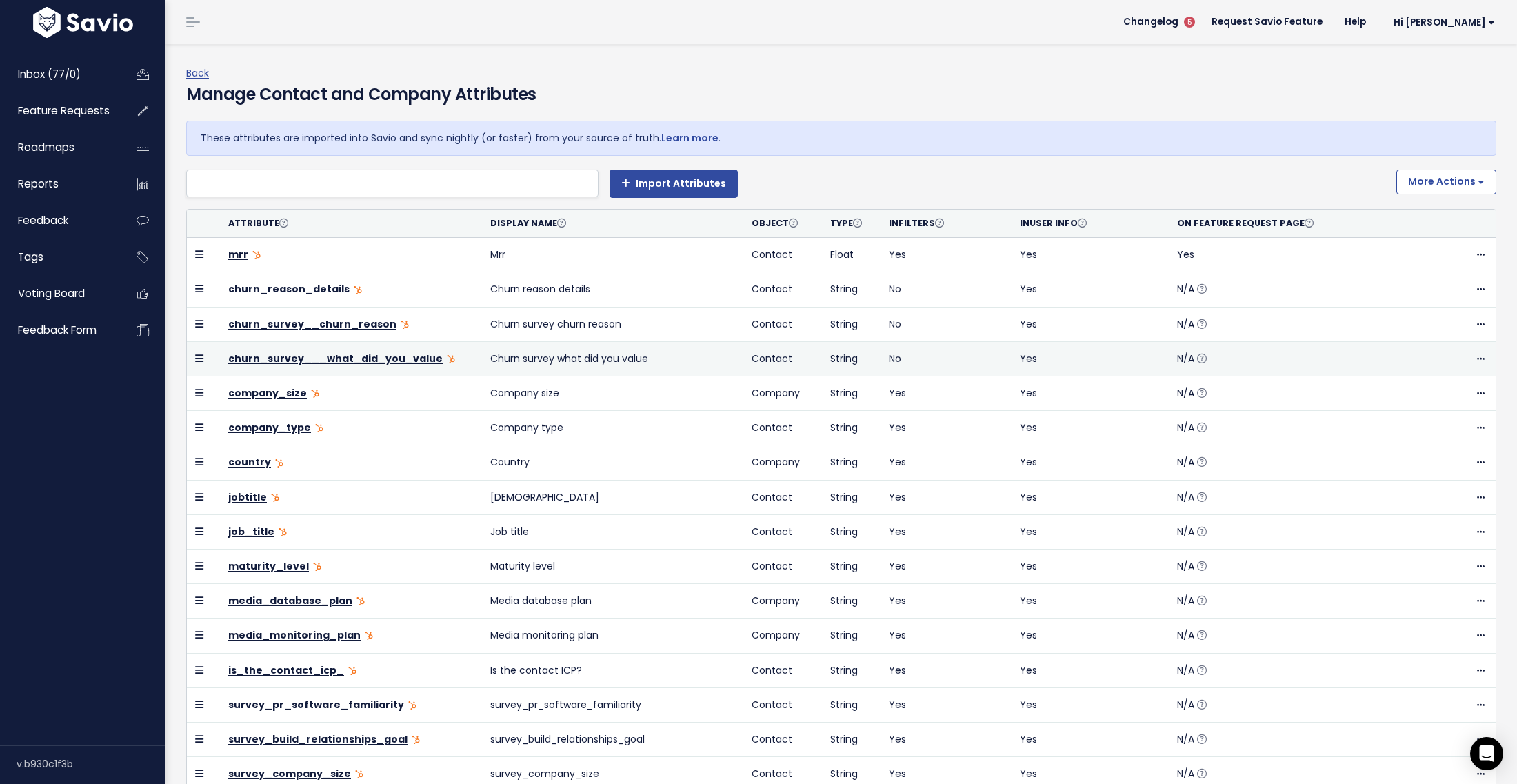
scroll to position [582, 0]
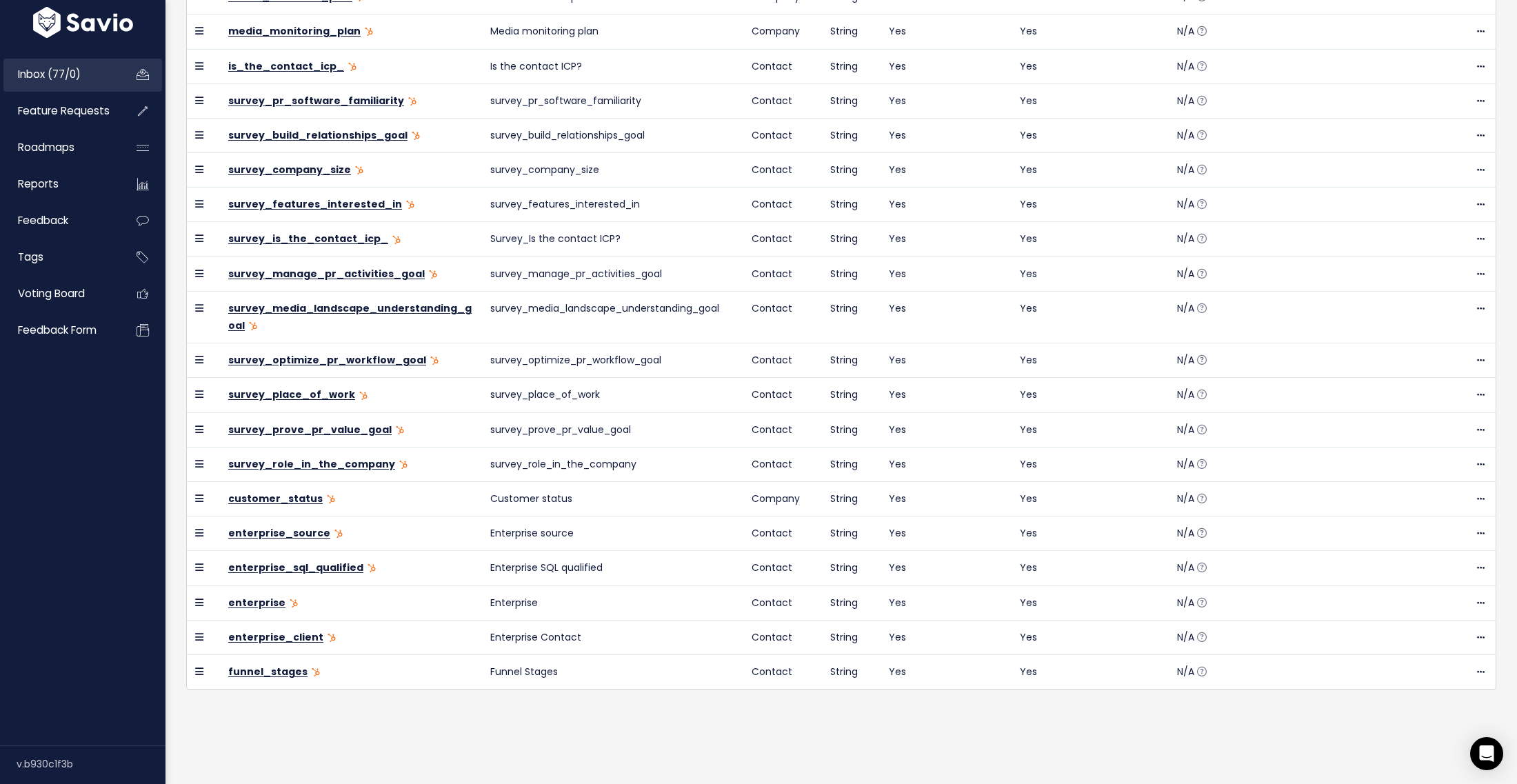
click at [45, 78] on span "Inbox (77/0)" at bounding box center [49, 73] width 62 height 15
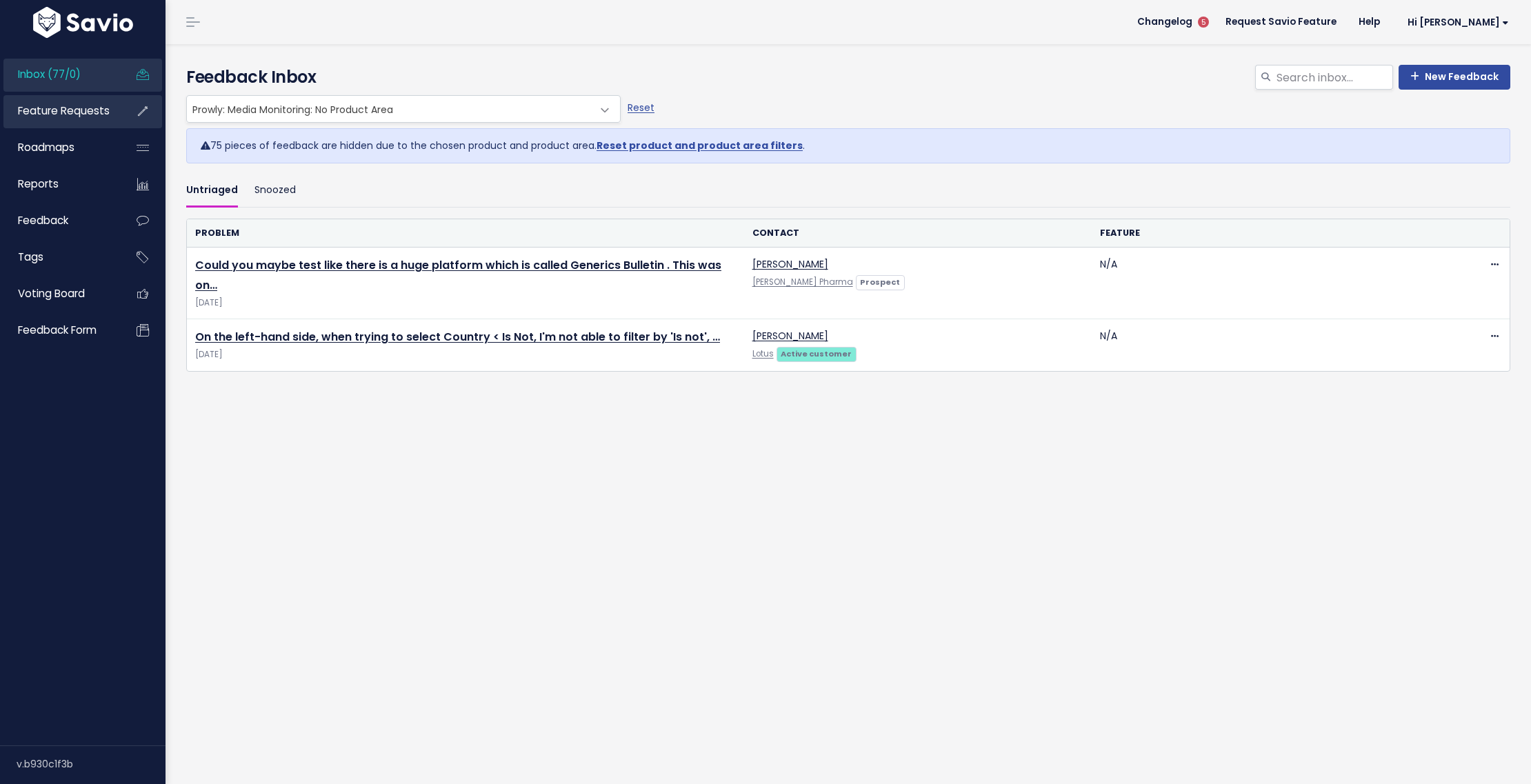
click at [85, 119] on link "Feature Requests" at bounding box center [59, 111] width 111 height 32
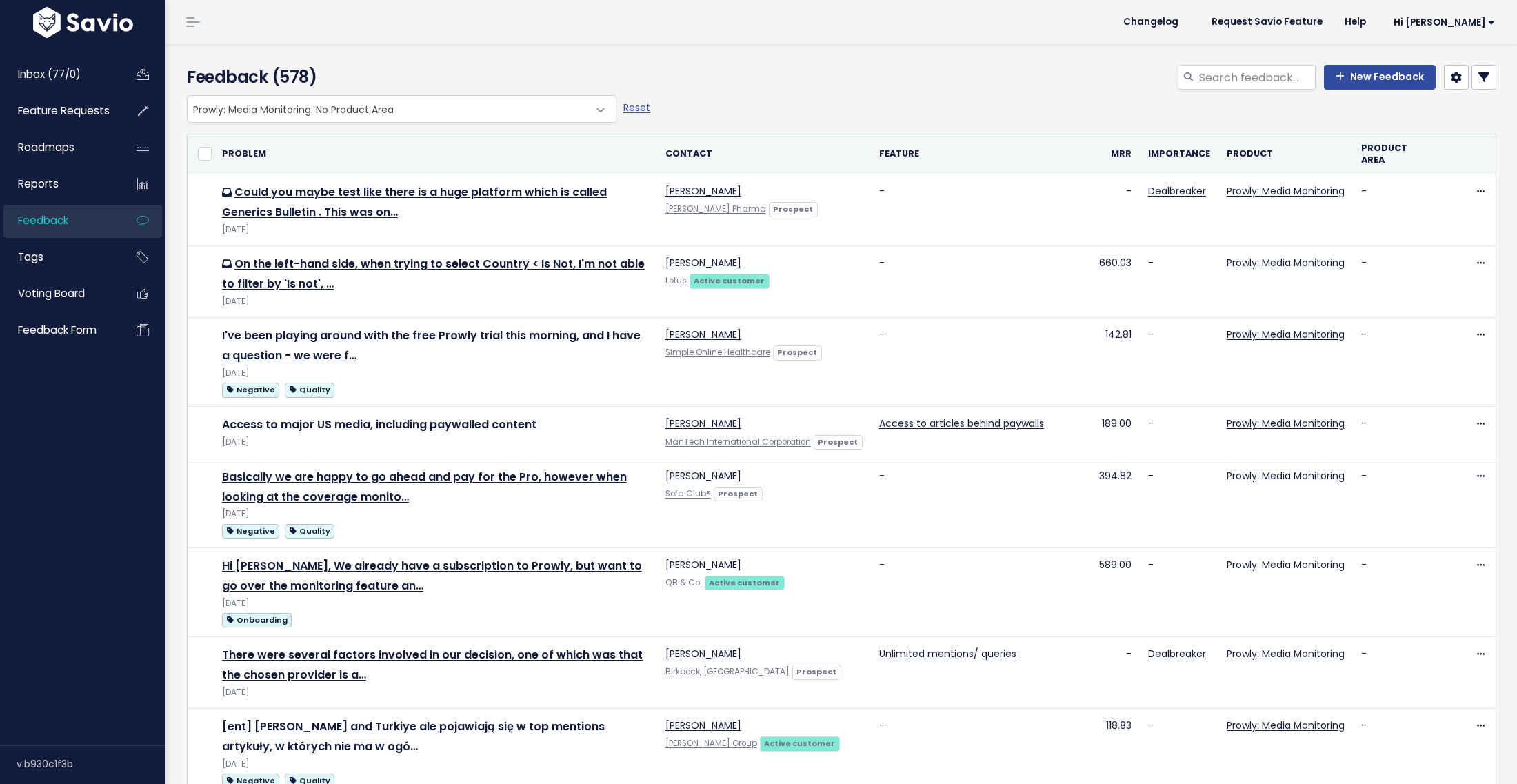
select select
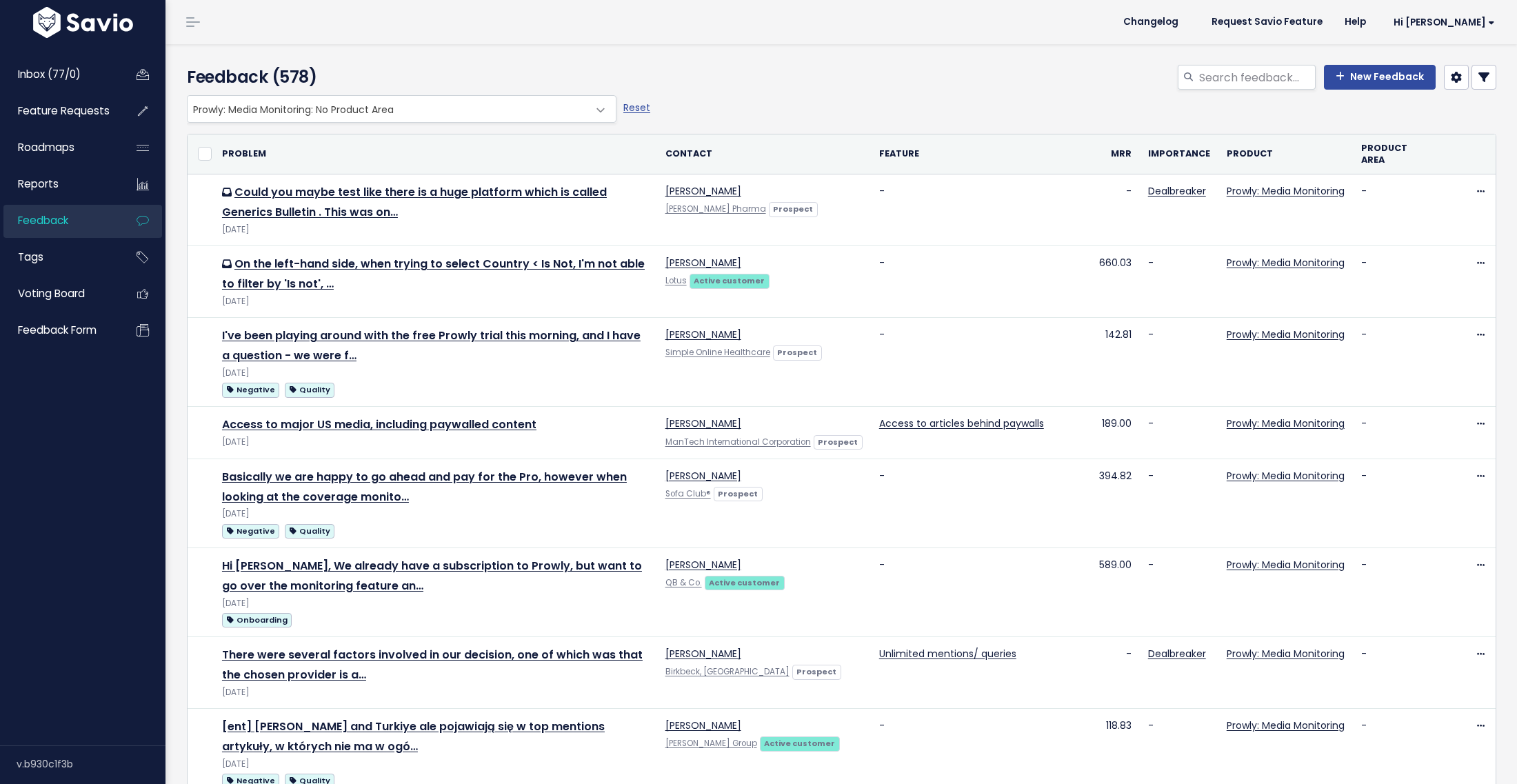
select select
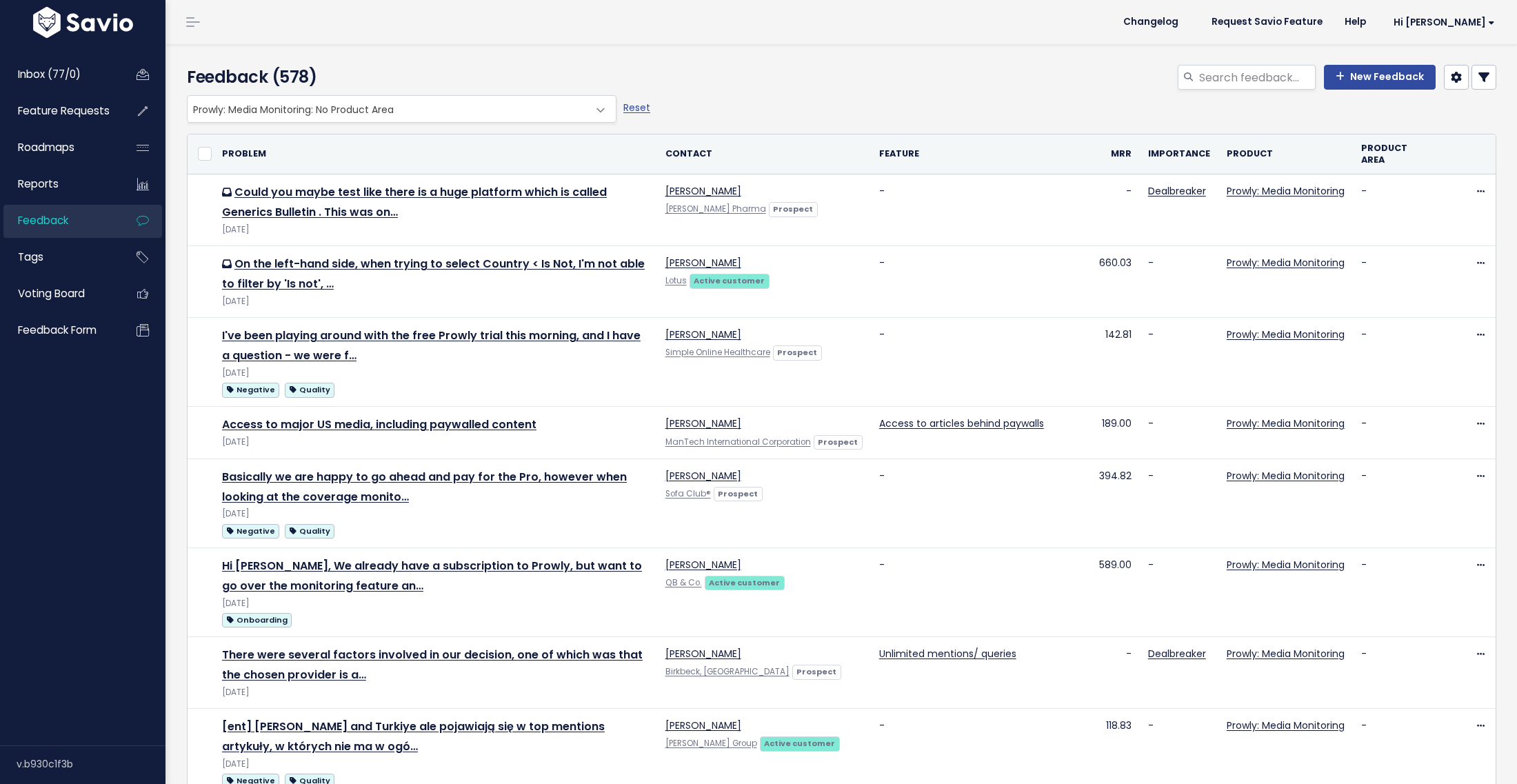
select select
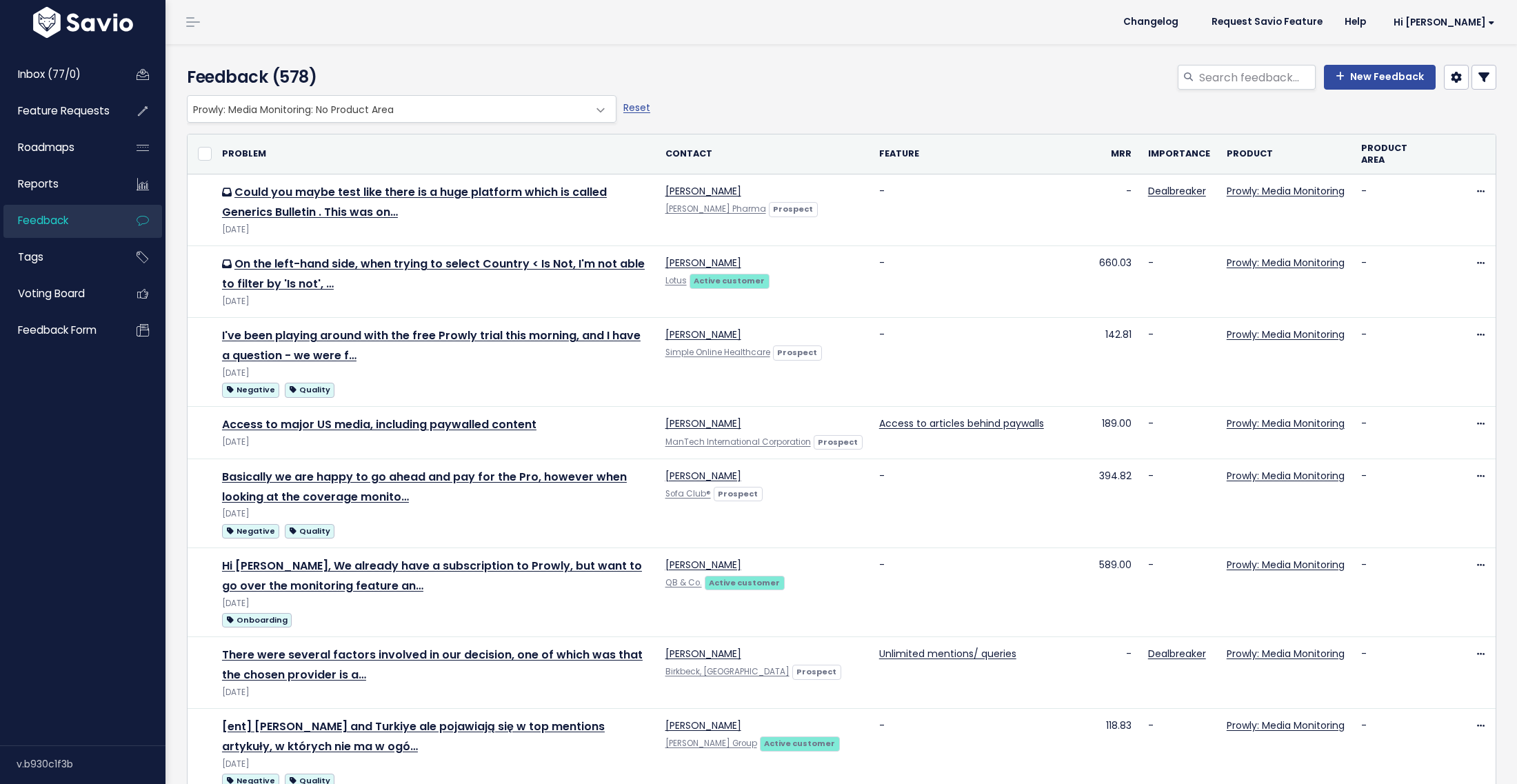
select select
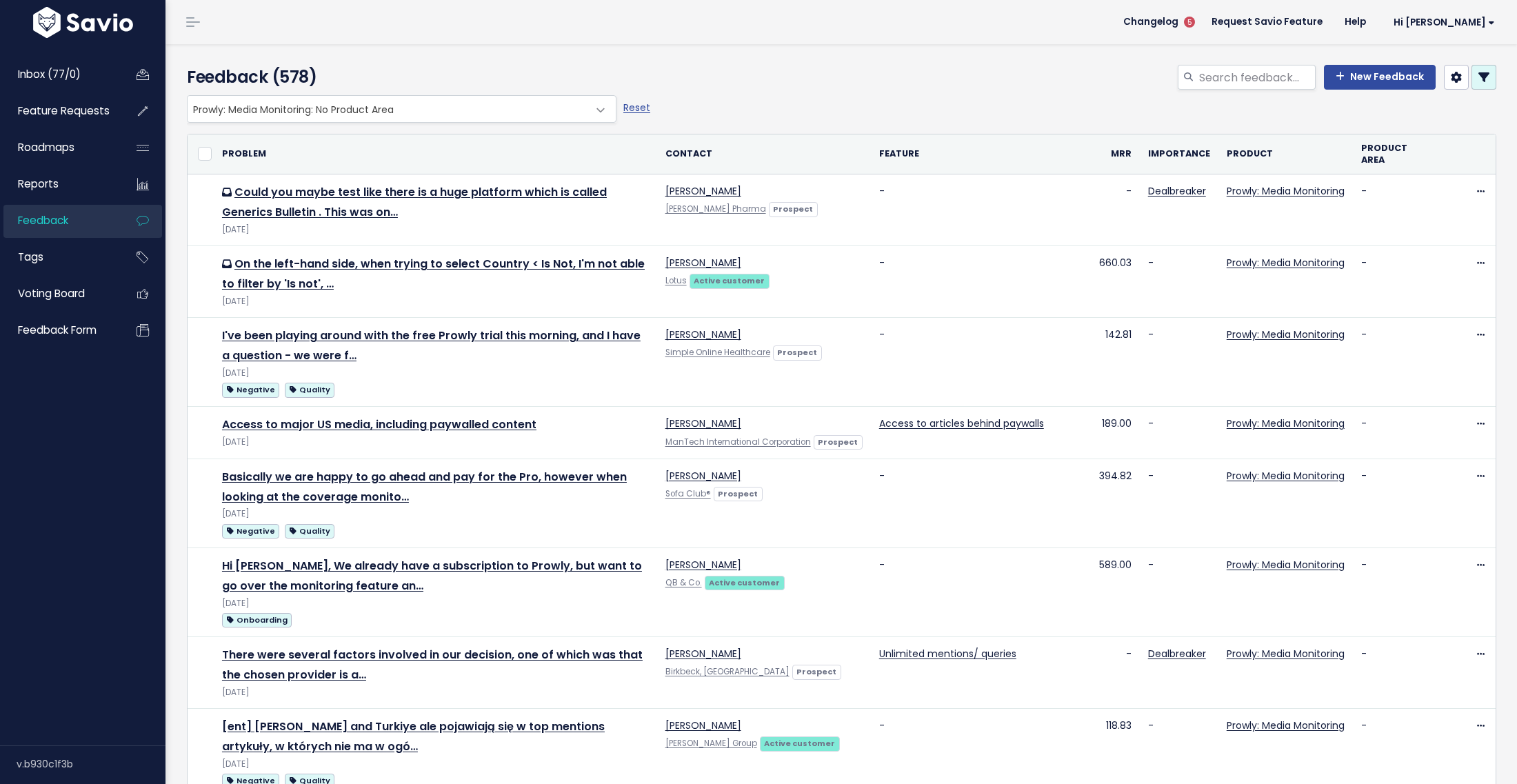
click at [1474, 84] on link at bounding box center [1483, 76] width 25 height 25
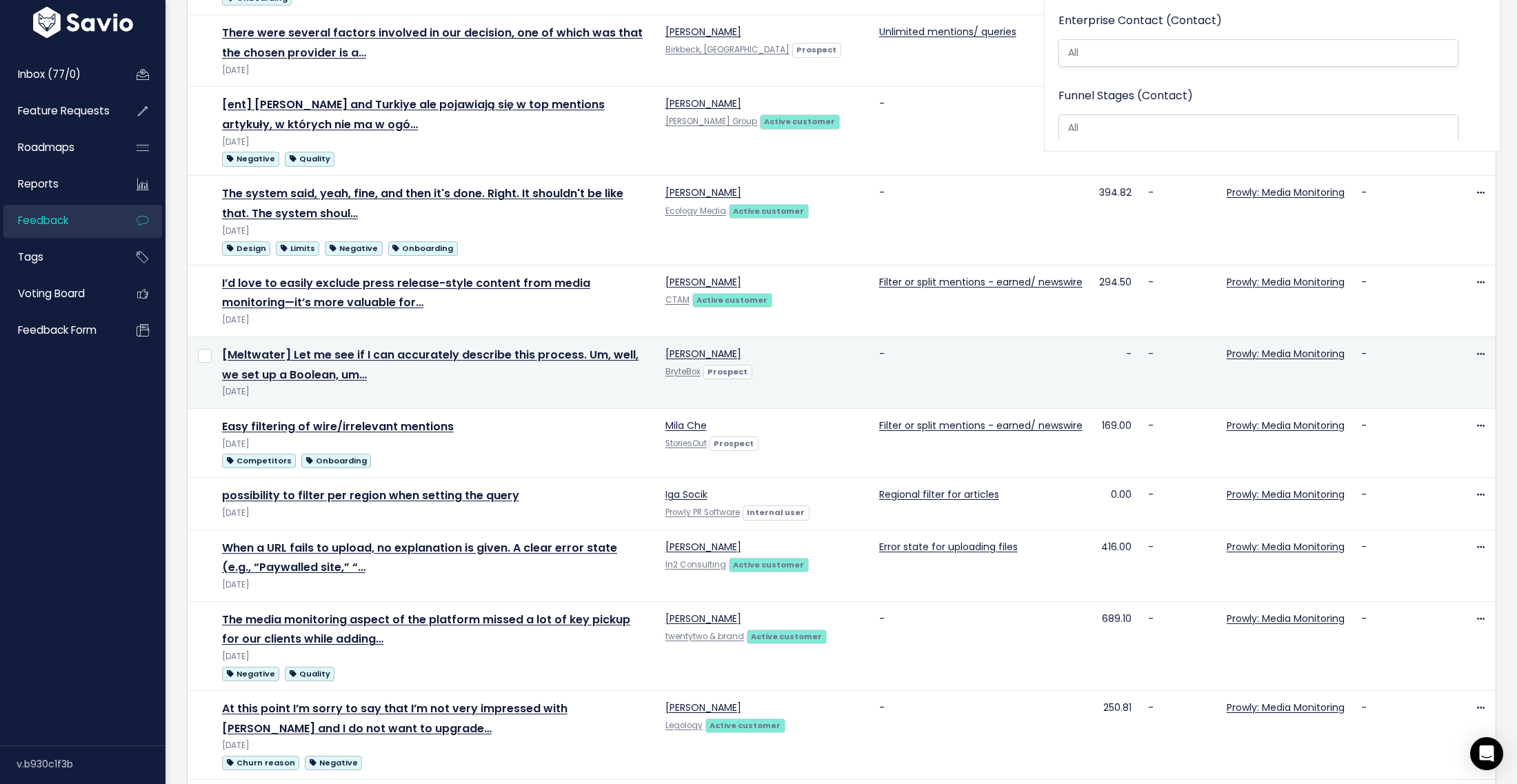
scroll to position [225, 0]
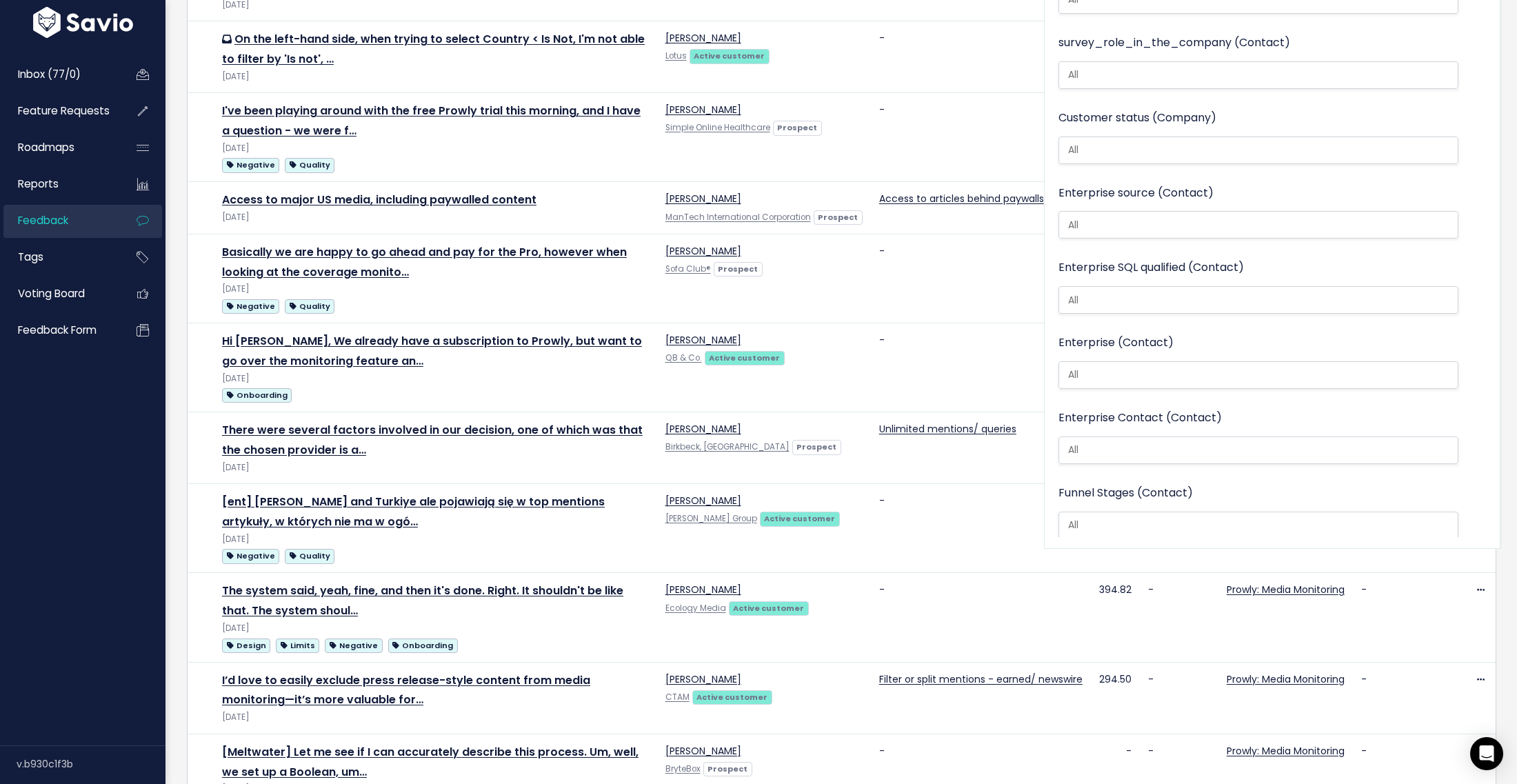
click at [1171, 517] on li at bounding box center [1255, 524] width 386 height 15
click at [1164, 517] on li at bounding box center [1255, 524] width 386 height 15
type input "d"
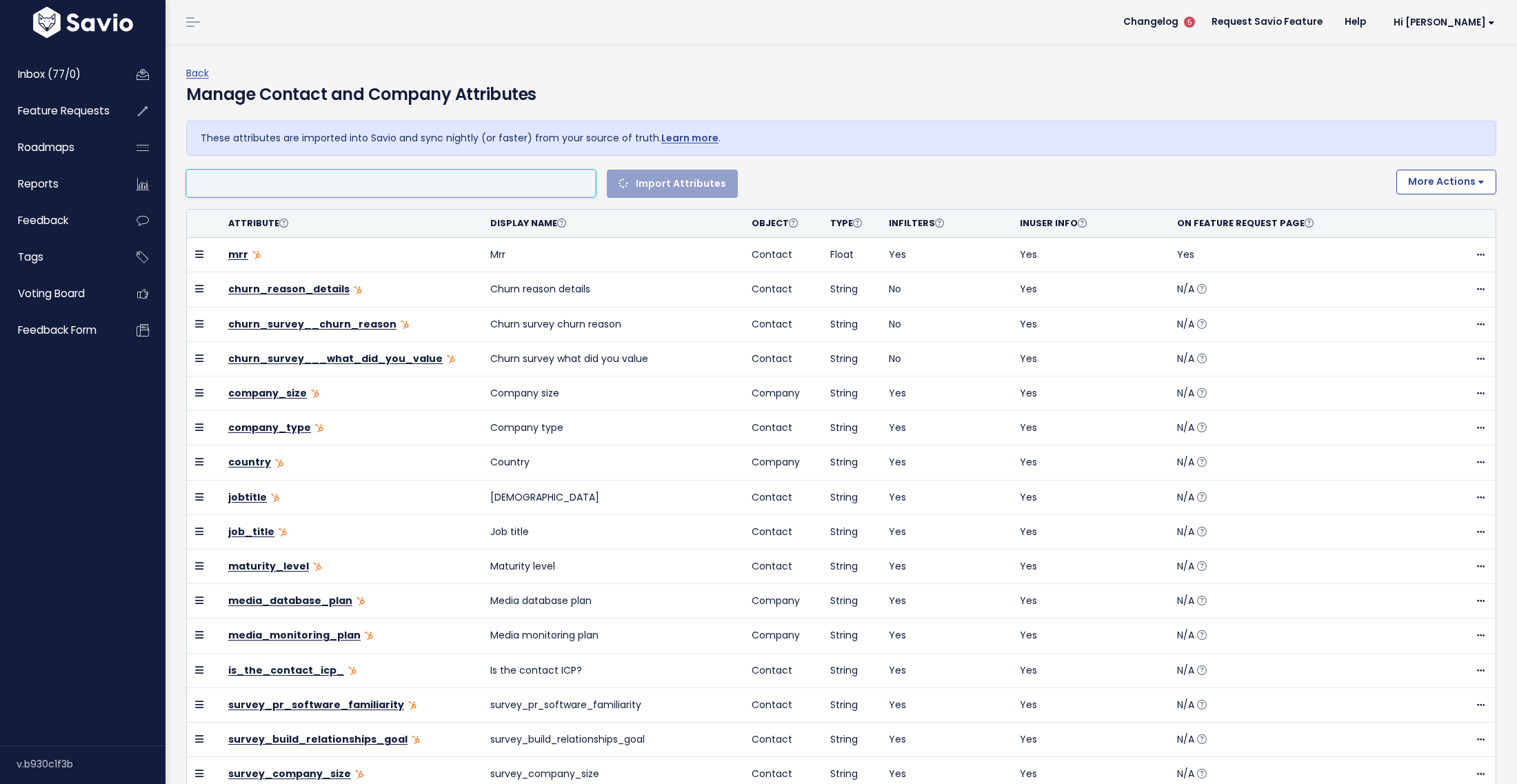
click at [271, 180] on li at bounding box center [388, 183] width 396 height 17
click at [273, 182] on li at bounding box center [388, 183] width 396 height 17
click at [800, 114] on div "Manage Contact and Company Attributes" at bounding box center [841, 101] width 1310 height 39
click at [889, 183] on div "Import Attributes" at bounding box center [785, 183] width 1199 height 28
click at [512, 182] on li at bounding box center [388, 183] width 396 height 17
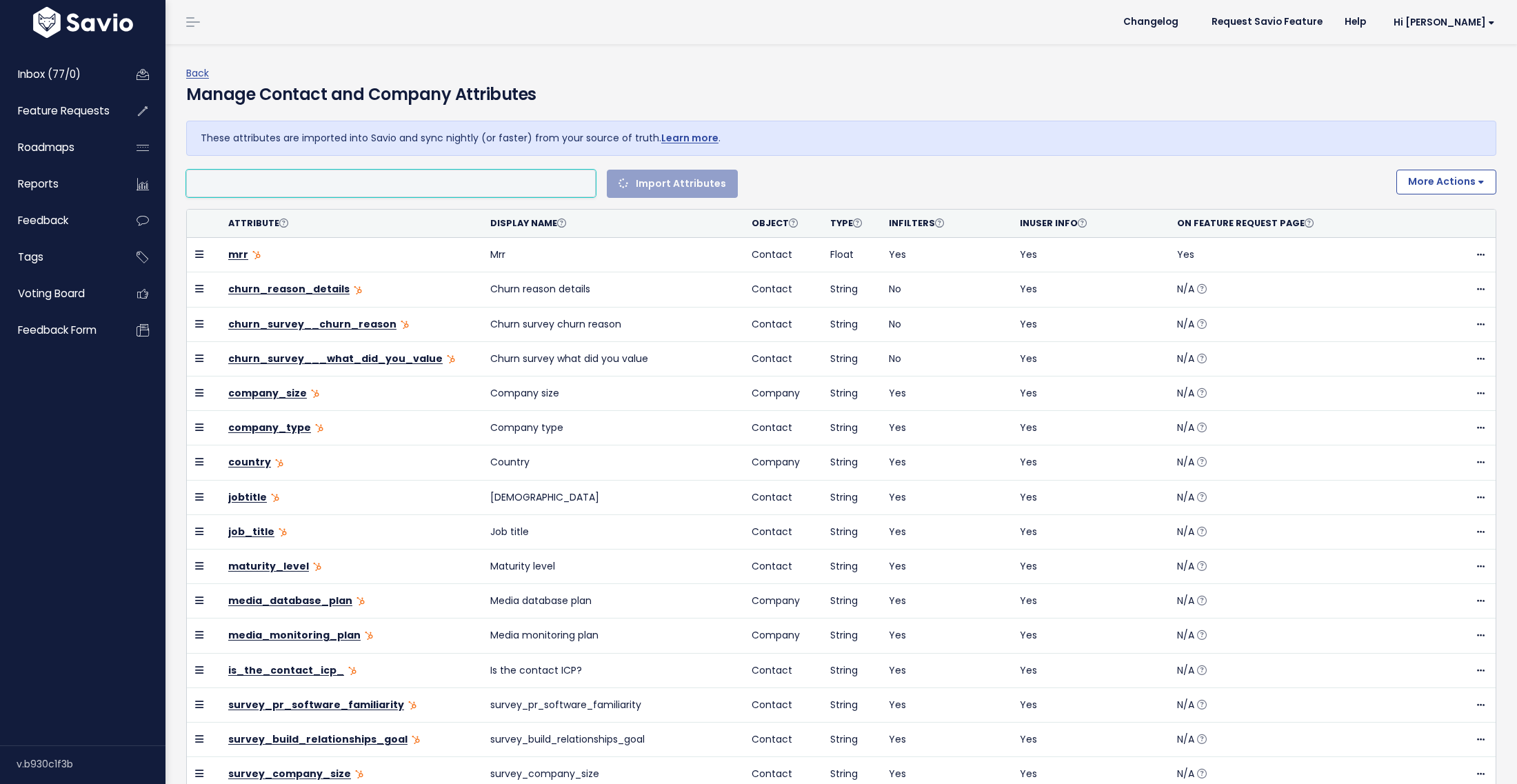
click at [514, 182] on li at bounding box center [388, 183] width 396 height 17
click at [509, 184] on li at bounding box center [388, 183] width 396 height 17
click at [916, 172] on div "Import Attributes" at bounding box center [785, 183] width 1199 height 28
select select
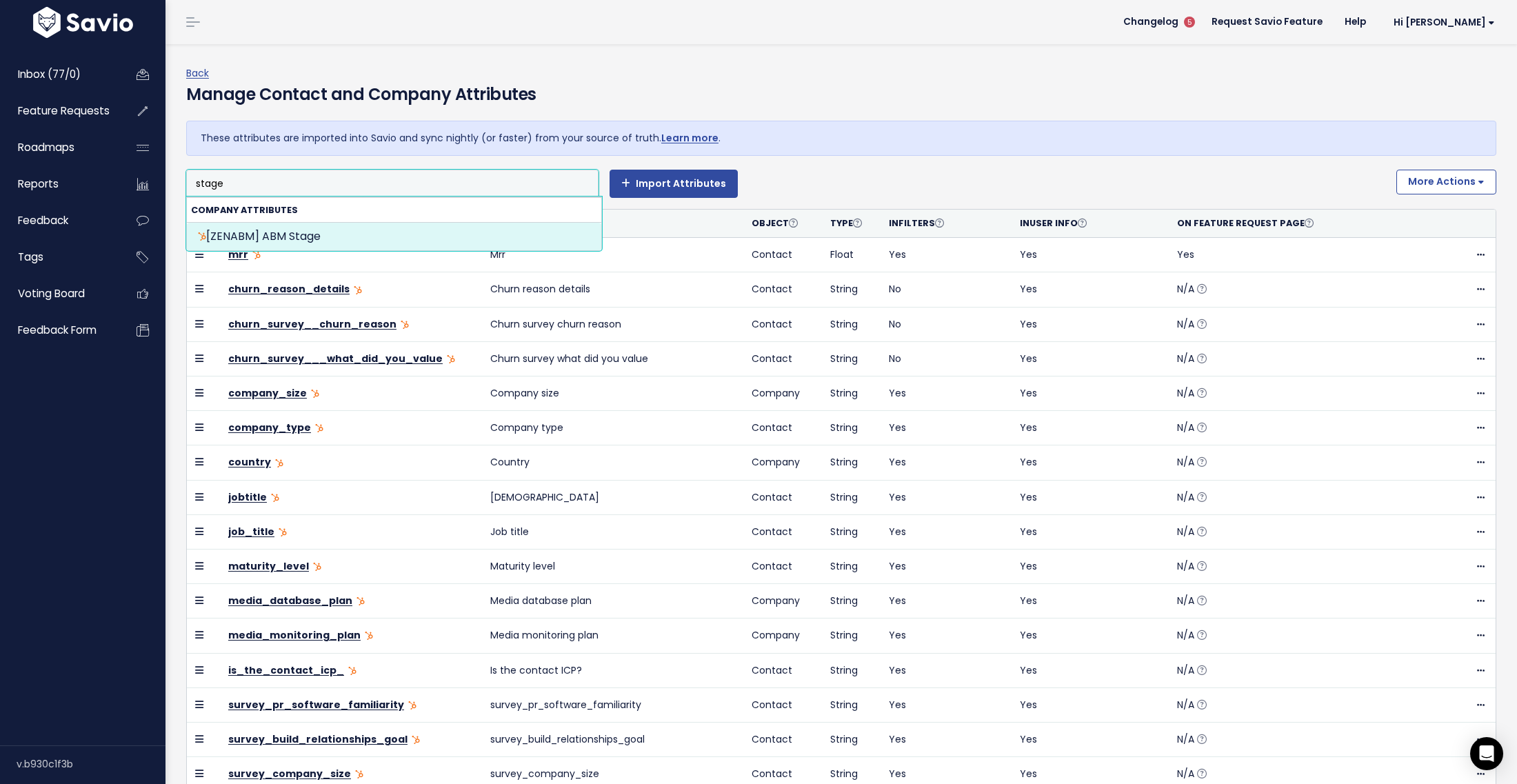
click at [209, 180] on input "stage" at bounding box center [212, 183] width 44 height 17
type input "stage"
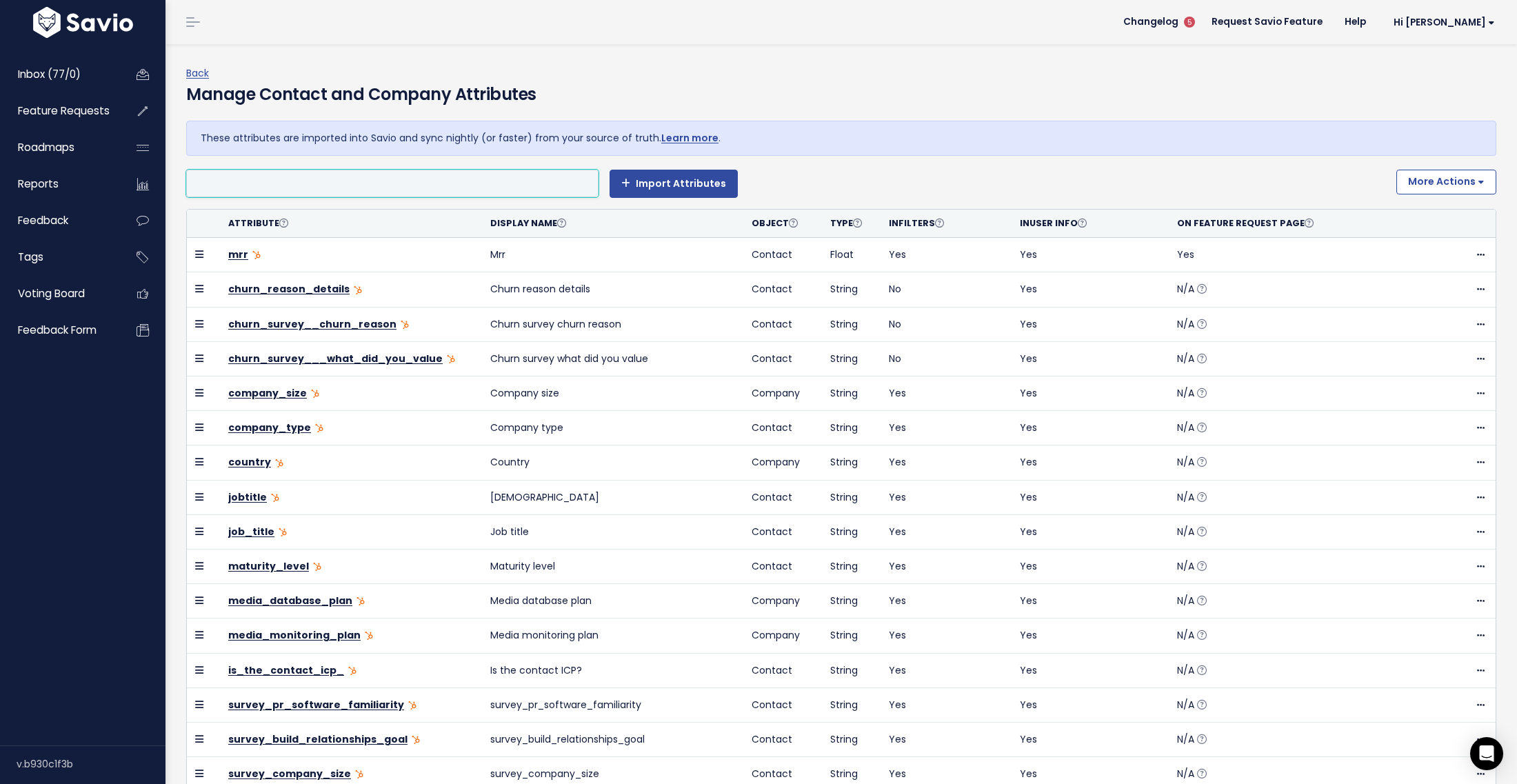
click at [209, 180] on input "search" at bounding box center [212, 183] width 44 height 17
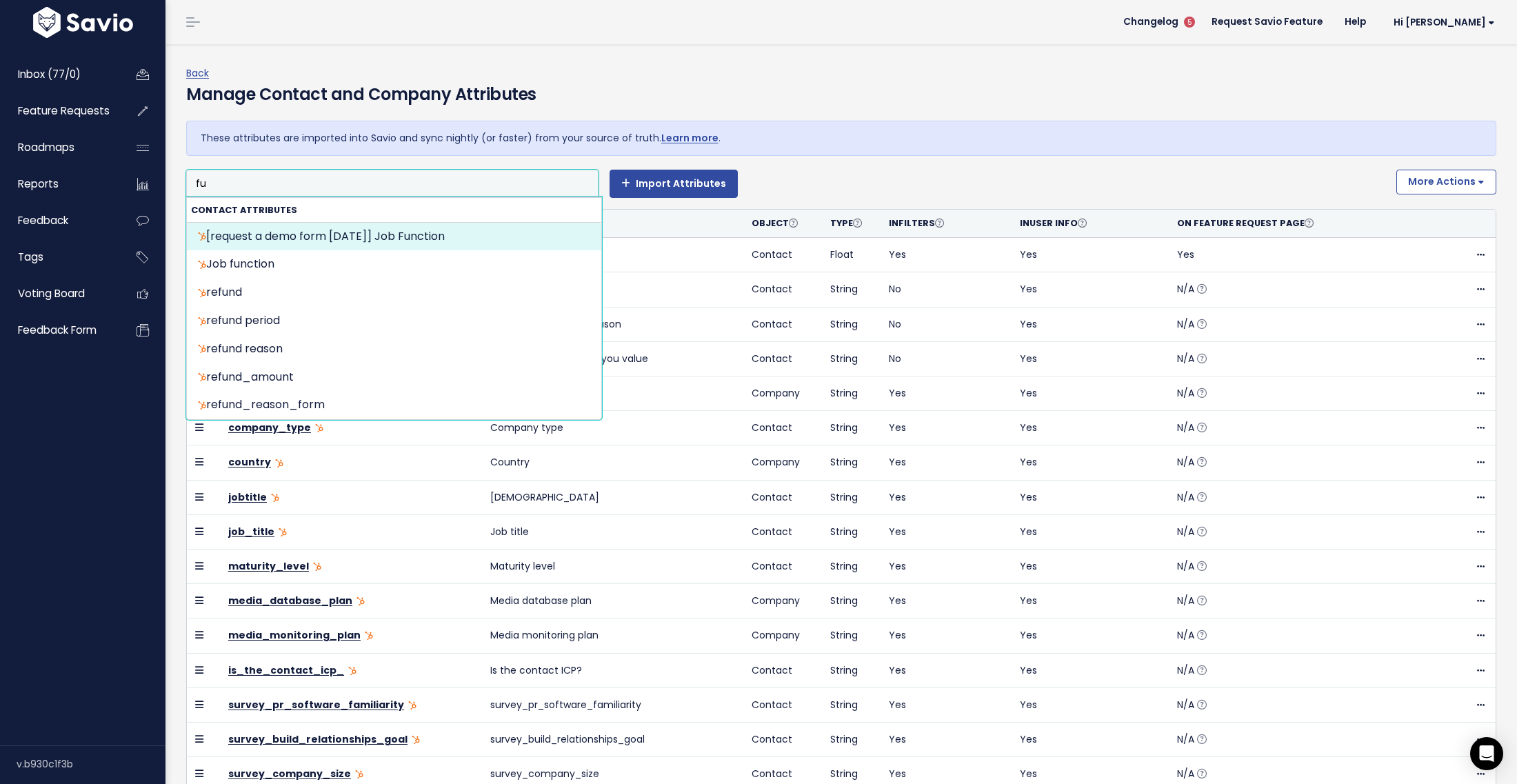
type input "f"
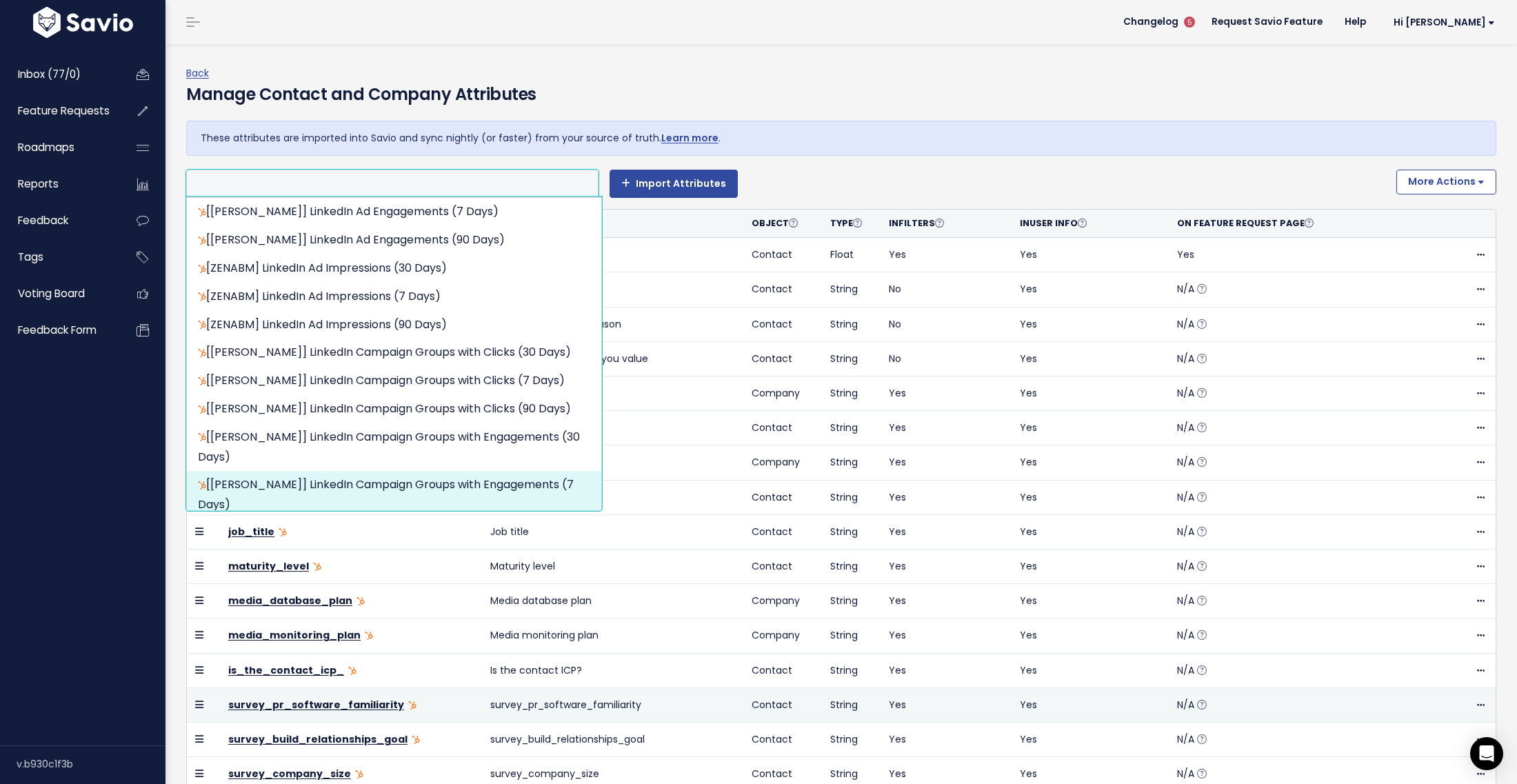
scroll to position [240, 0]
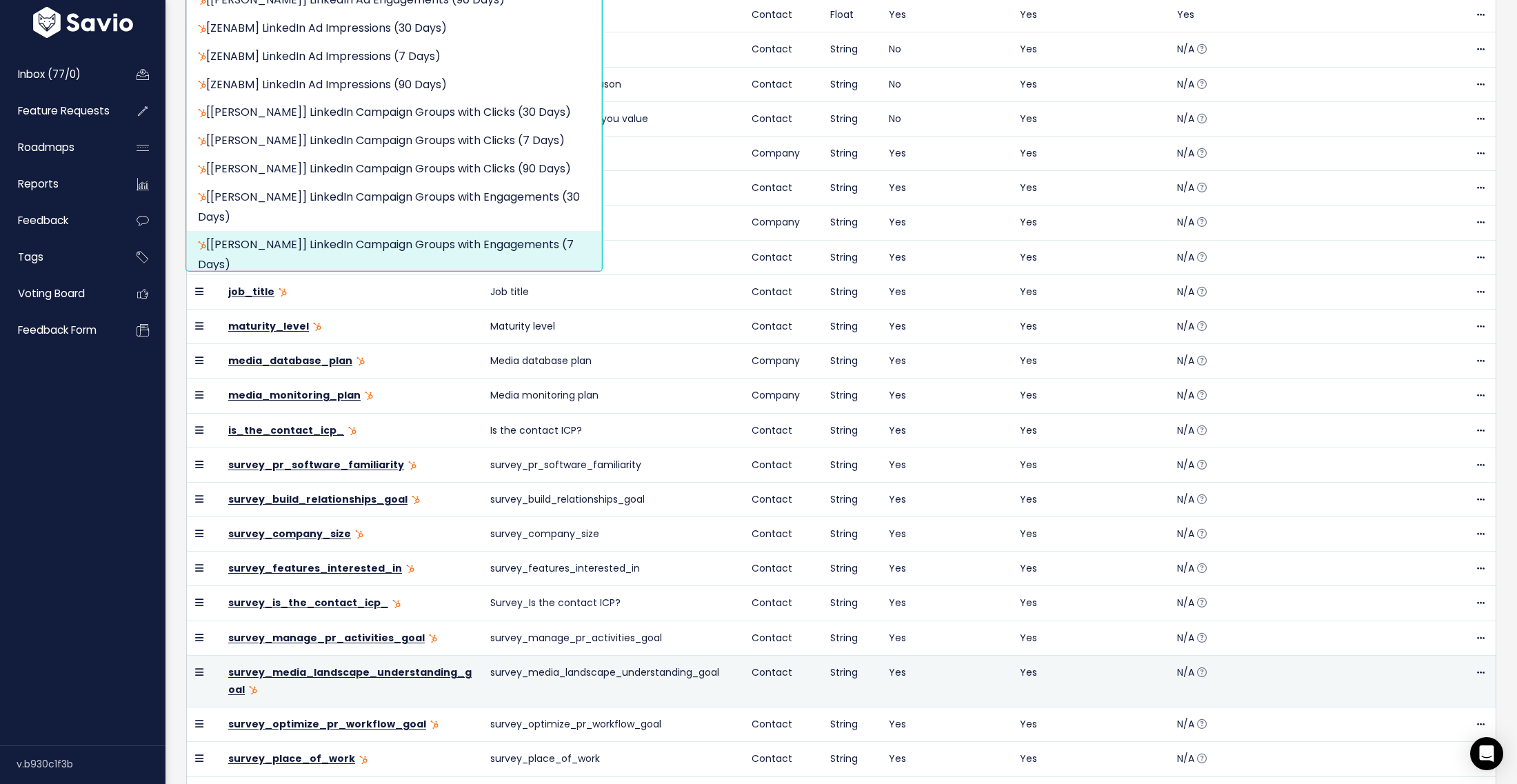
click at [193, 687] on td at bounding box center [202, 681] width 33 height 52
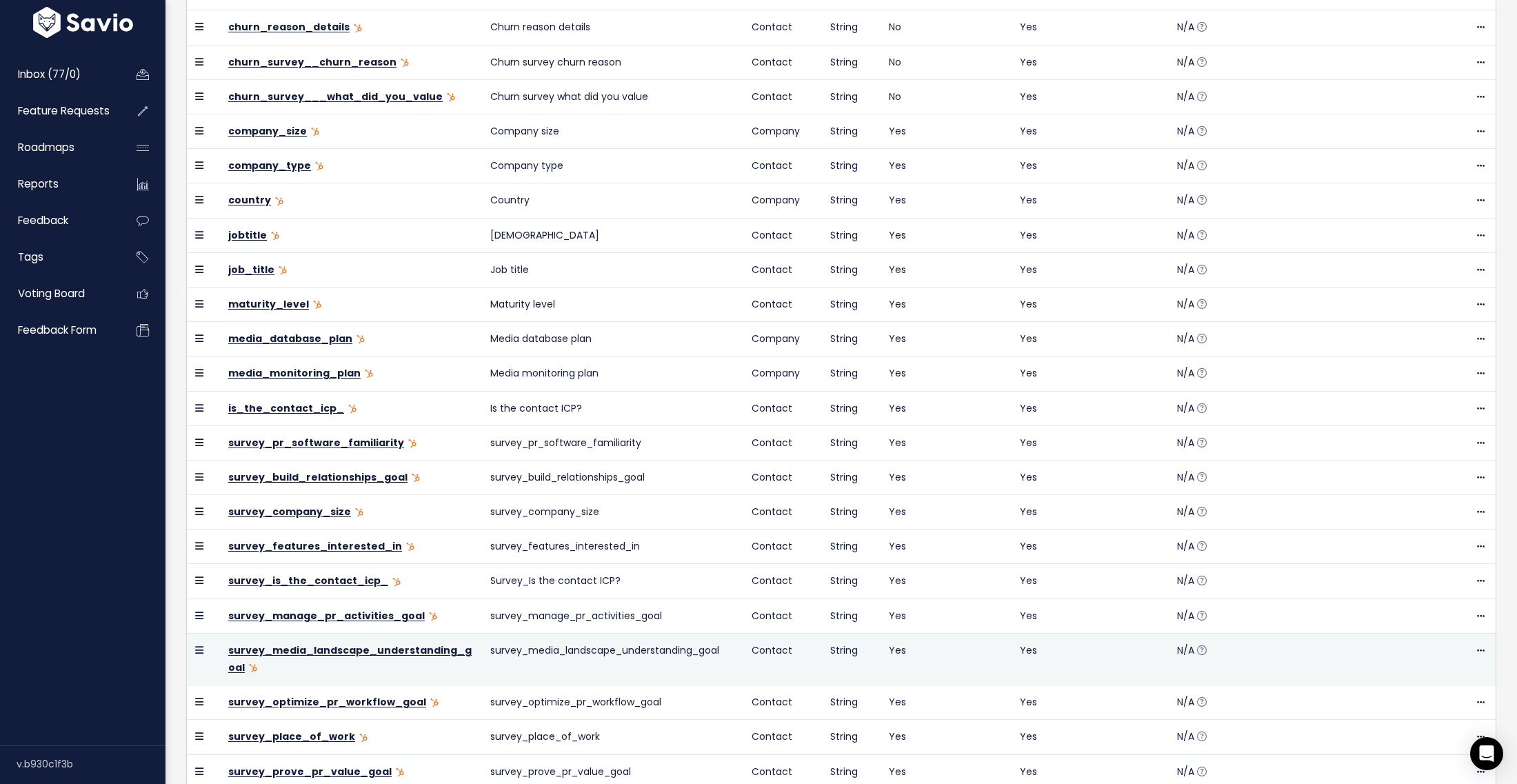
scroll to position [599, 0]
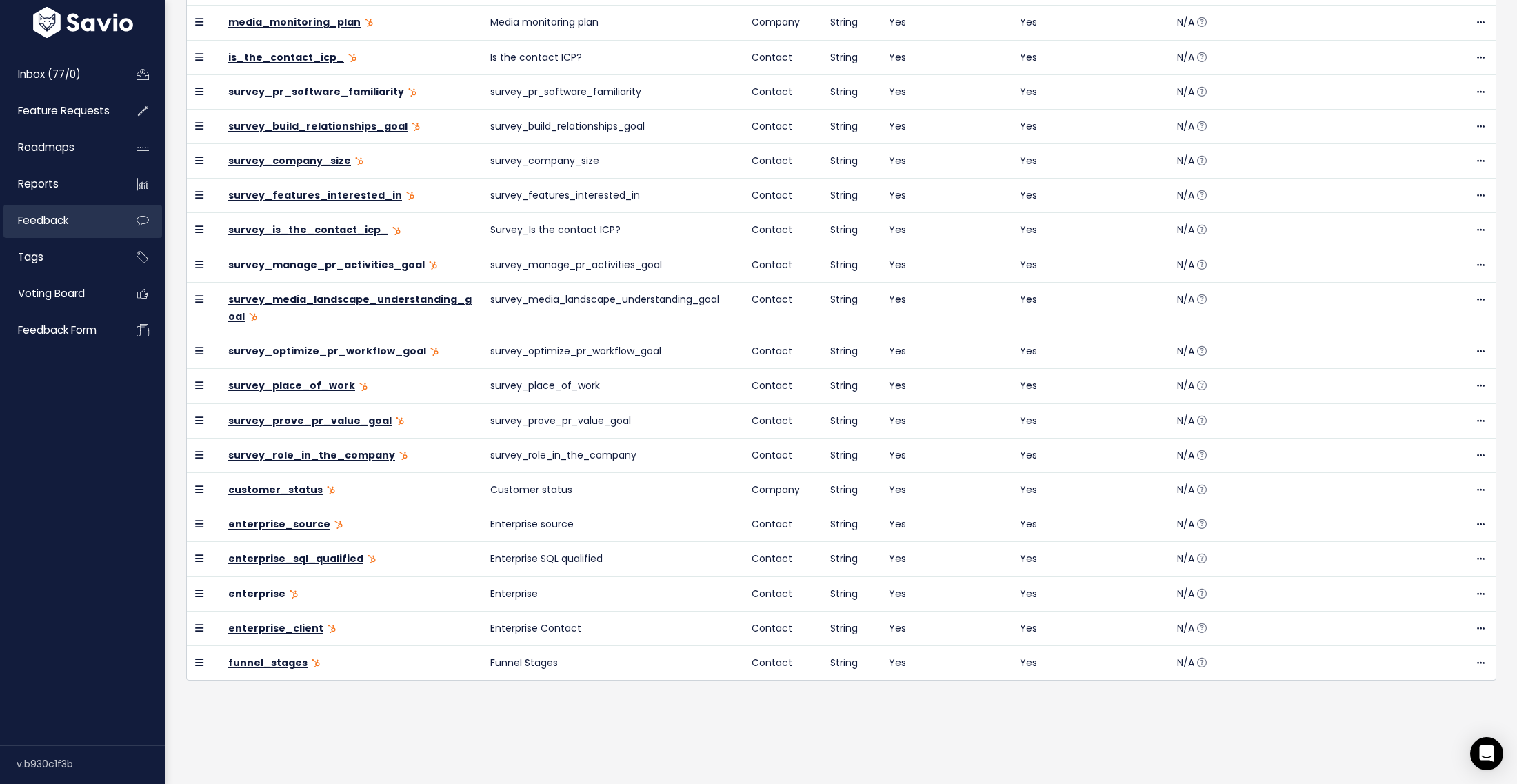
click at [47, 224] on span "Feedback" at bounding box center [43, 220] width 51 height 15
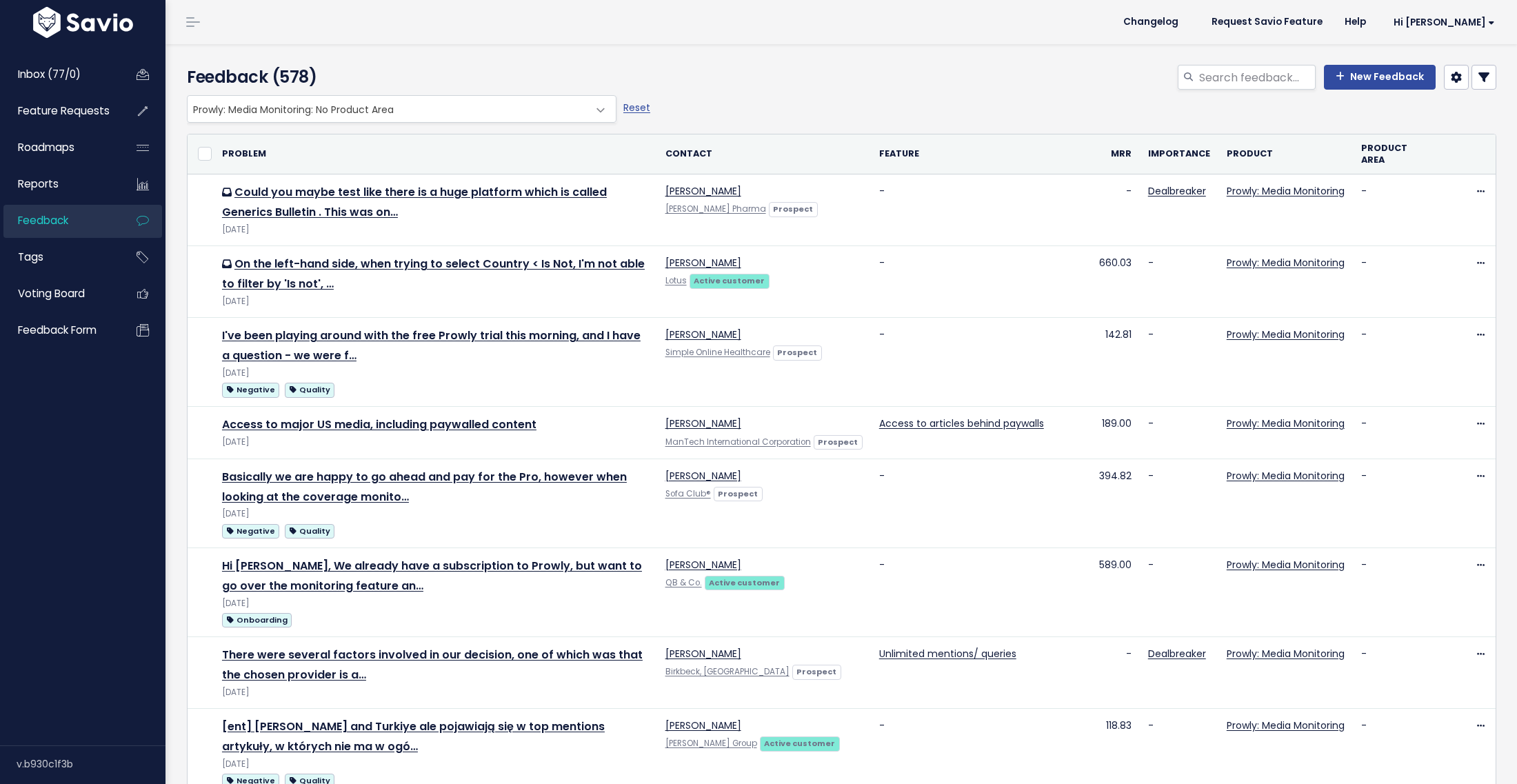
select select
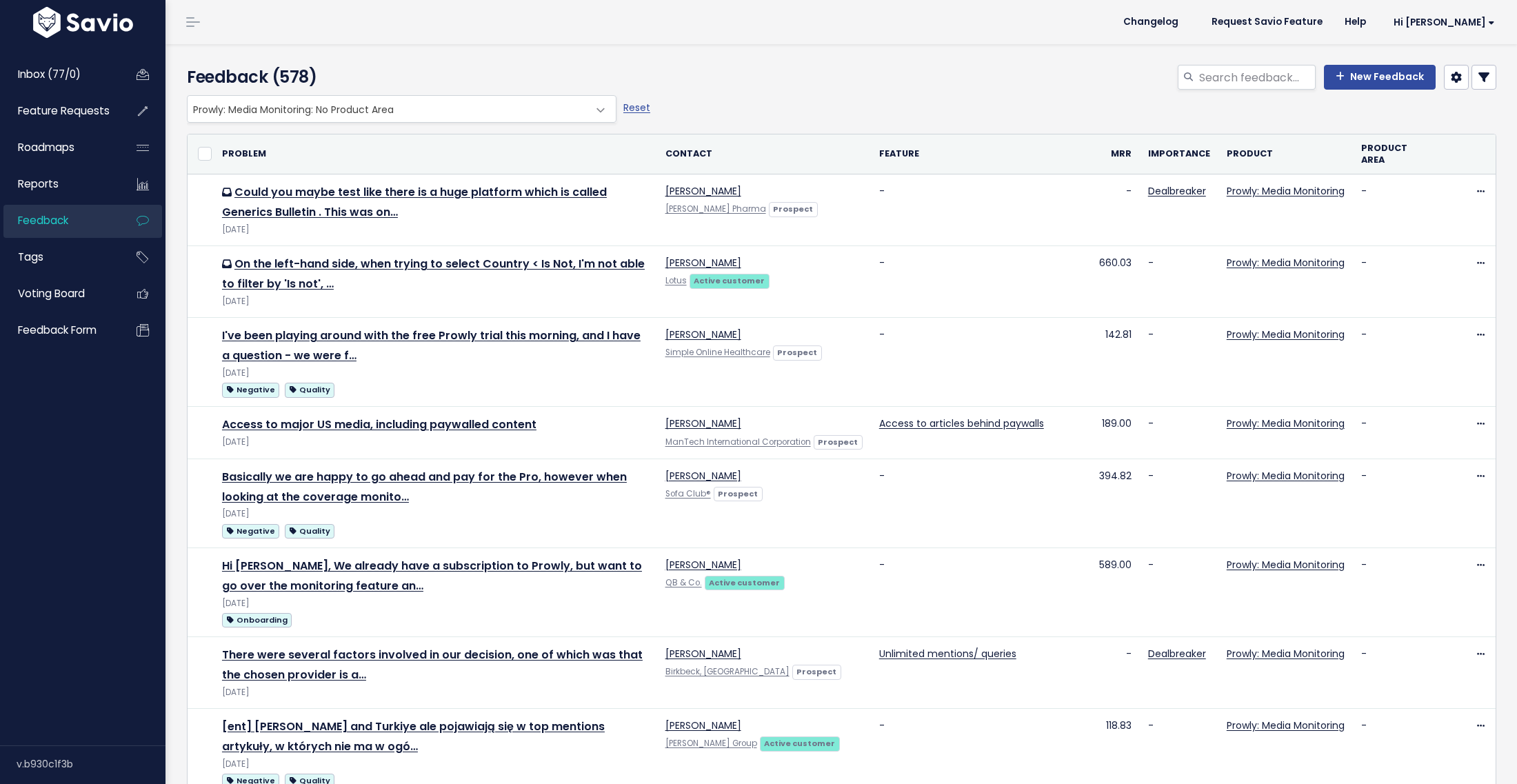
select select
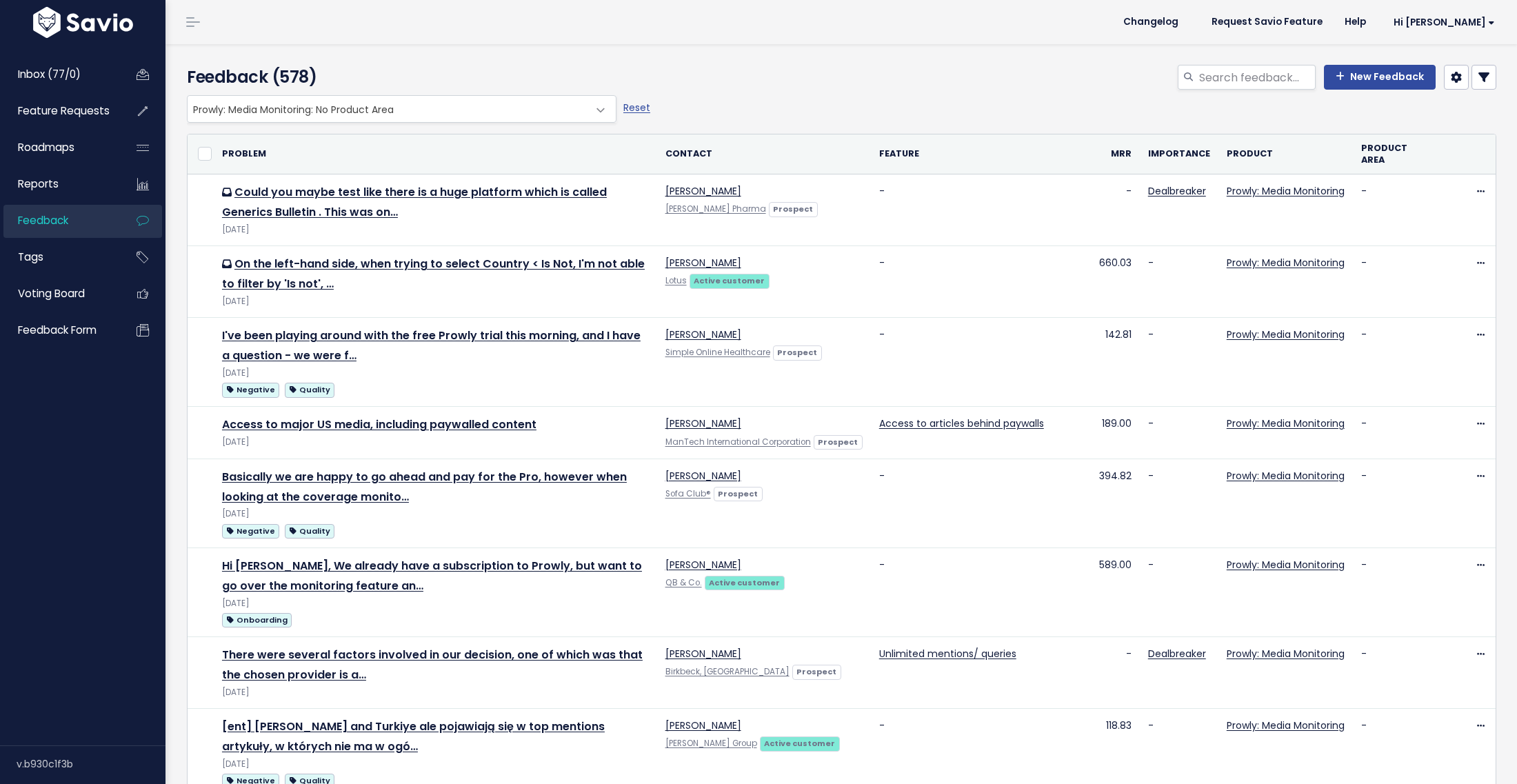
select select
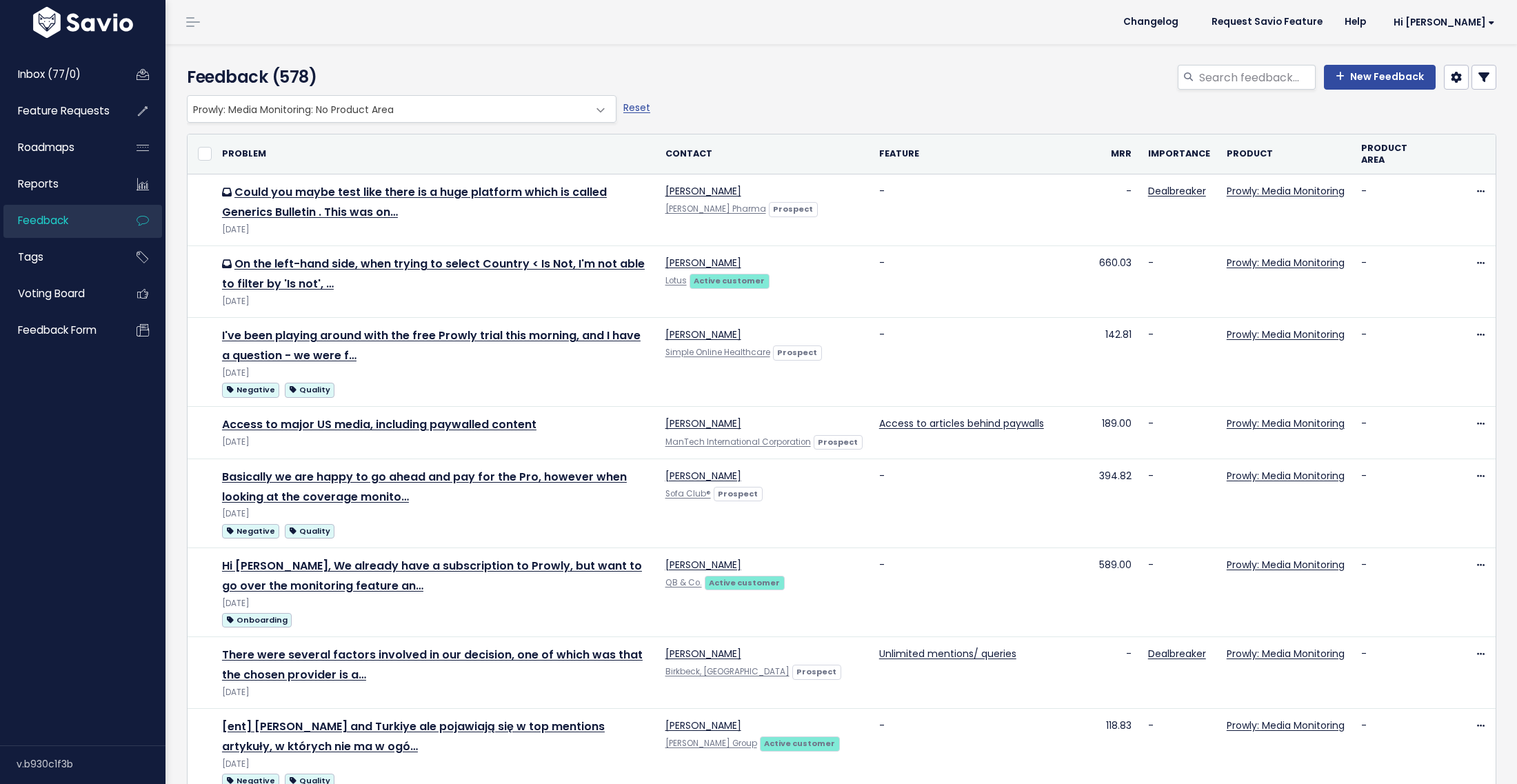
select select
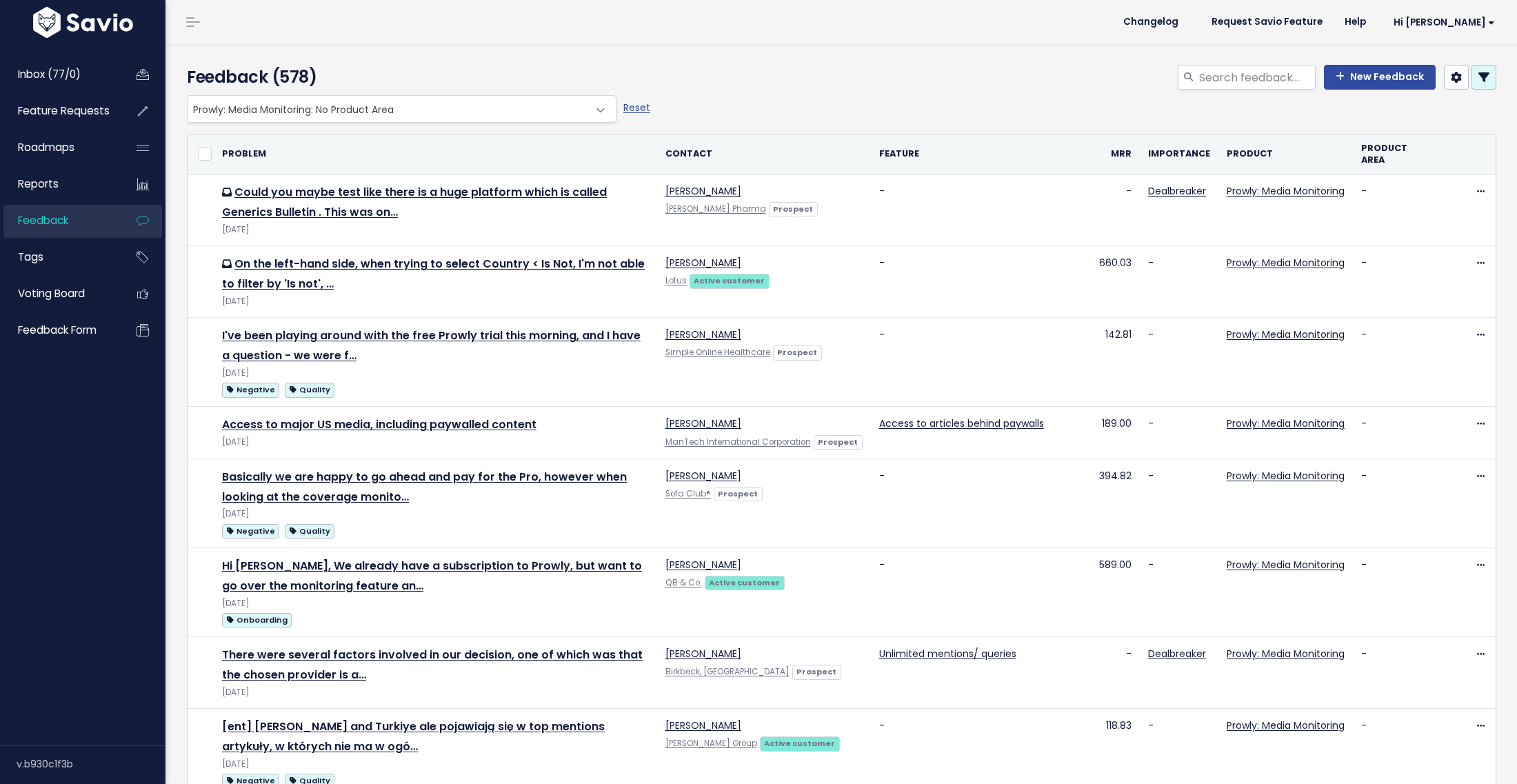
click at [1478, 75] on icon at bounding box center [1483, 76] width 11 height 11
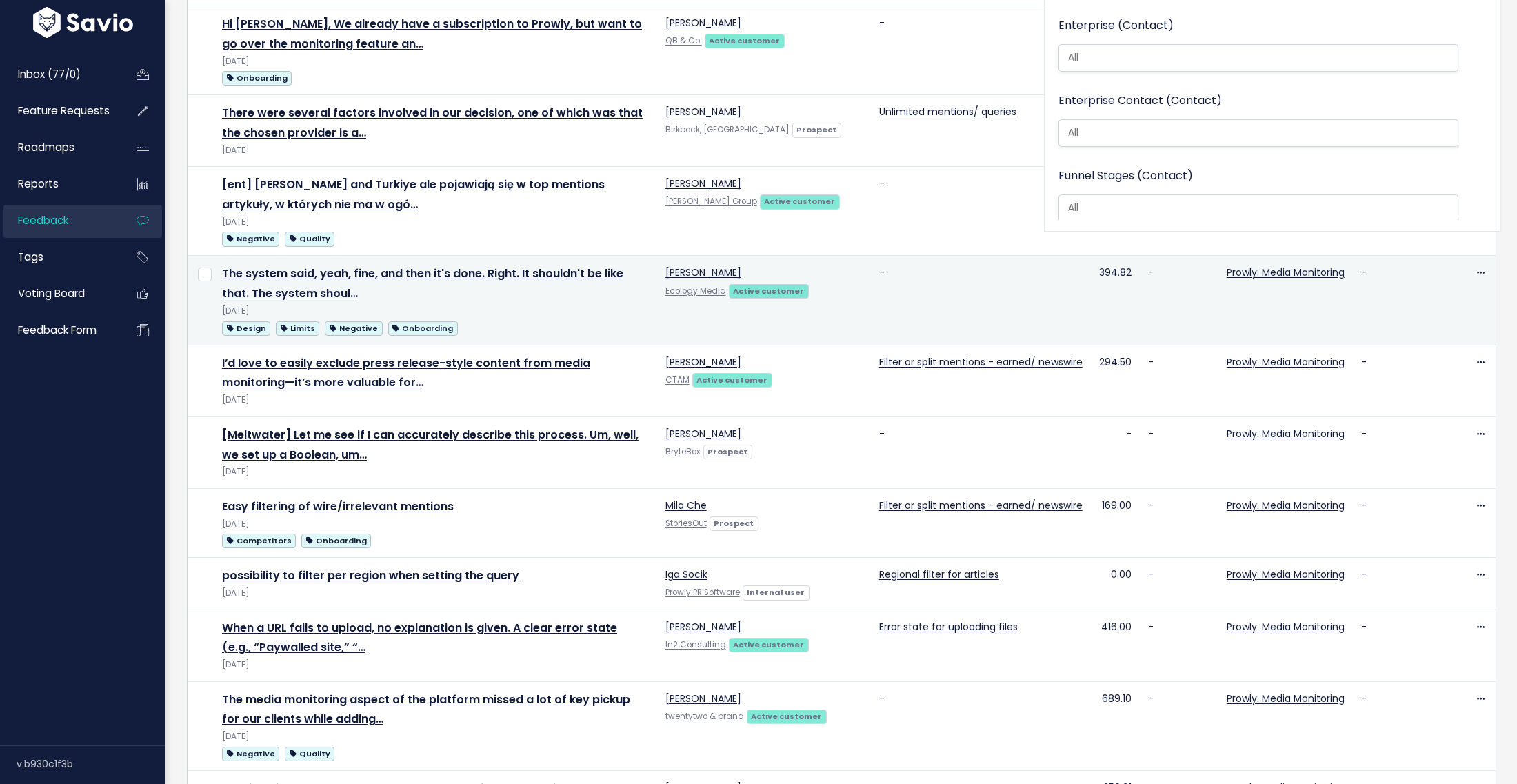
scroll to position [505, 0]
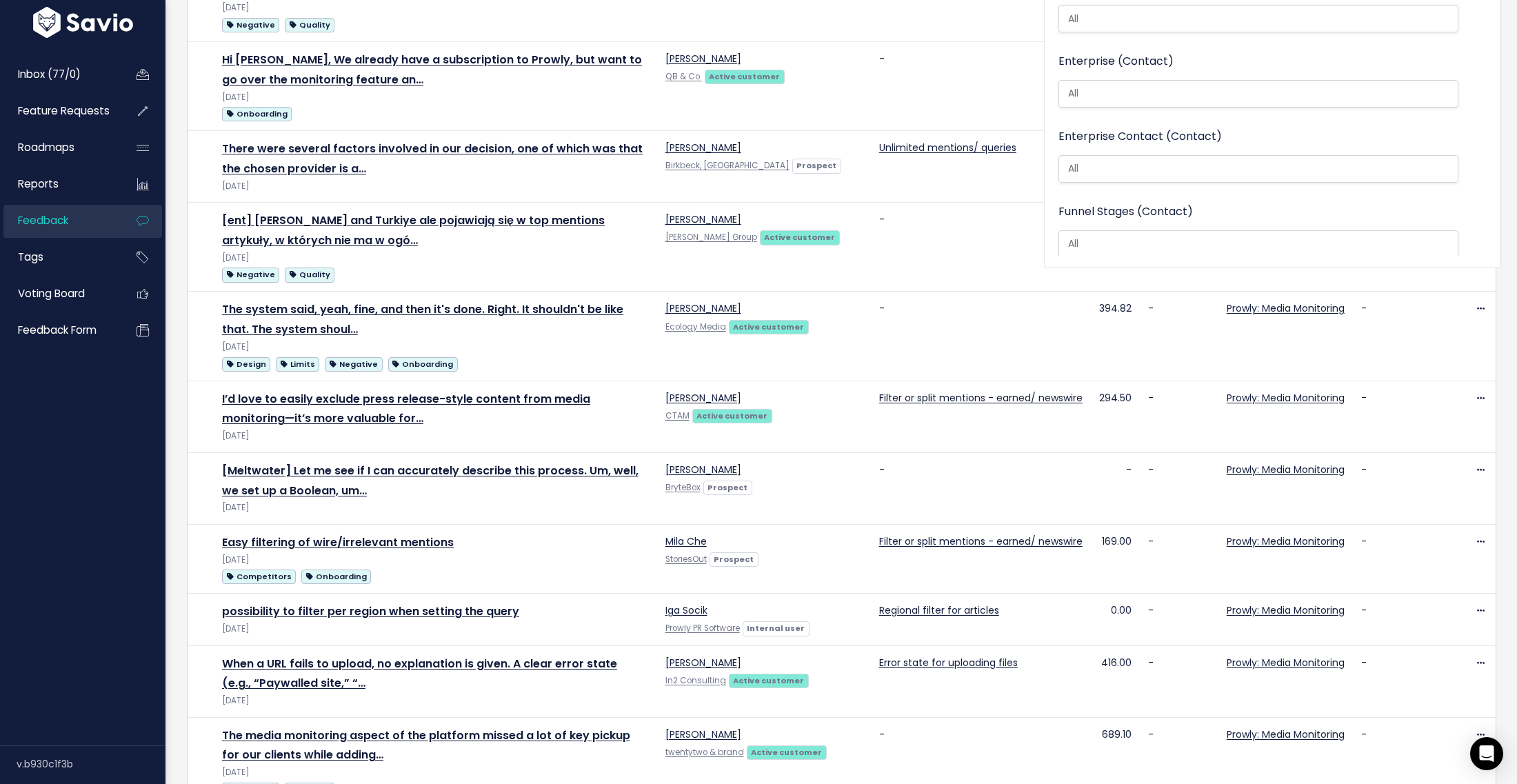
click at [1138, 237] on li at bounding box center [1255, 244] width 386 height 15
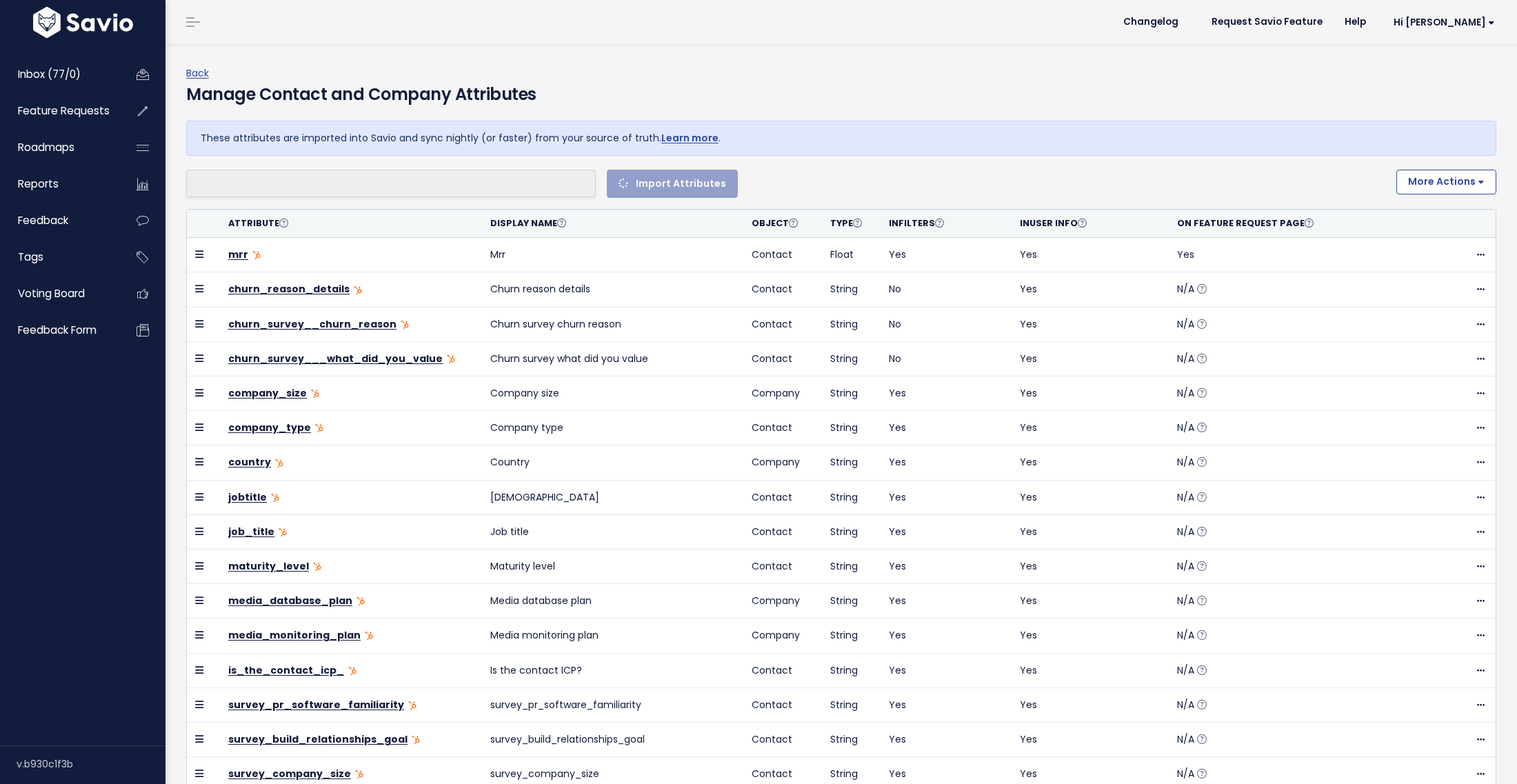
click at [306, 167] on div "These attributes are imported into Savio and sync nightly (or faster) from your…" at bounding box center [841, 723] width 1331 height 1204
click at [285, 190] on li at bounding box center [388, 183] width 396 height 17
click at [283, 184] on li at bounding box center [388, 183] width 396 height 17
click at [1062, 101] on div "Manage Contact and Company Attributes" at bounding box center [841, 101] width 1310 height 39
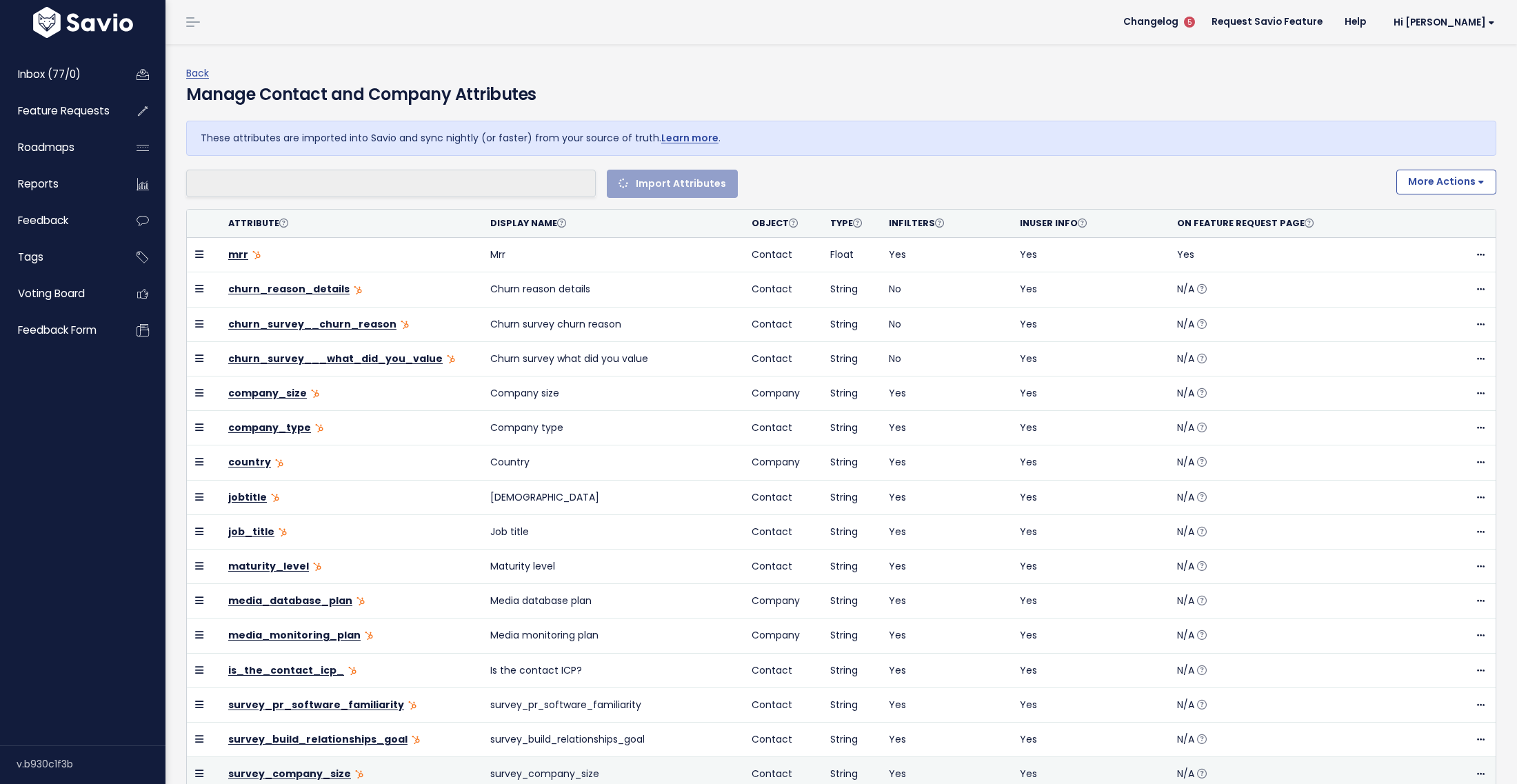
select select
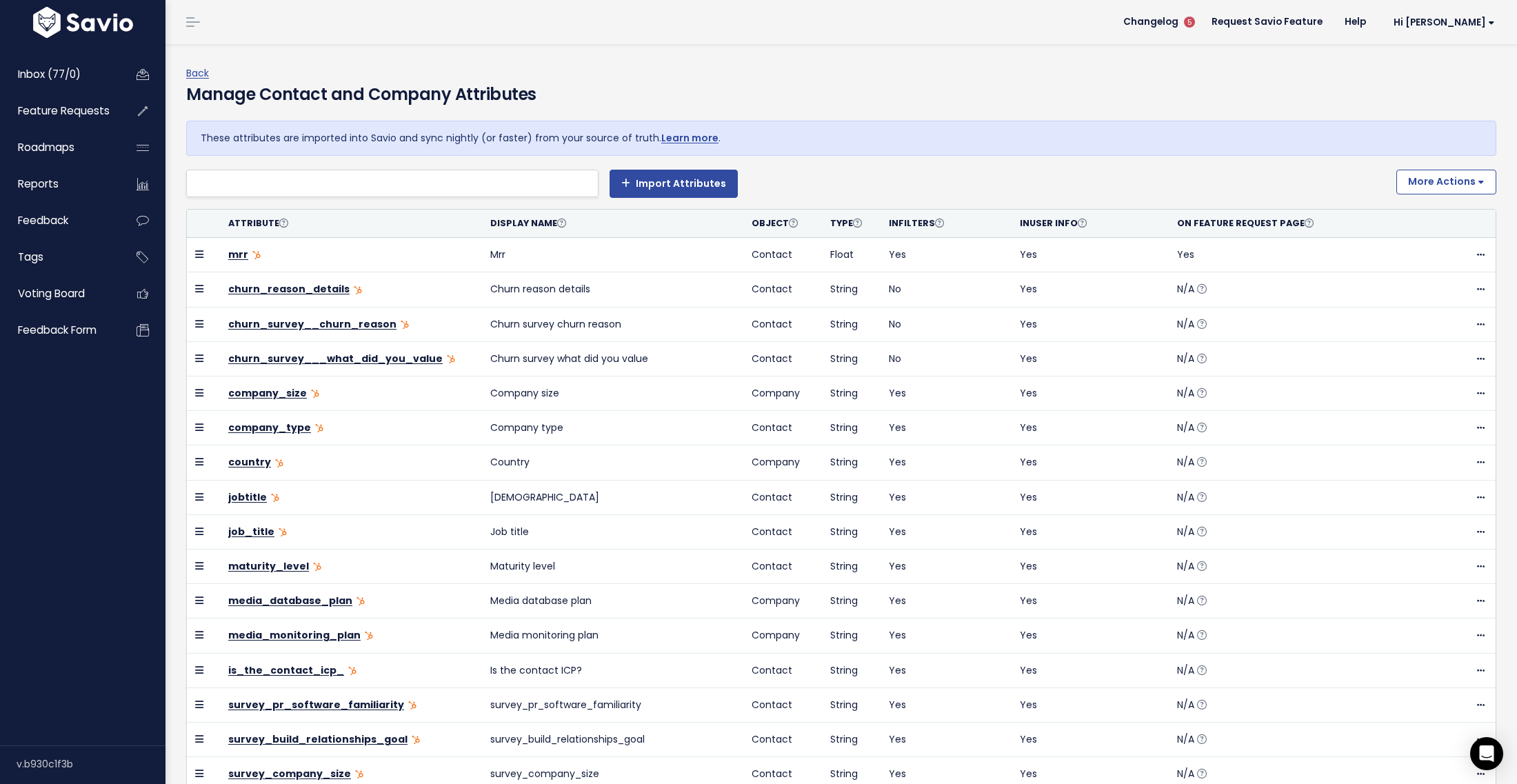
click at [241, 163] on div "These attributes are imported into Savio and sync nightly (or faster) from your…" at bounding box center [841, 723] width 1331 height 1204
click at [246, 175] on li at bounding box center [389, 183] width 398 height 17
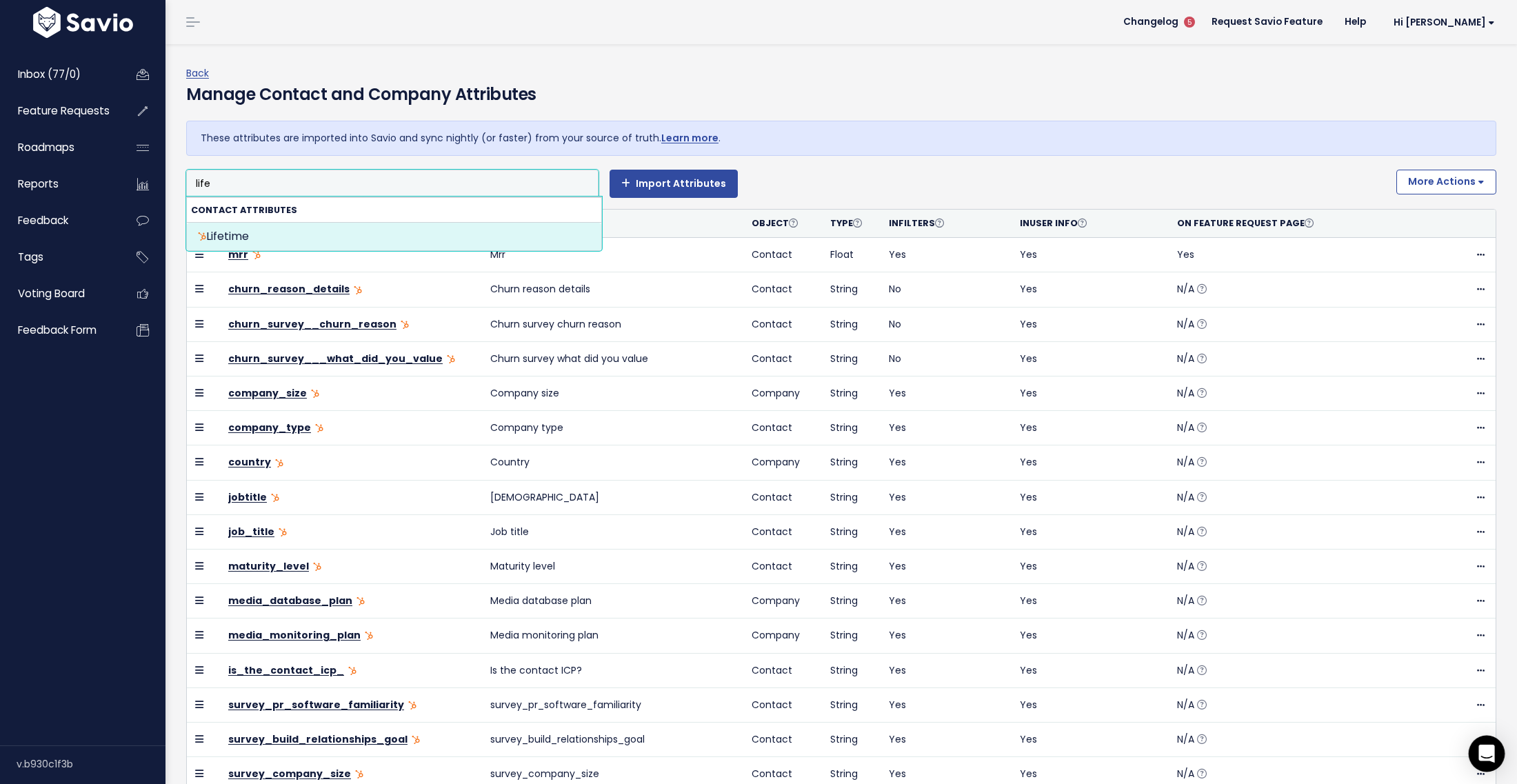
type input "life"
click at [1481, 741] on div "Open Intercom Messenger" at bounding box center [1486, 753] width 37 height 37
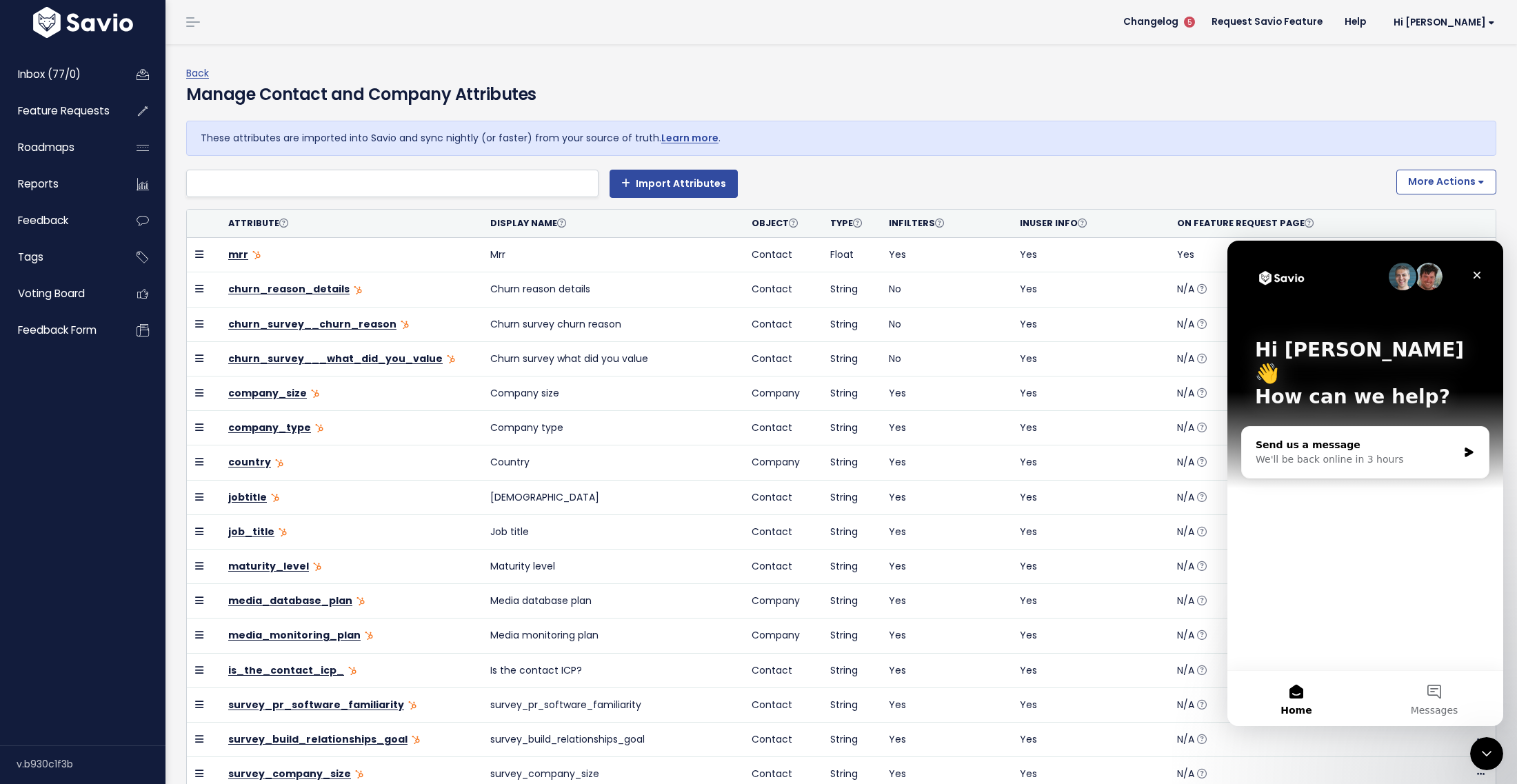
click at [1342, 452] on div "We'll be back online in 3 hours" at bounding box center [1356, 459] width 202 height 15
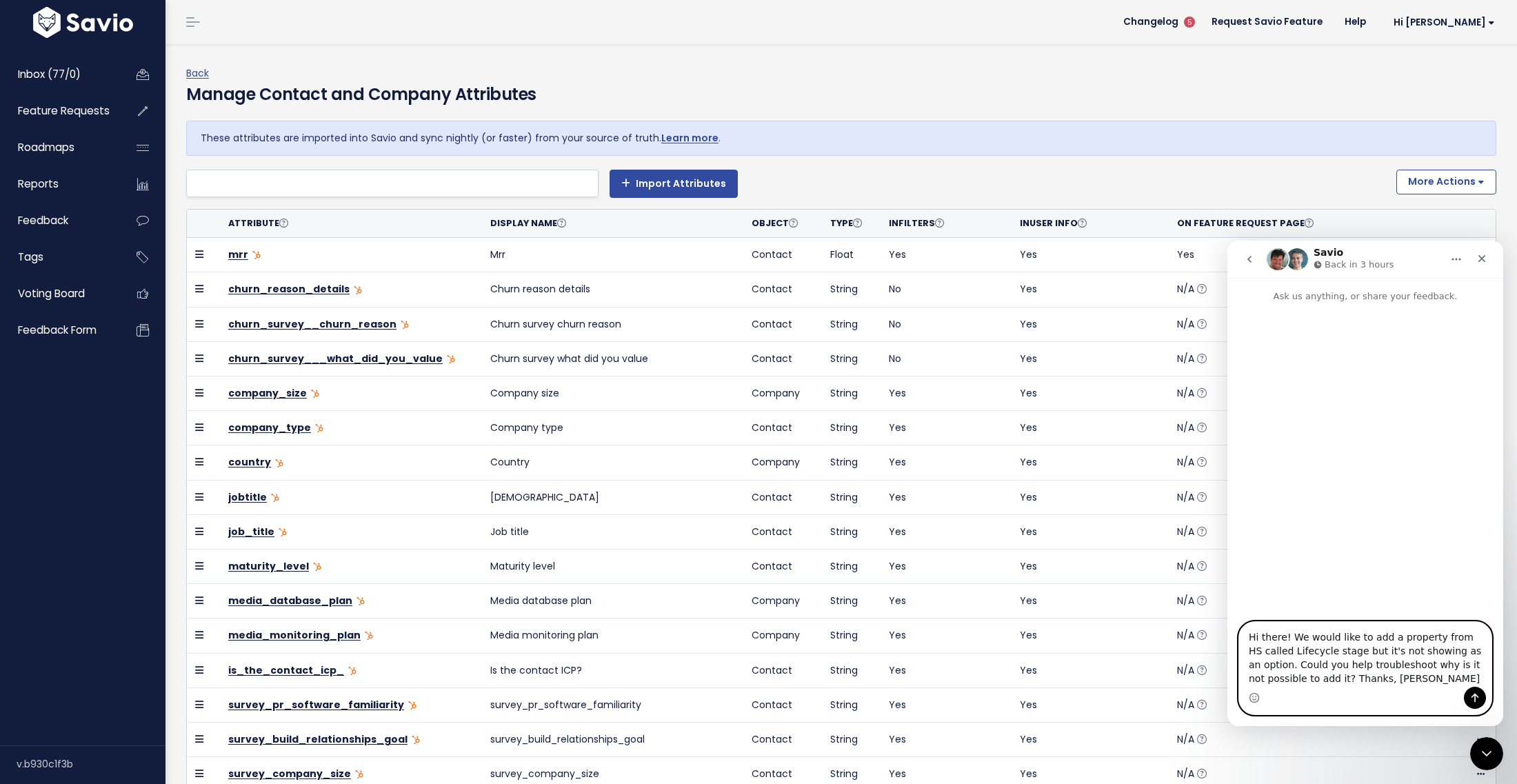
type textarea "Hi there! We would like to add a property from HS called Lifecycle stage but it…"
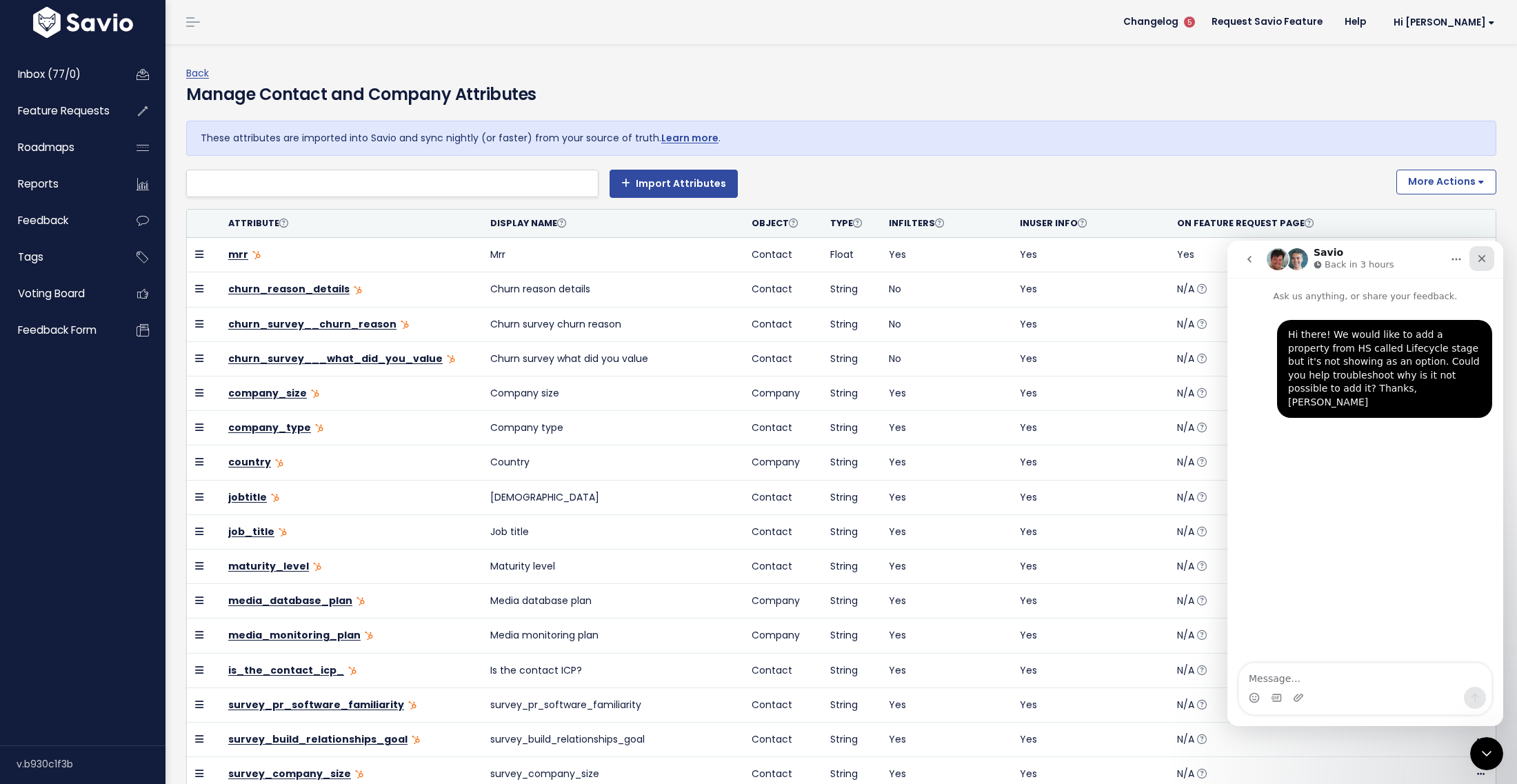
click at [1481, 263] on icon "Close" at bounding box center [1481, 258] width 11 height 11
